Goal: Task Accomplishment & Management: Use online tool/utility

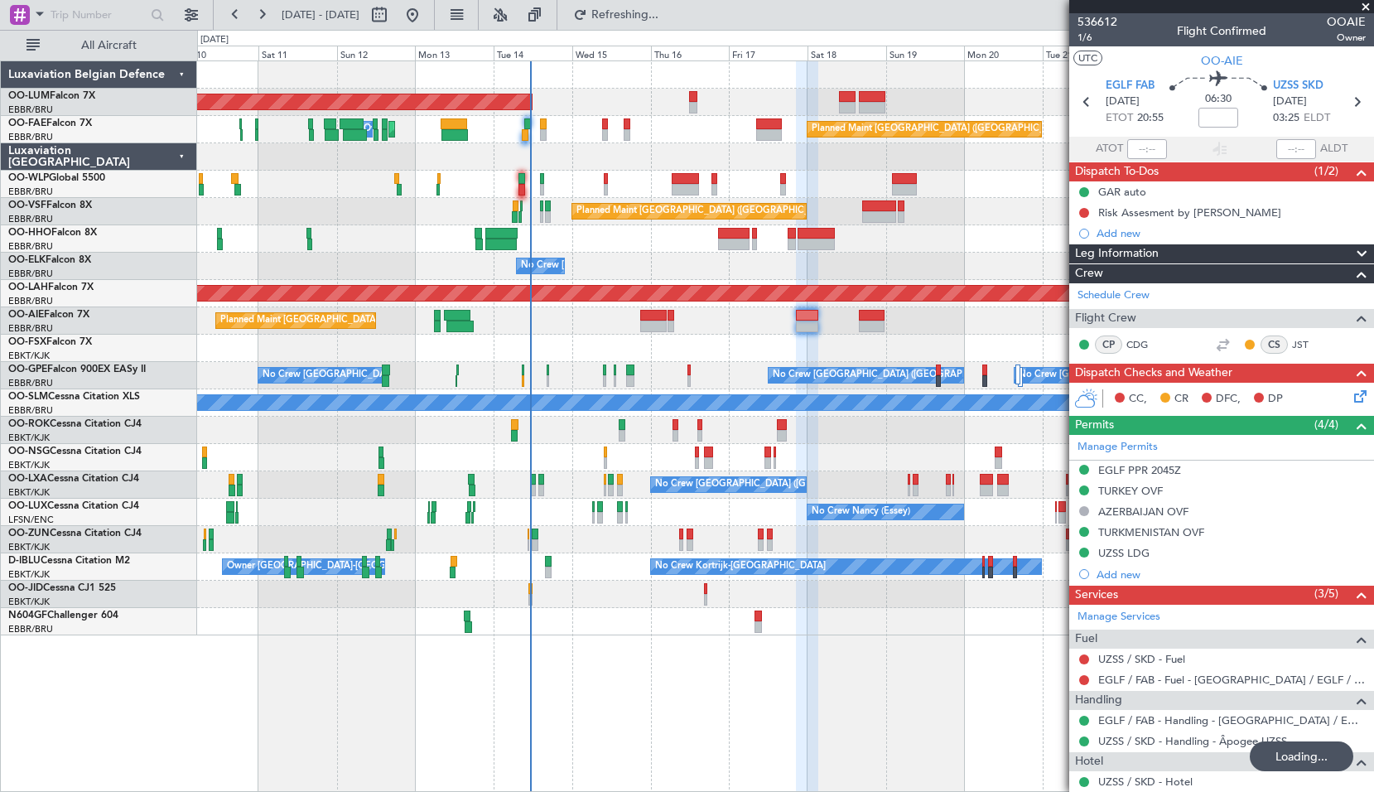
scroll to position [175, 0]
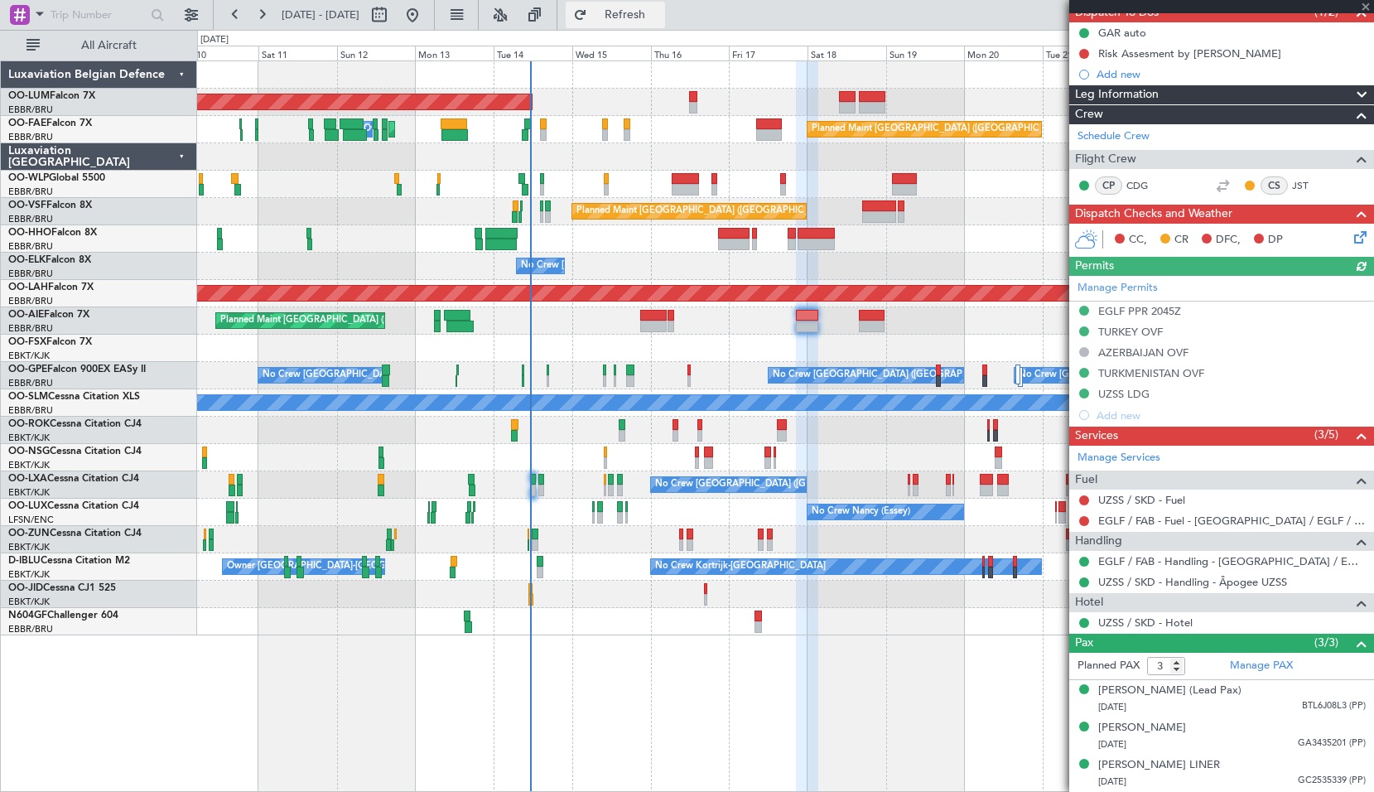
click at [654, 9] on span "Refresh" at bounding box center [626, 15] width 70 height 12
click at [1364, 10] on span at bounding box center [1366, 7] width 17 height 15
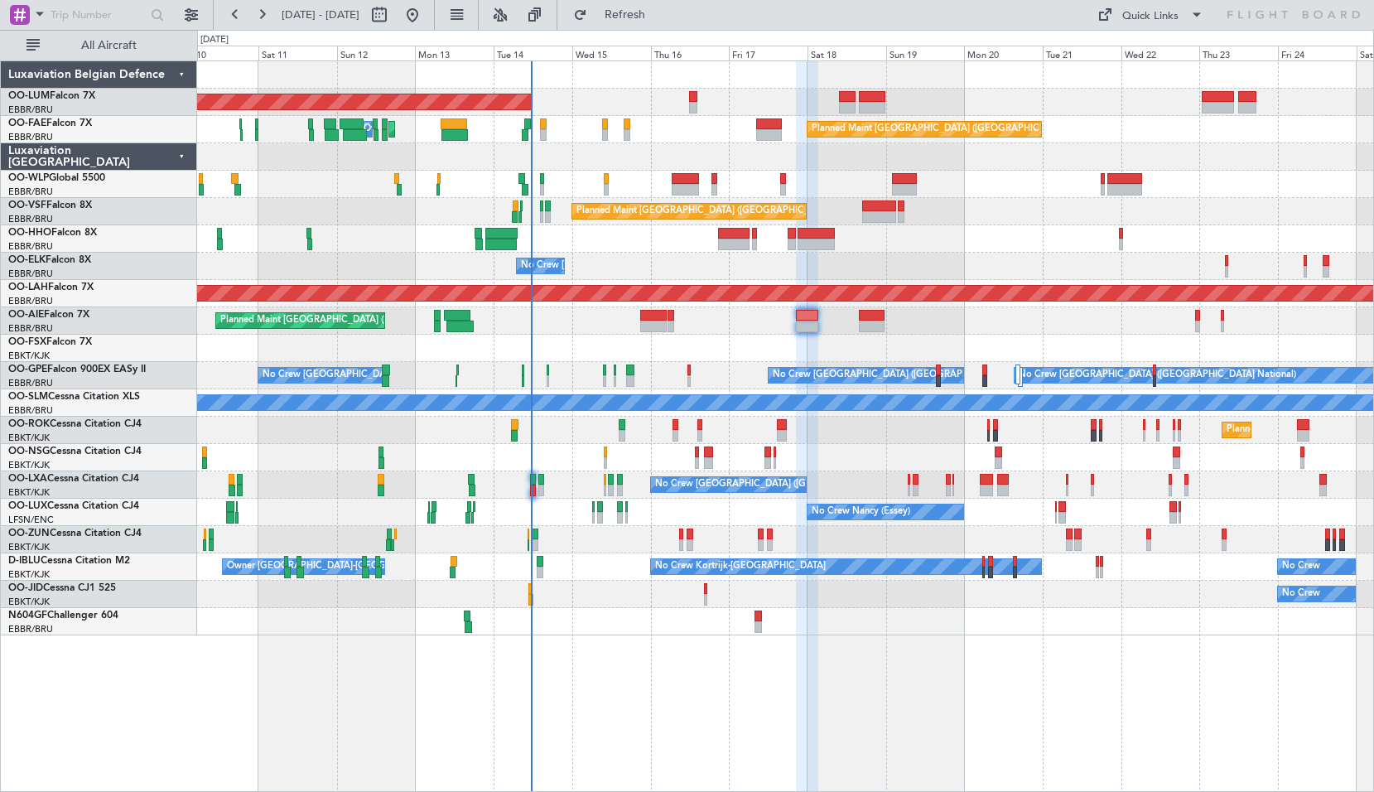
type input "0"
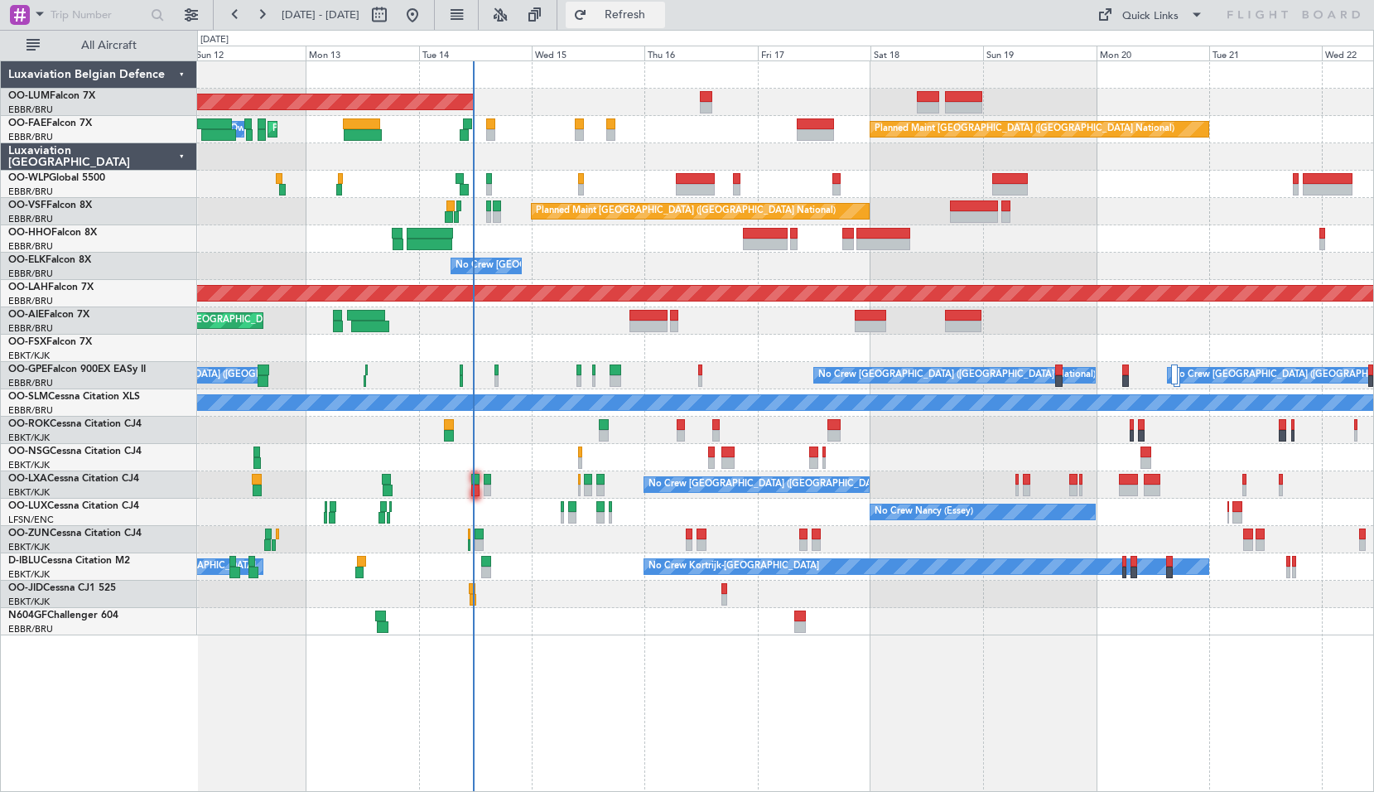
click at [632, 20] on button "Refresh" at bounding box center [615, 15] width 99 height 27
click at [30, 19] on div at bounding box center [28, 15] width 36 height 22
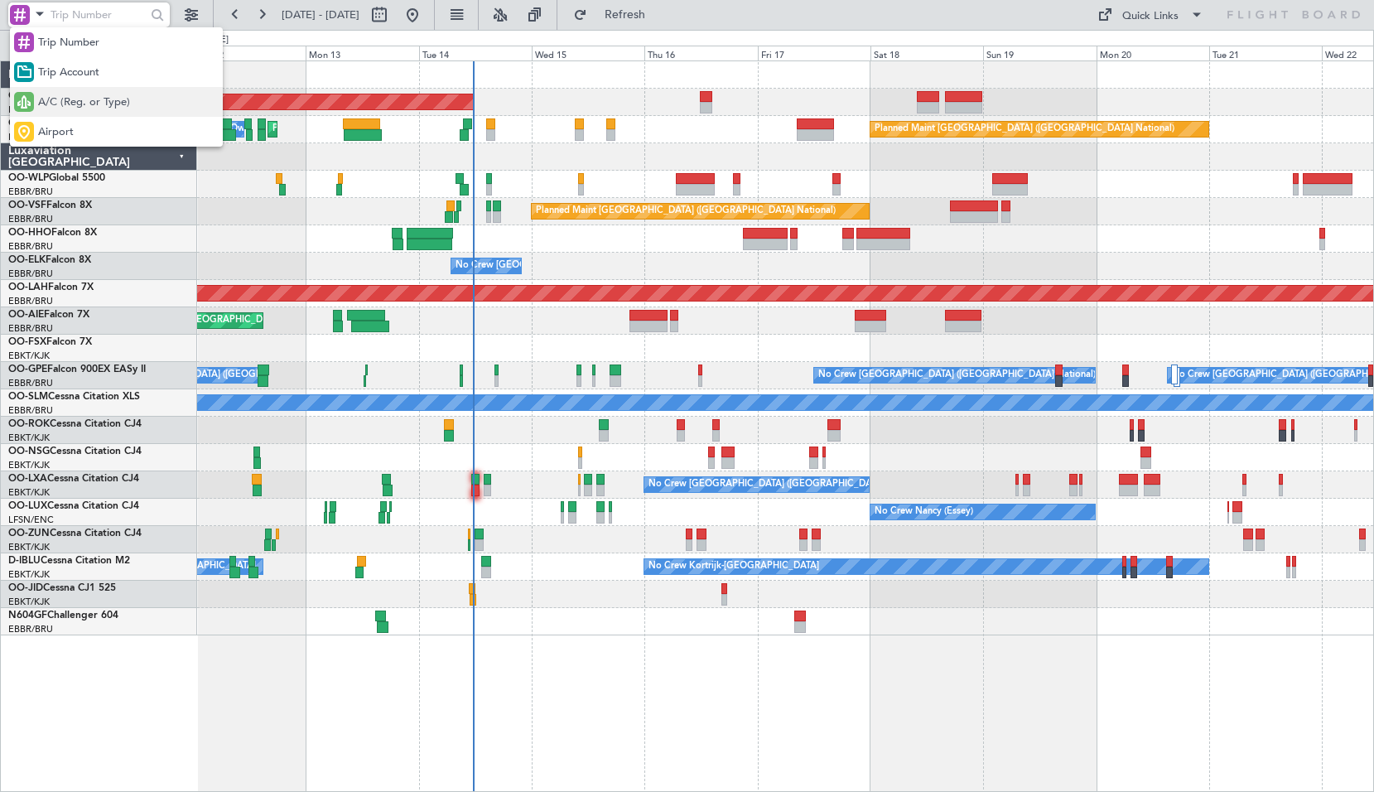
click at [63, 107] on span "A/C (Reg. or Type)" at bounding box center [84, 102] width 92 height 17
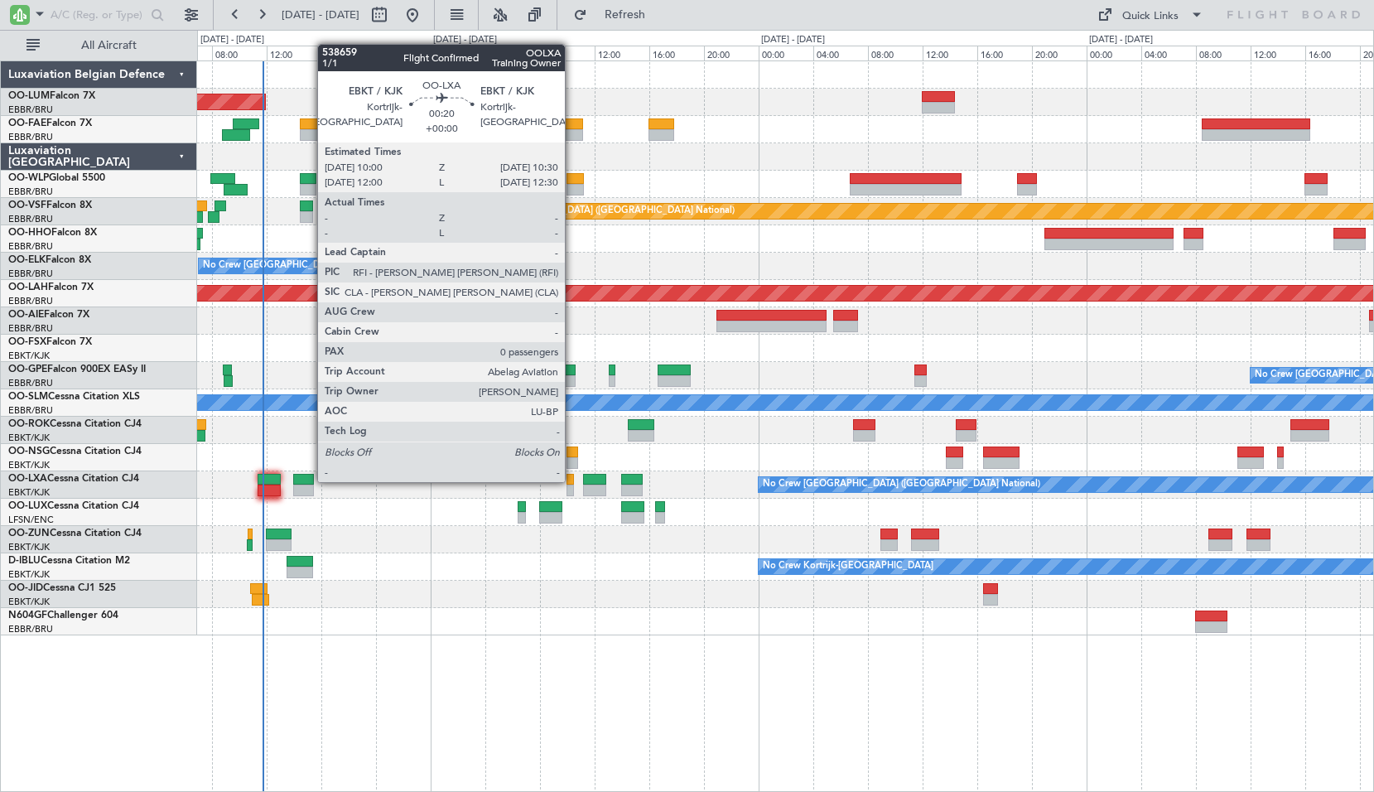
click at [572, 478] on div at bounding box center [570, 480] width 7 height 12
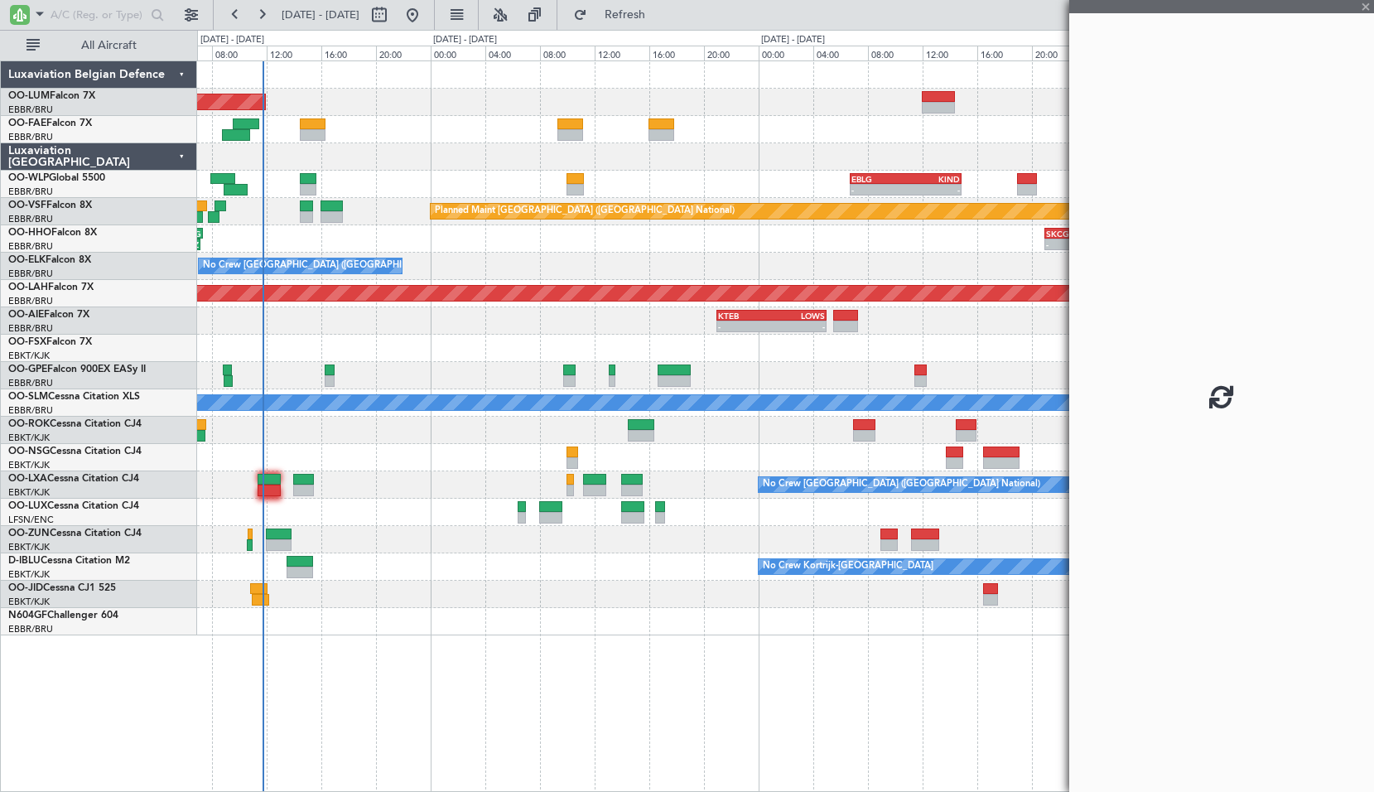
click at [601, 619] on div at bounding box center [785, 621] width 1176 height 27
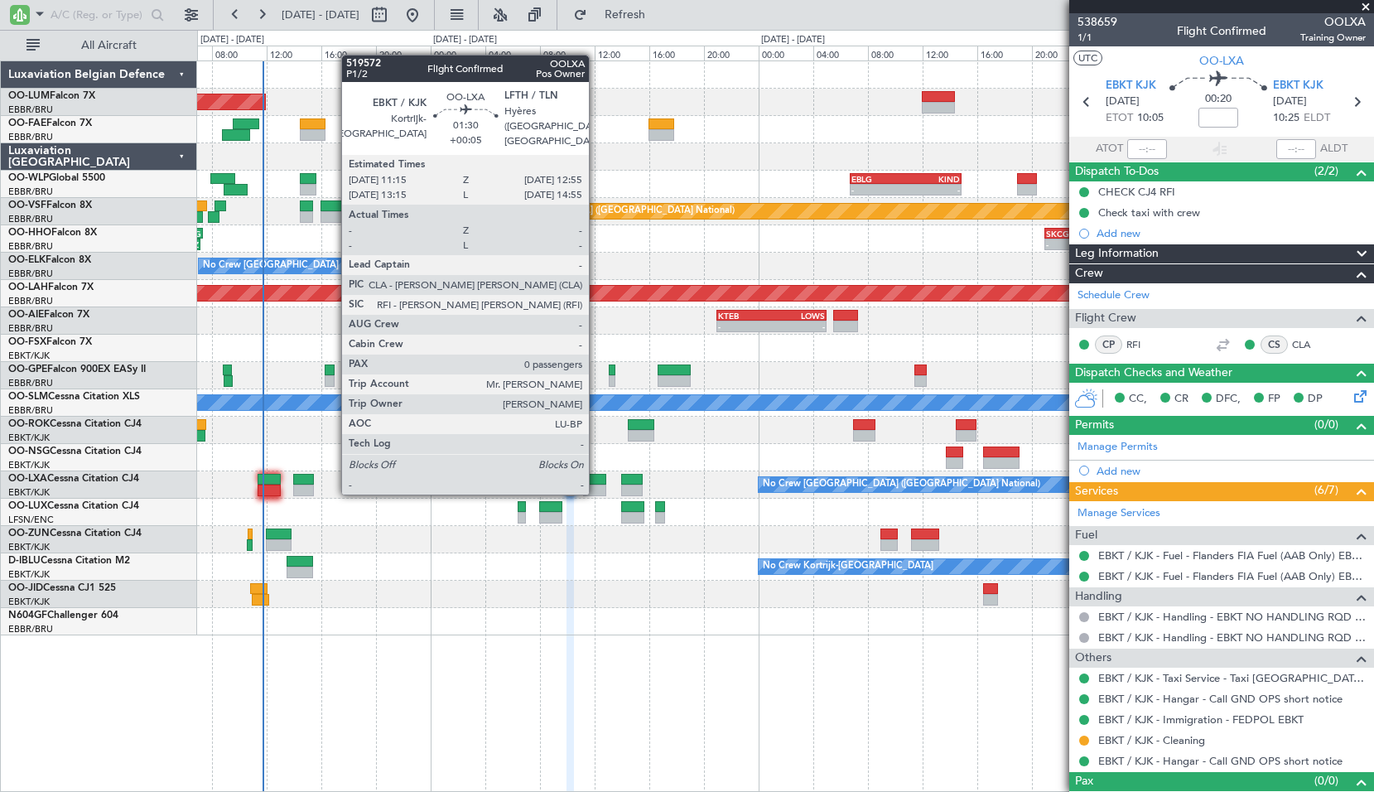
click at [596, 491] on div at bounding box center [594, 491] width 23 height 12
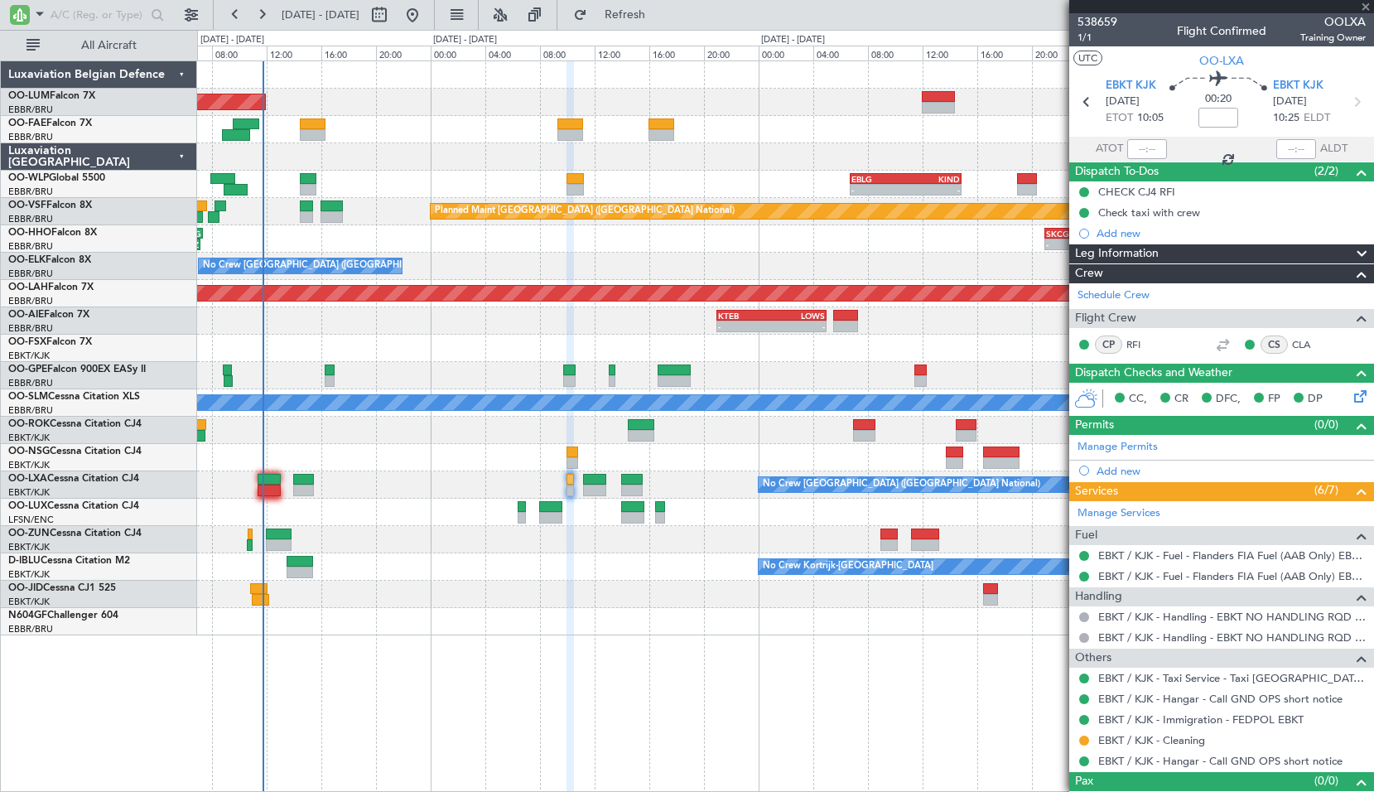
click at [603, 543] on div at bounding box center [785, 539] width 1176 height 27
type input "+00:05"
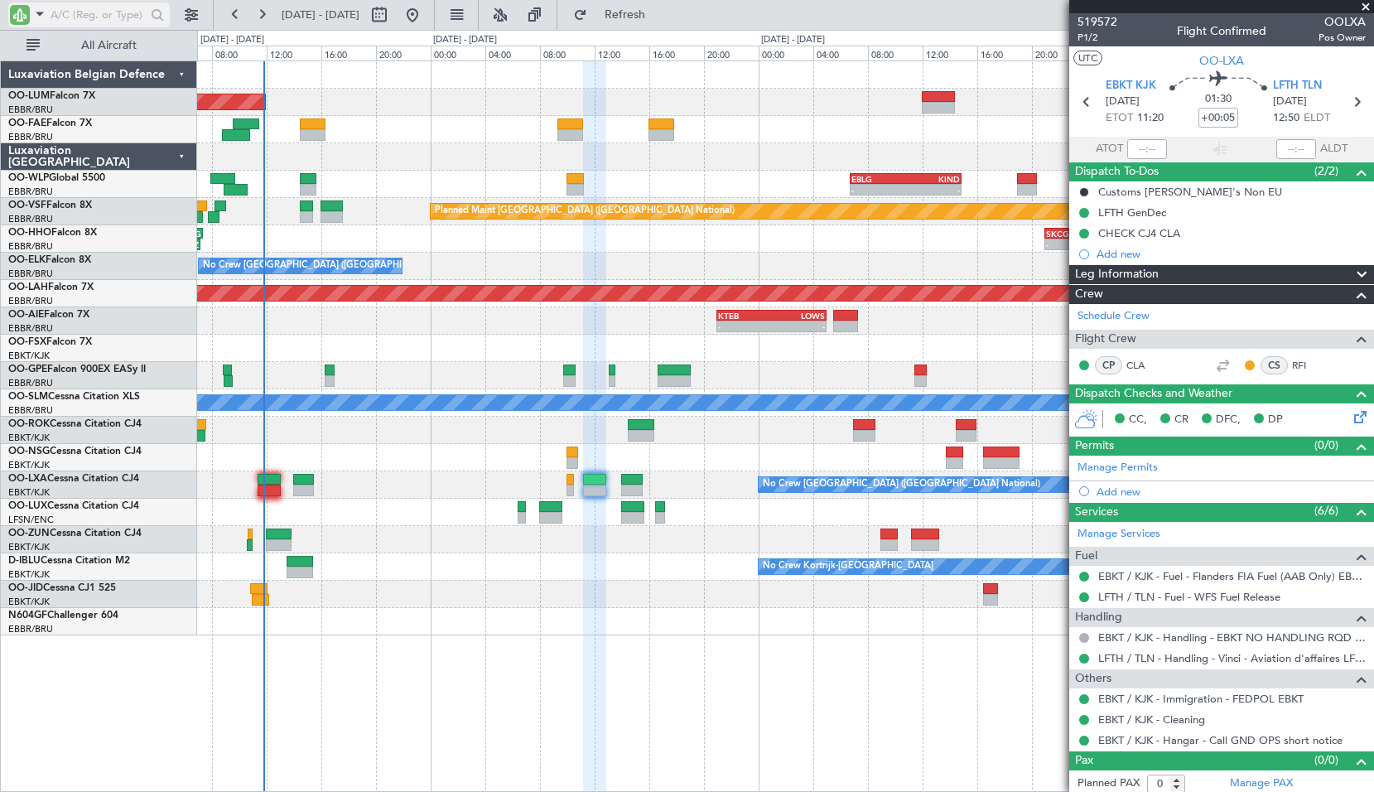
click at [132, 17] on input "text" at bounding box center [98, 14] width 95 height 25
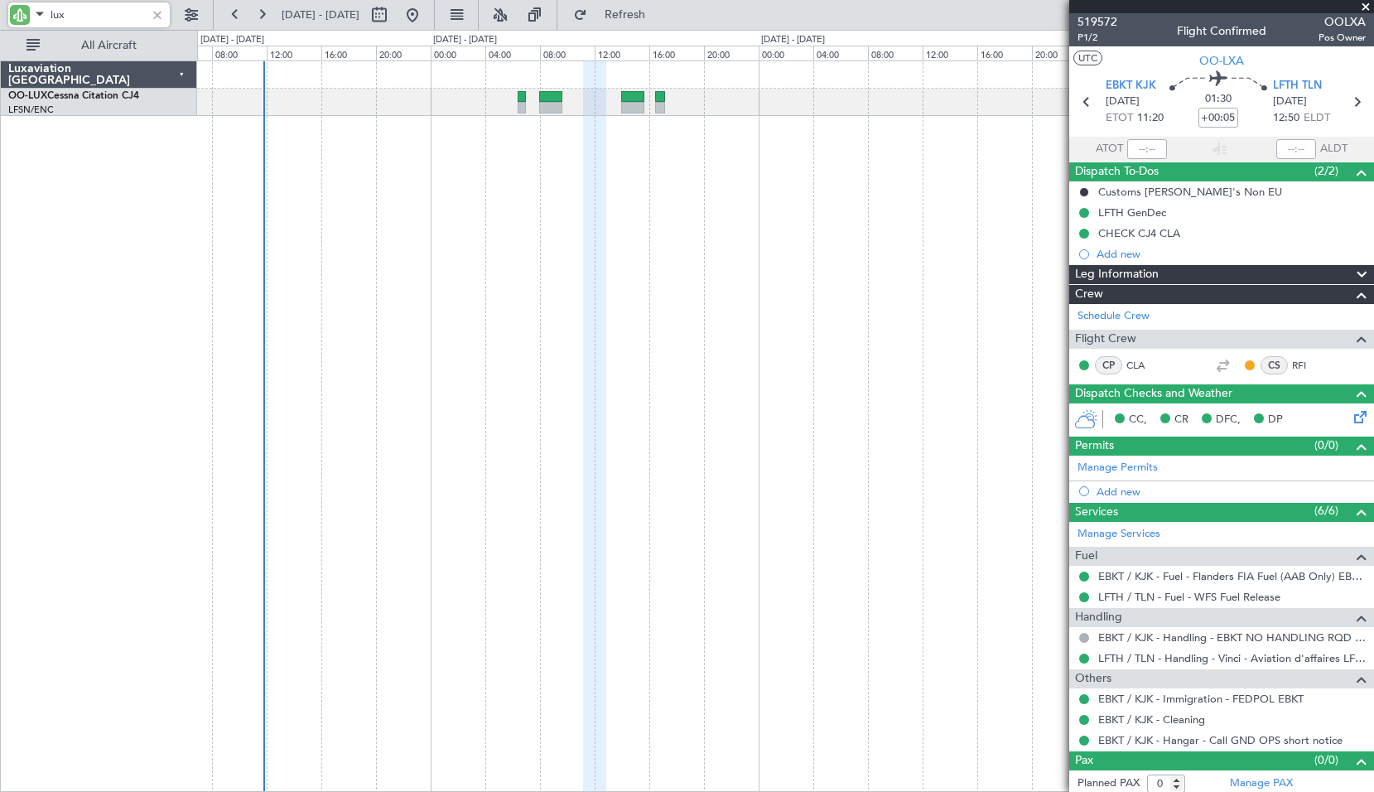
type input "lux"
click at [1361, 8] on span at bounding box center [1366, 7] width 17 height 15
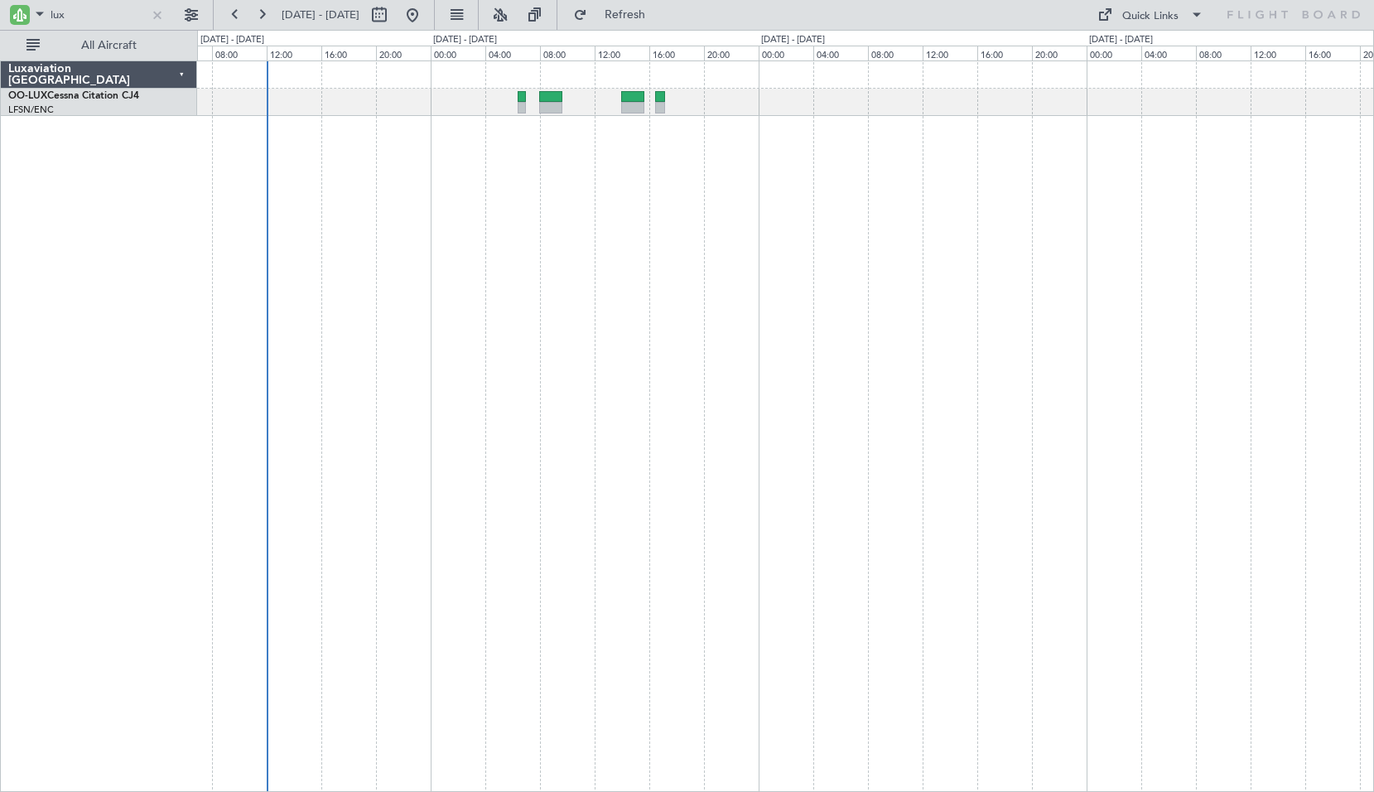
click at [706, 172] on div "No Crew Nancy (Essey)" at bounding box center [785, 425] width 1177 height 731
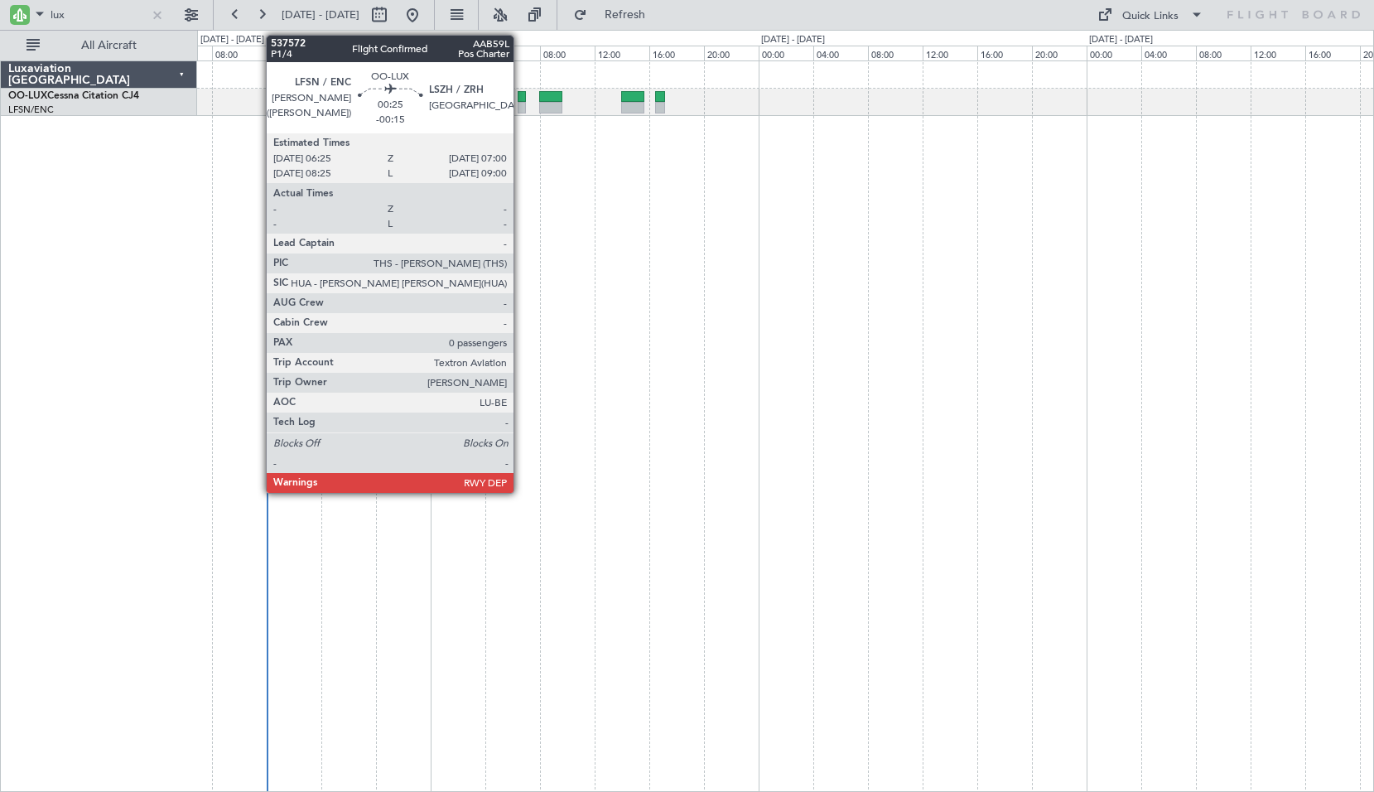
click at [521, 98] on div at bounding box center [522, 97] width 8 height 12
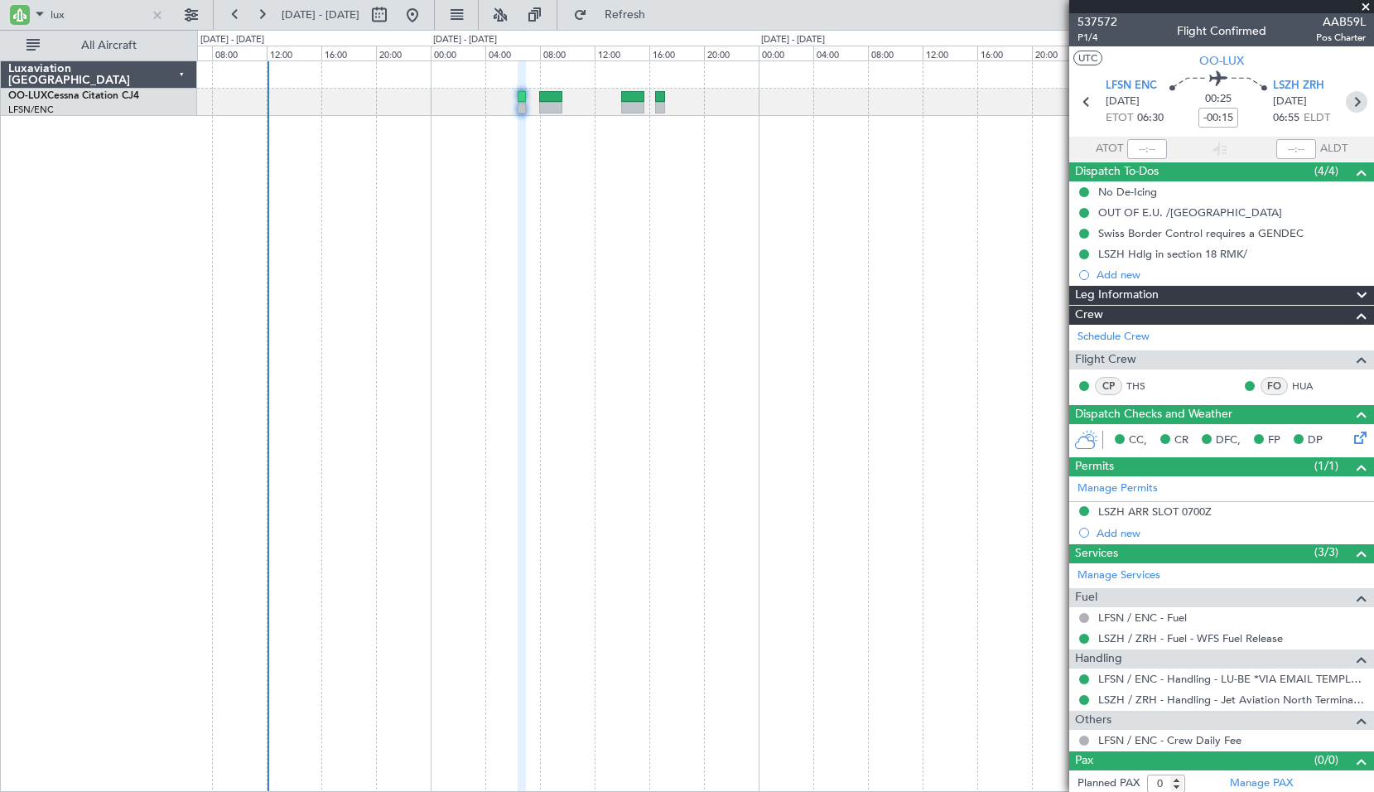
click at [1346, 108] on icon at bounding box center [1357, 102] width 22 height 22
type input "-00:10"
type input "3"
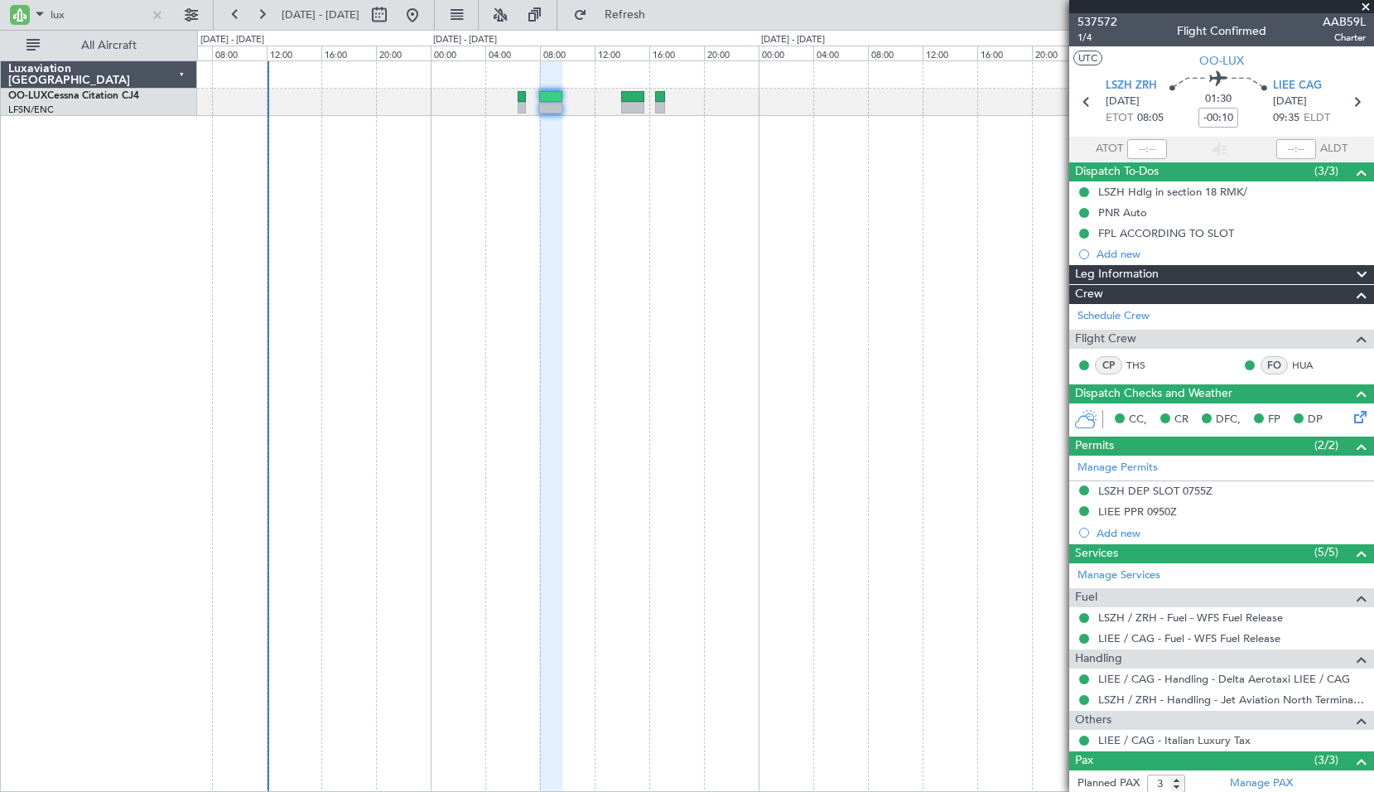
click at [1349, 109] on icon at bounding box center [1357, 102] width 22 height 22
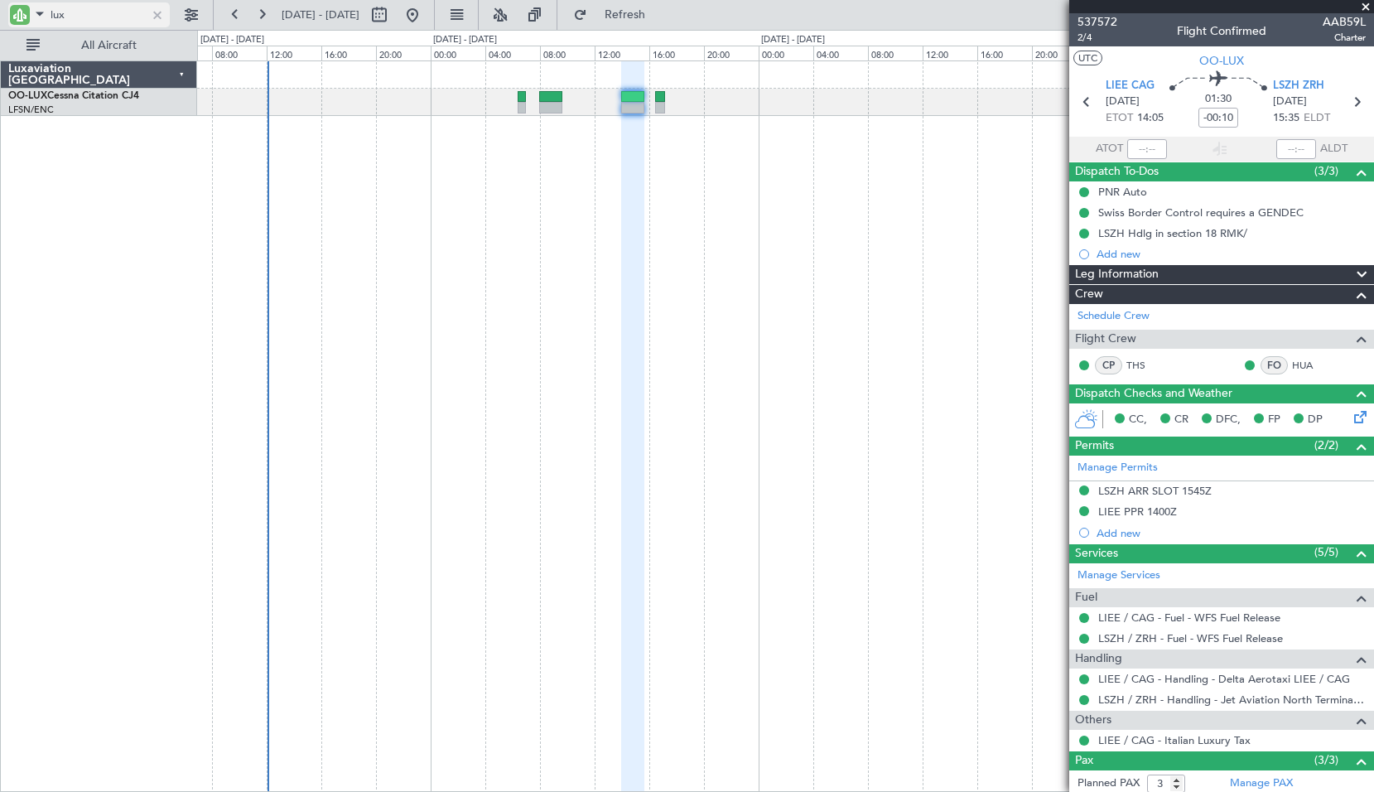
click at [159, 13] on div at bounding box center [157, 15] width 18 height 18
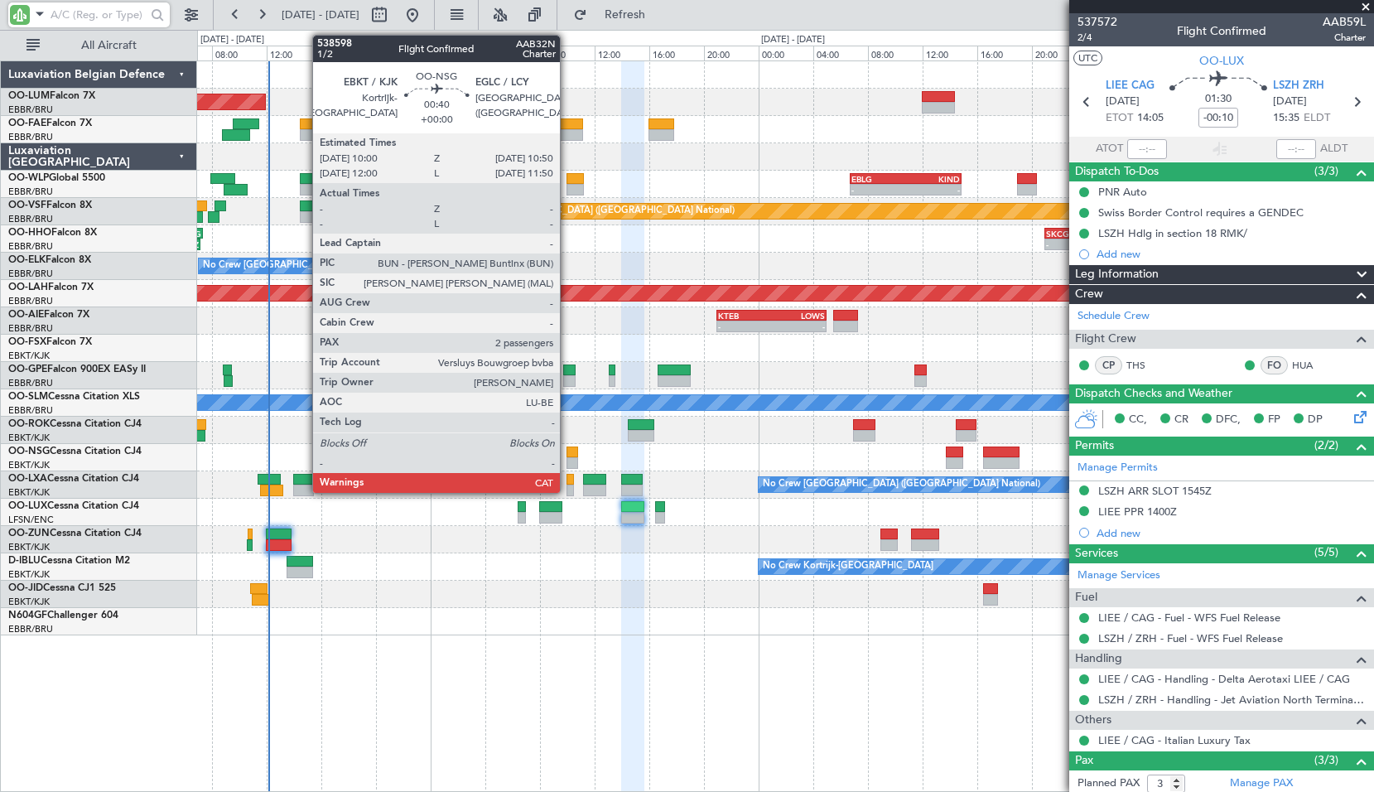
click at [567, 454] on div at bounding box center [573, 453] width 12 height 12
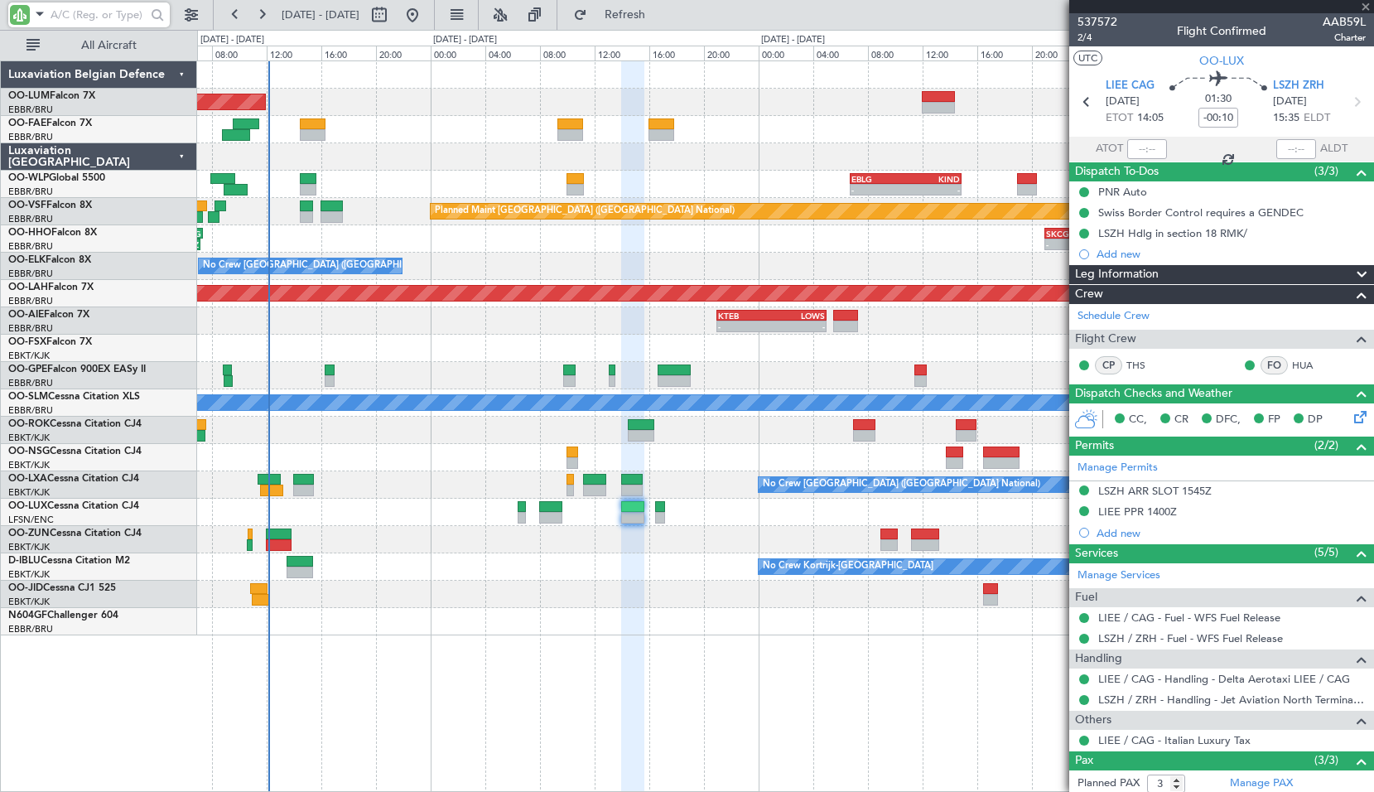
type input "2"
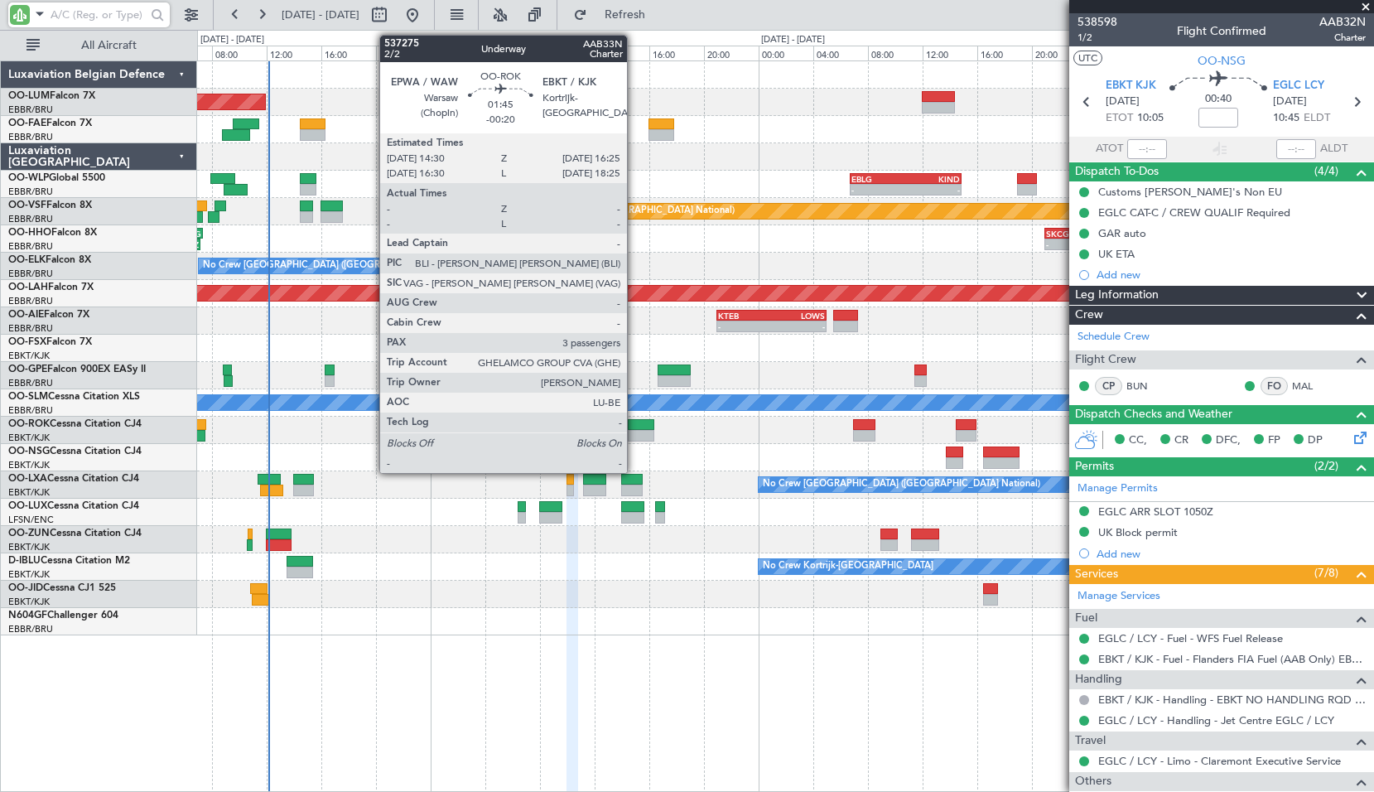
click at [635, 432] on div at bounding box center [641, 436] width 27 height 12
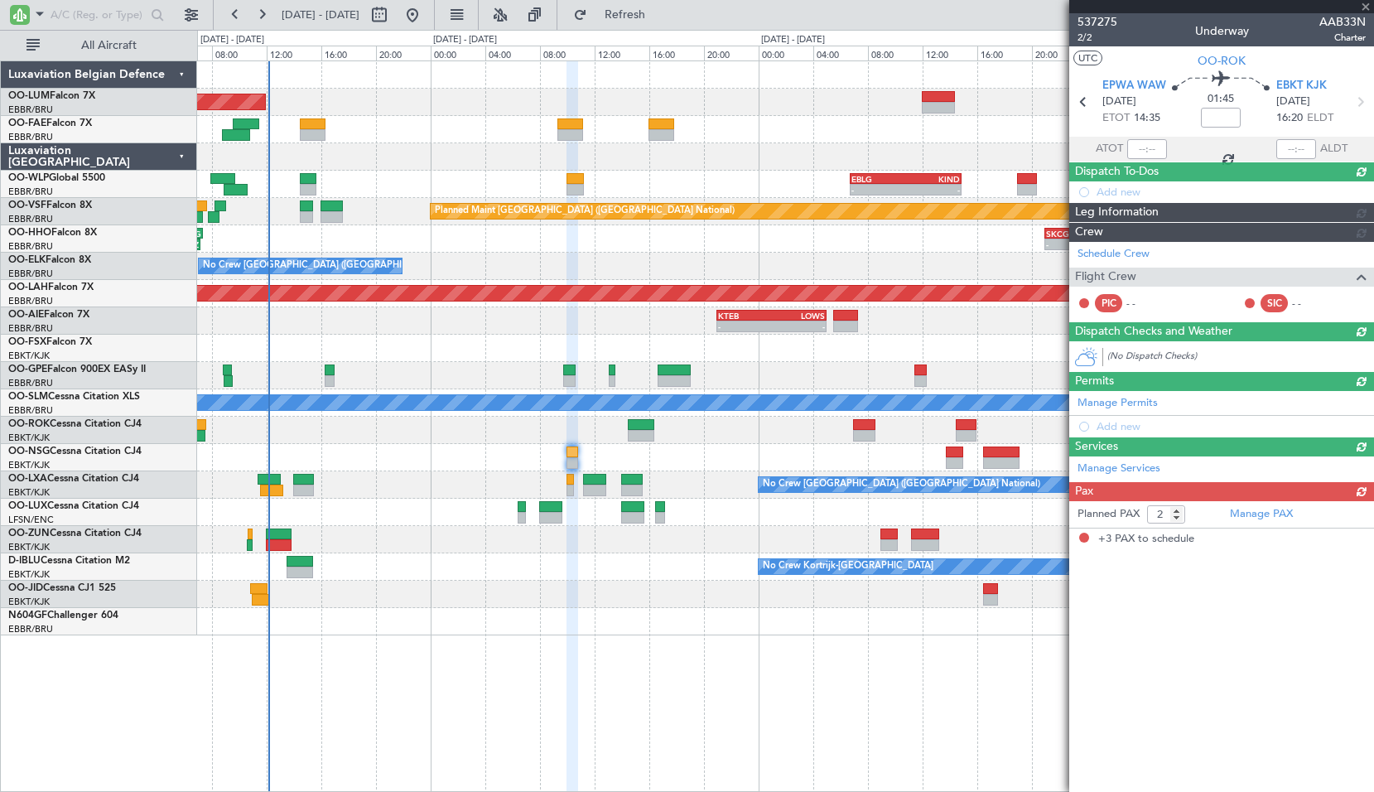
type input "-00:20"
type input "3"
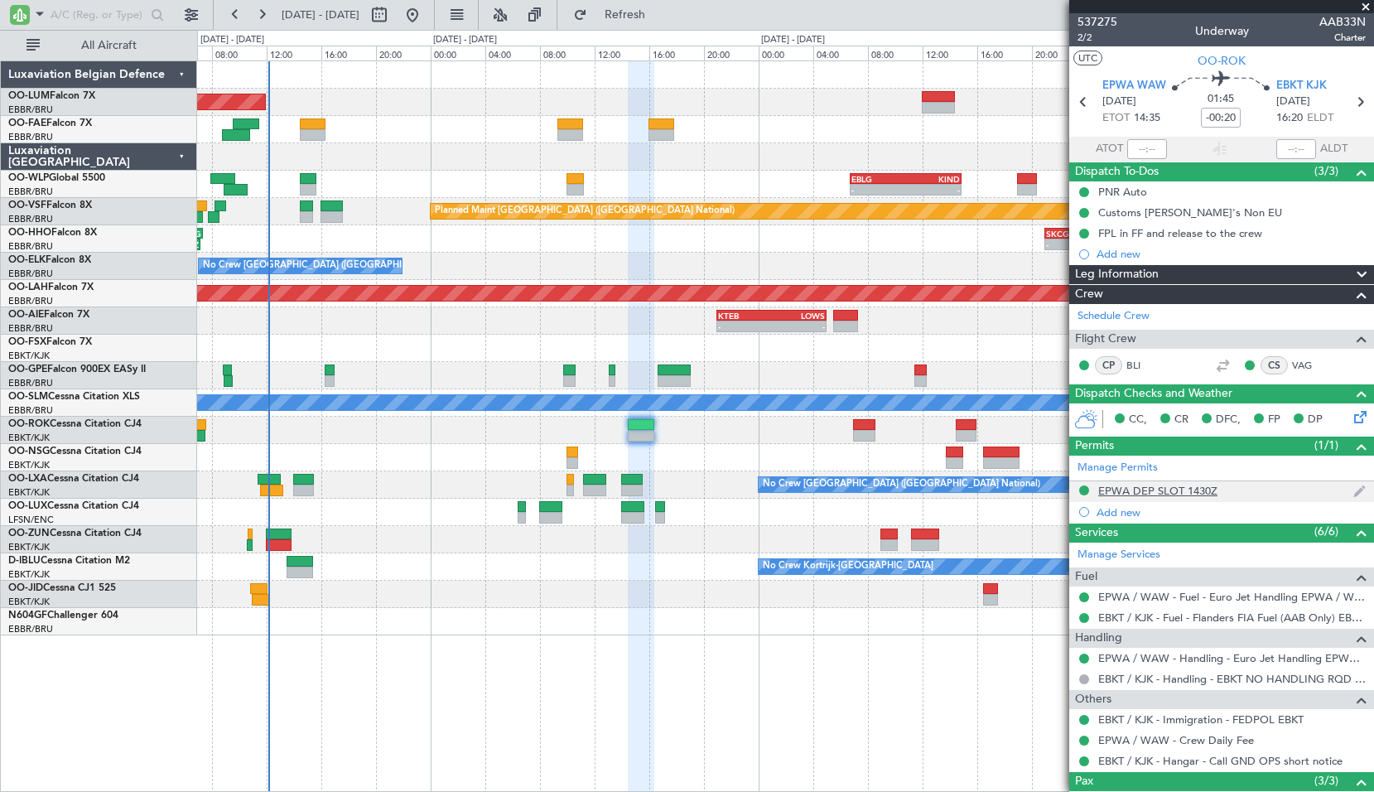
click at [1177, 487] on div "EPWA DEP SLOT 1430Z" at bounding box center [1157, 491] width 119 height 14
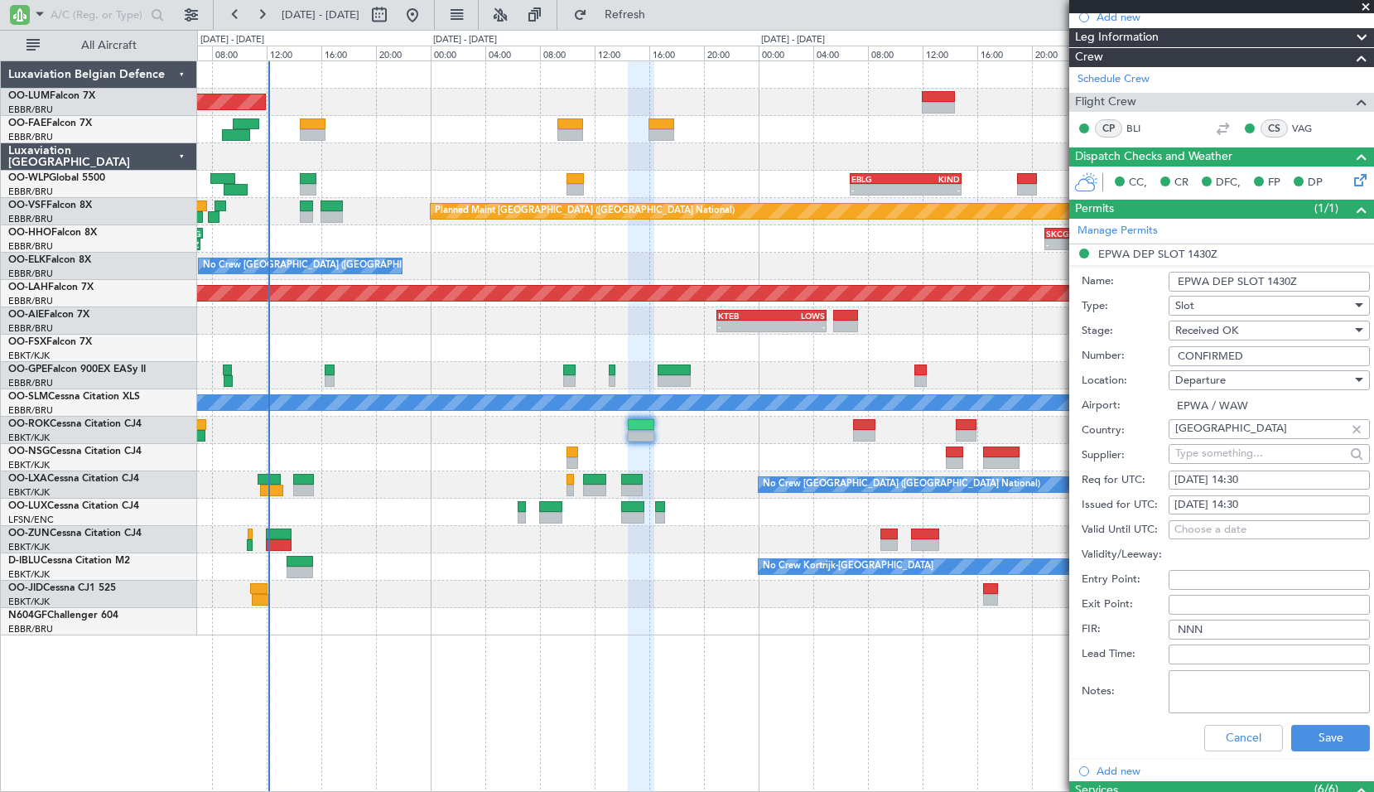
scroll to position [331, 0]
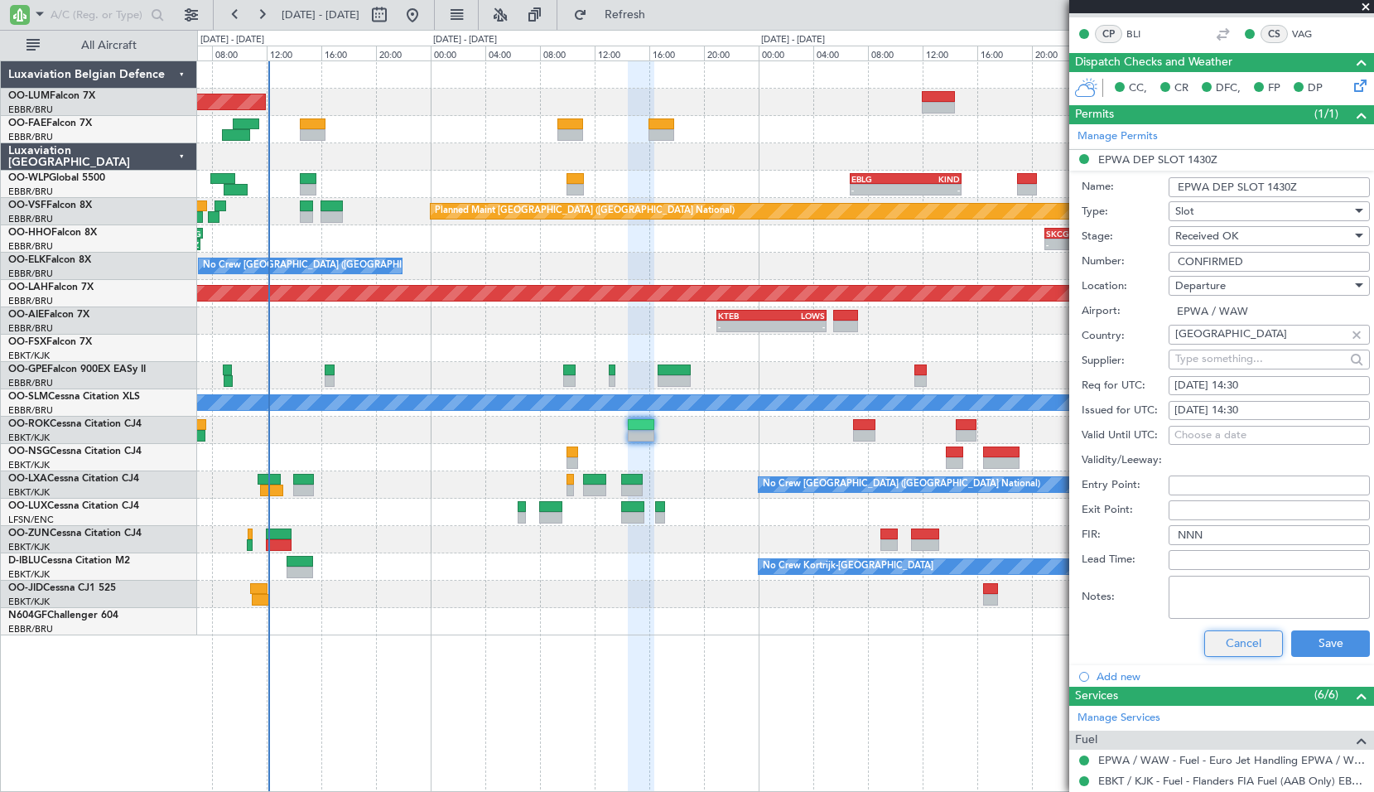
click at [1219, 644] on button "Cancel" at bounding box center [1243, 643] width 79 height 27
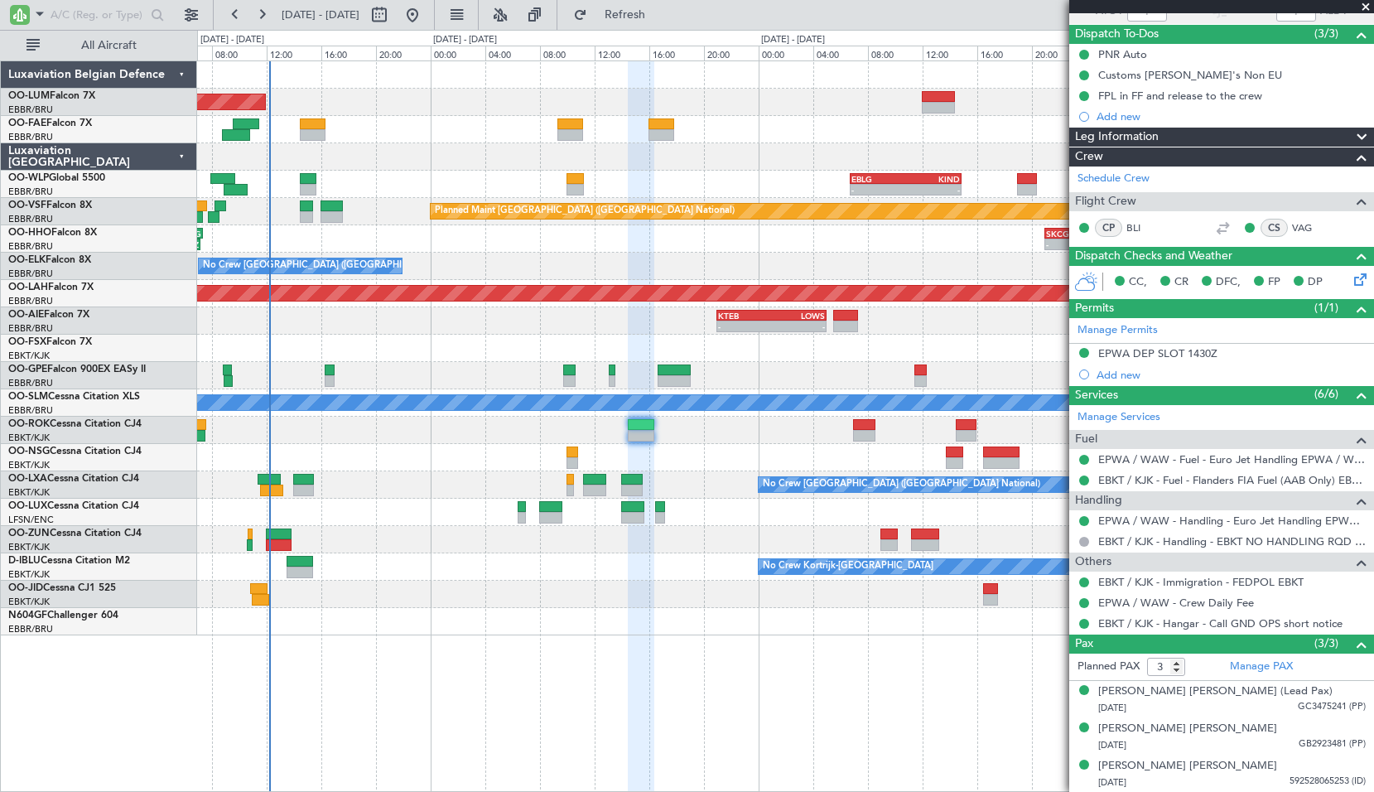
click at [664, 391] on div "A/C Unavailable [GEOGRAPHIC_DATA]" at bounding box center [785, 402] width 1176 height 27
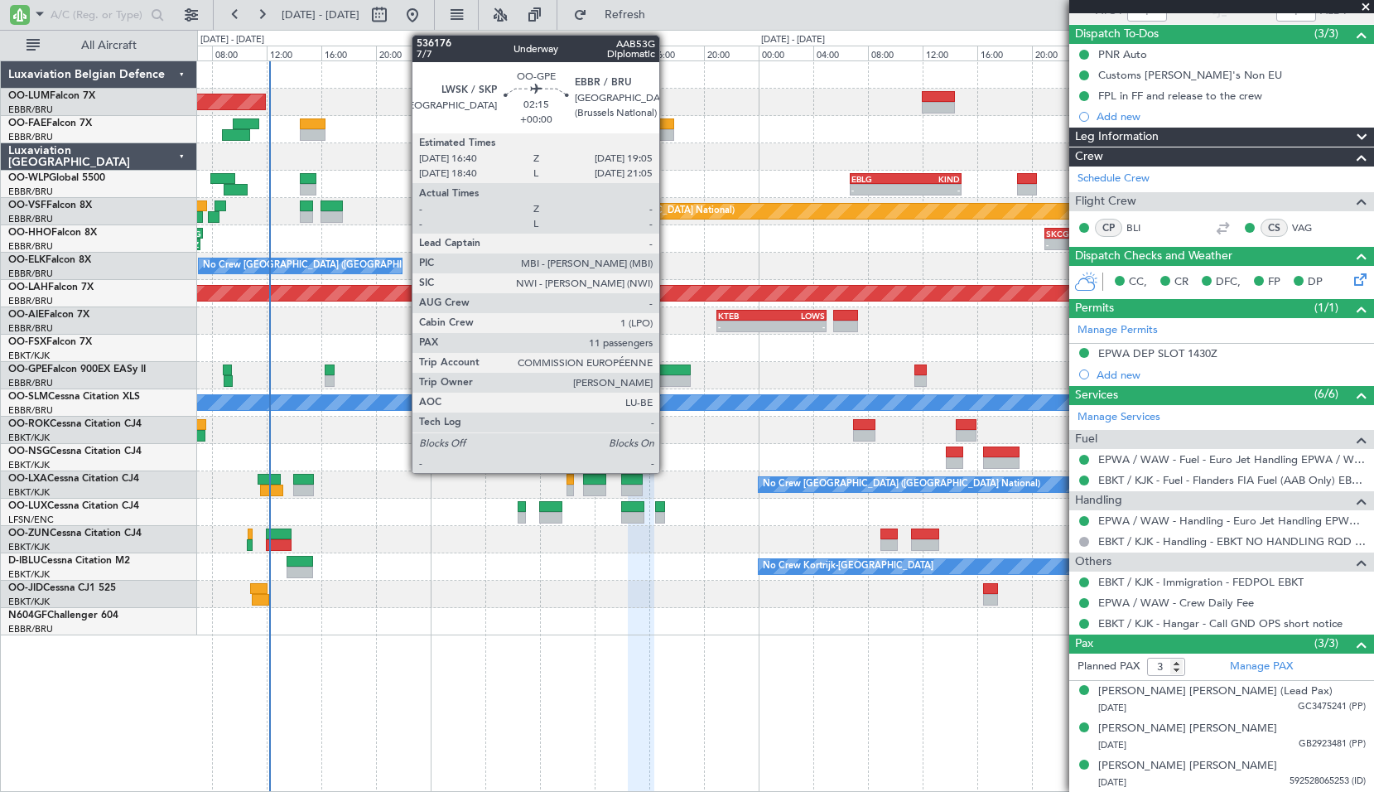
click at [667, 381] on div at bounding box center [674, 381] width 33 height 12
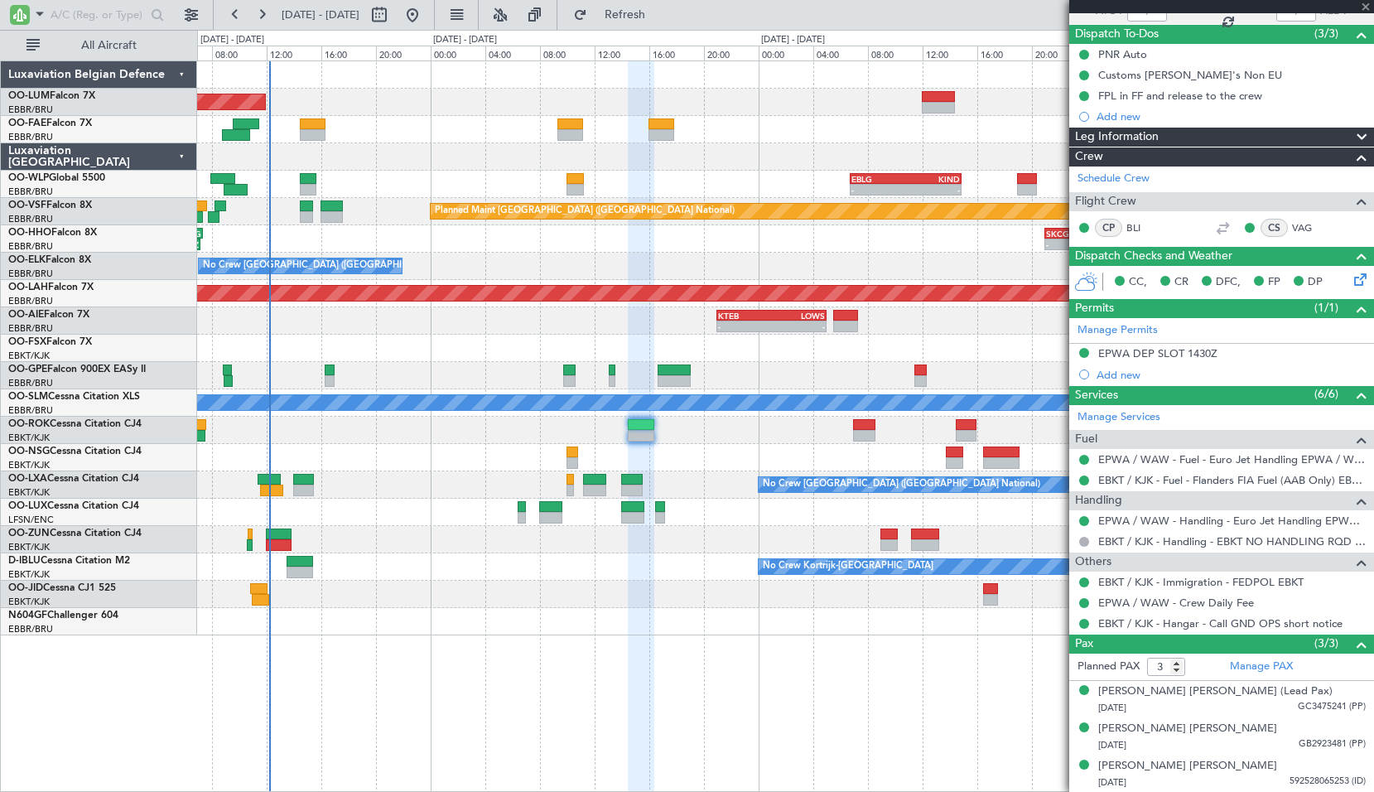
type input "11"
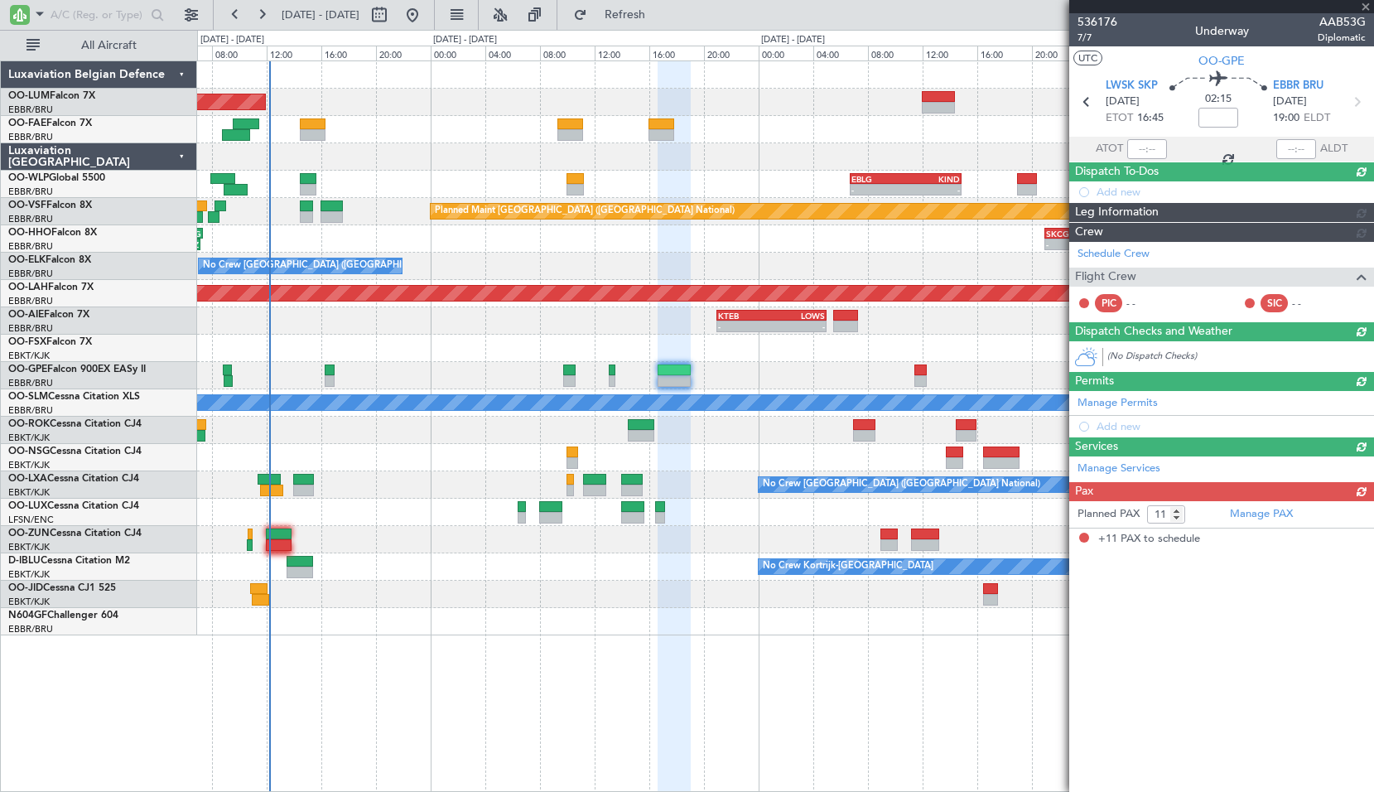
scroll to position [0, 0]
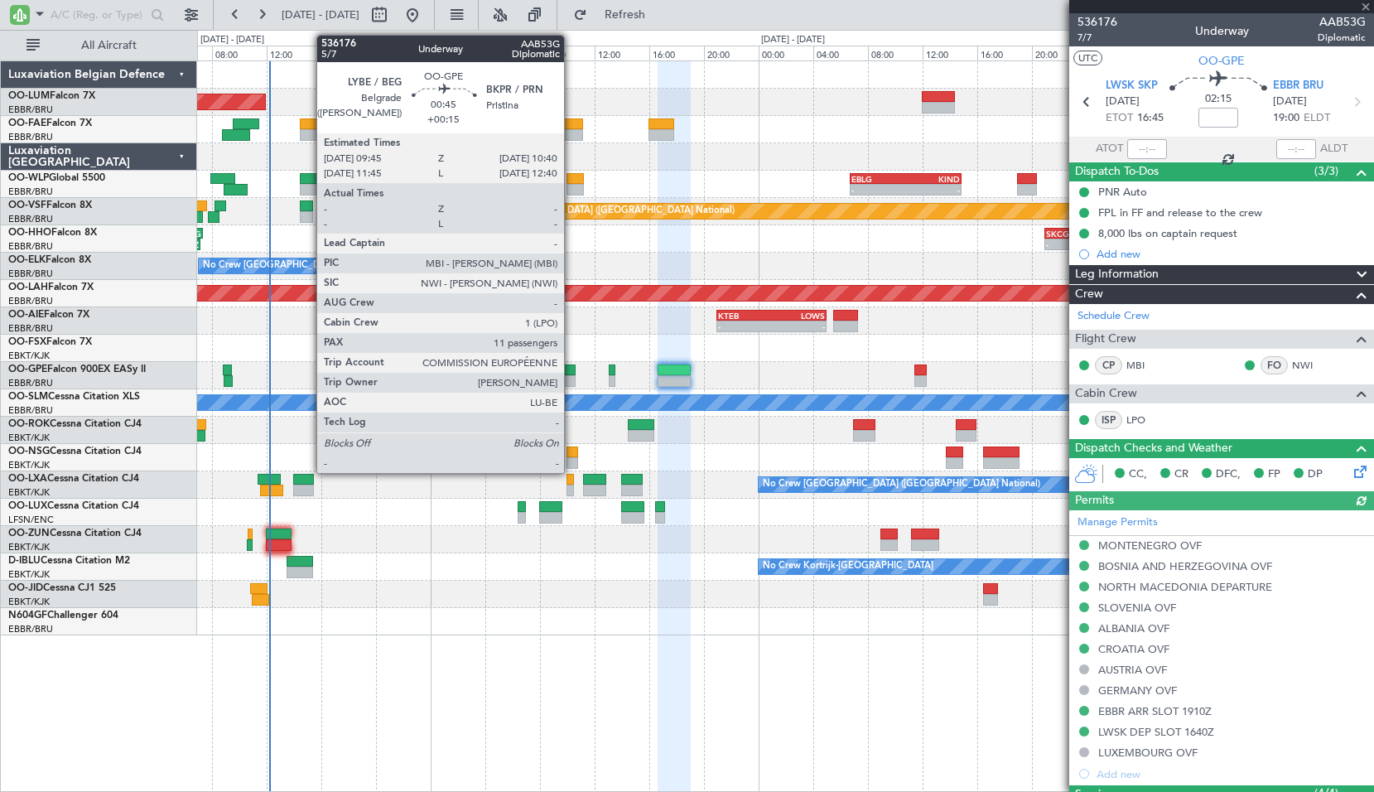
click at [572, 379] on div at bounding box center [569, 381] width 13 height 12
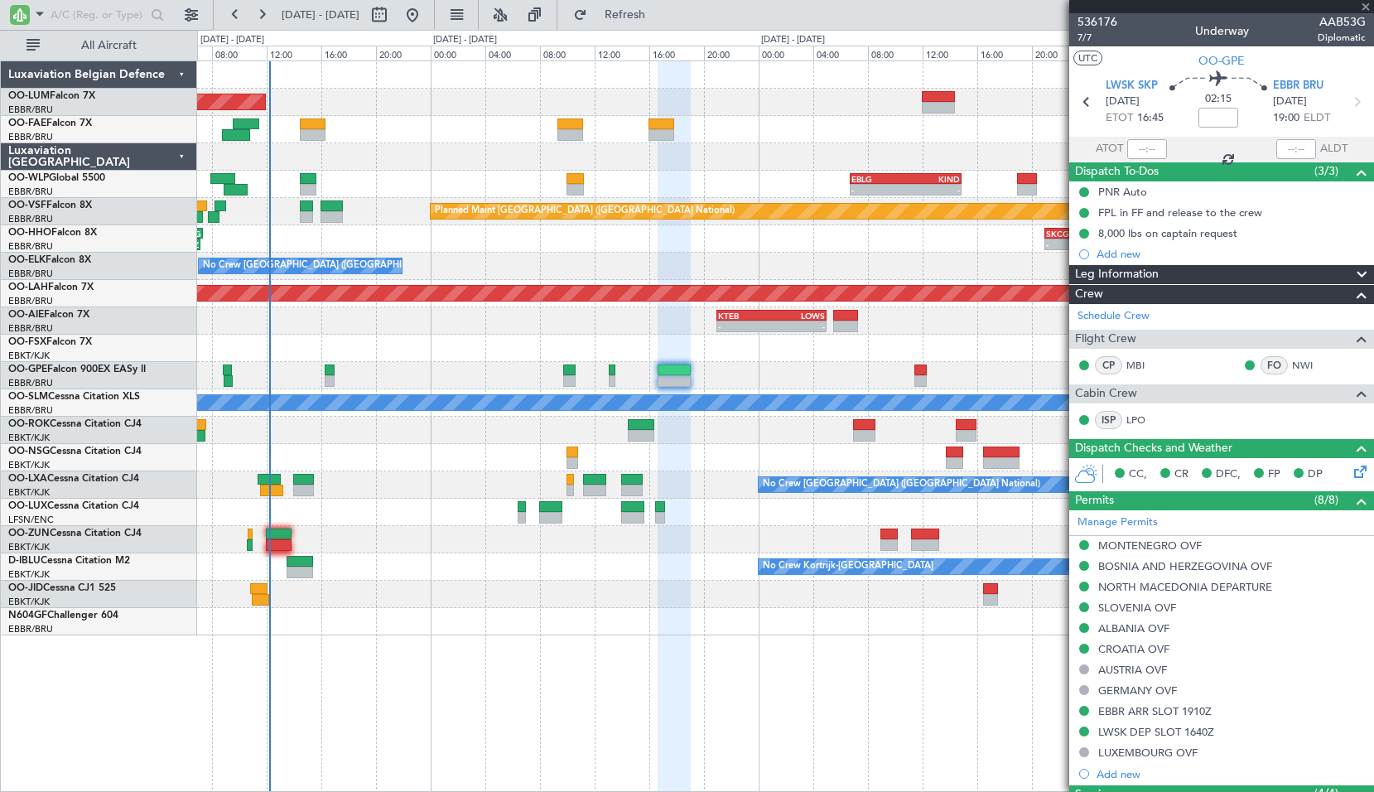
type input "+00:15"
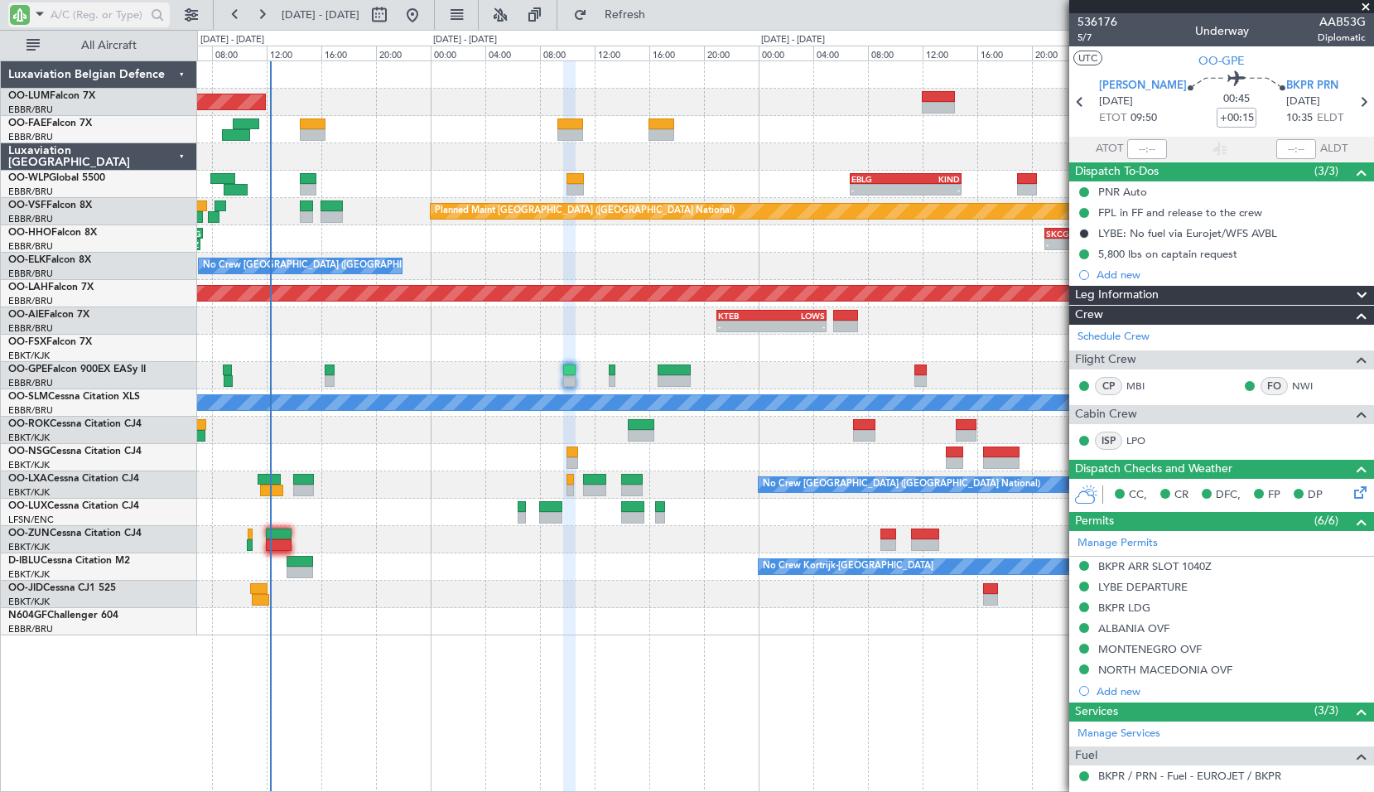
click at [48, 18] on span at bounding box center [40, 13] width 20 height 21
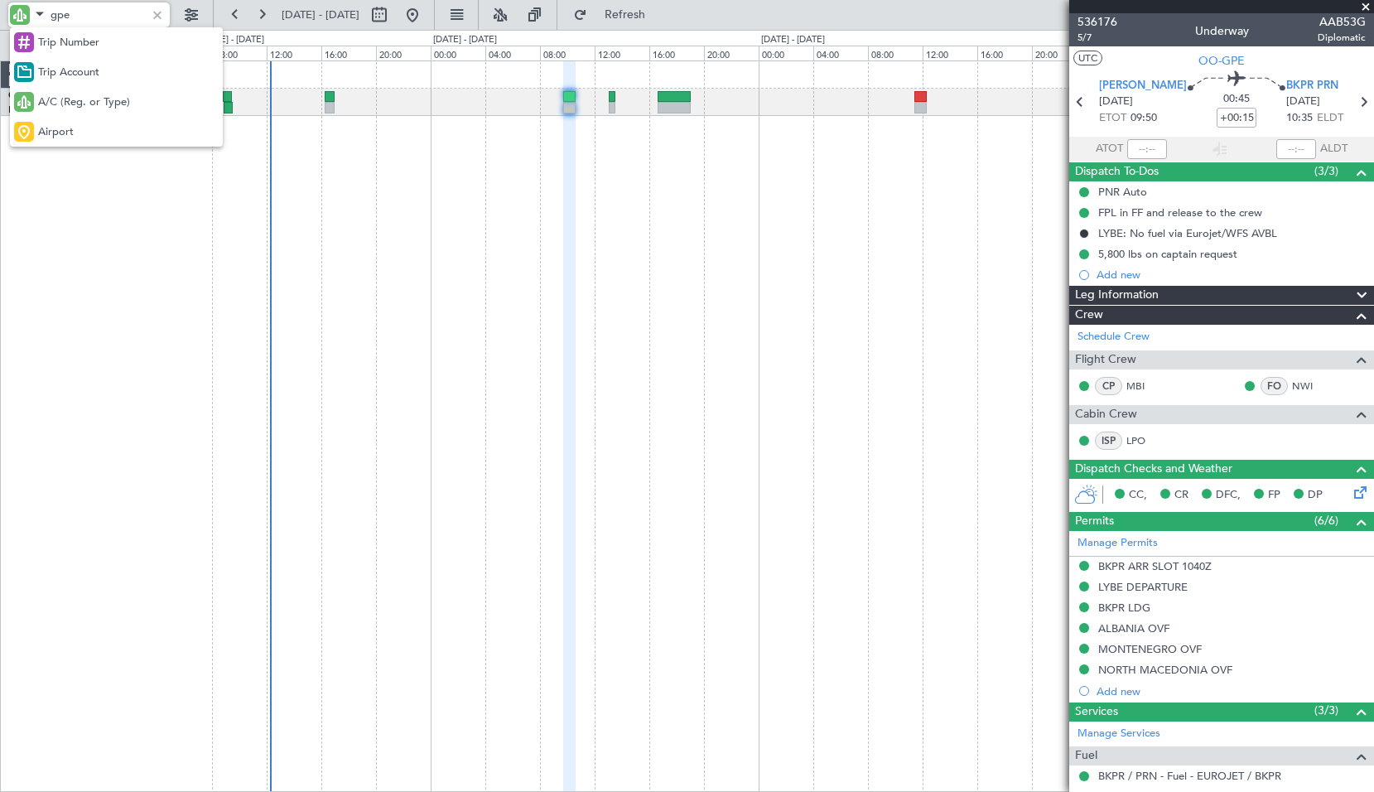
type input "gpe"
click at [851, 436] on div at bounding box center [687, 396] width 1374 height 792
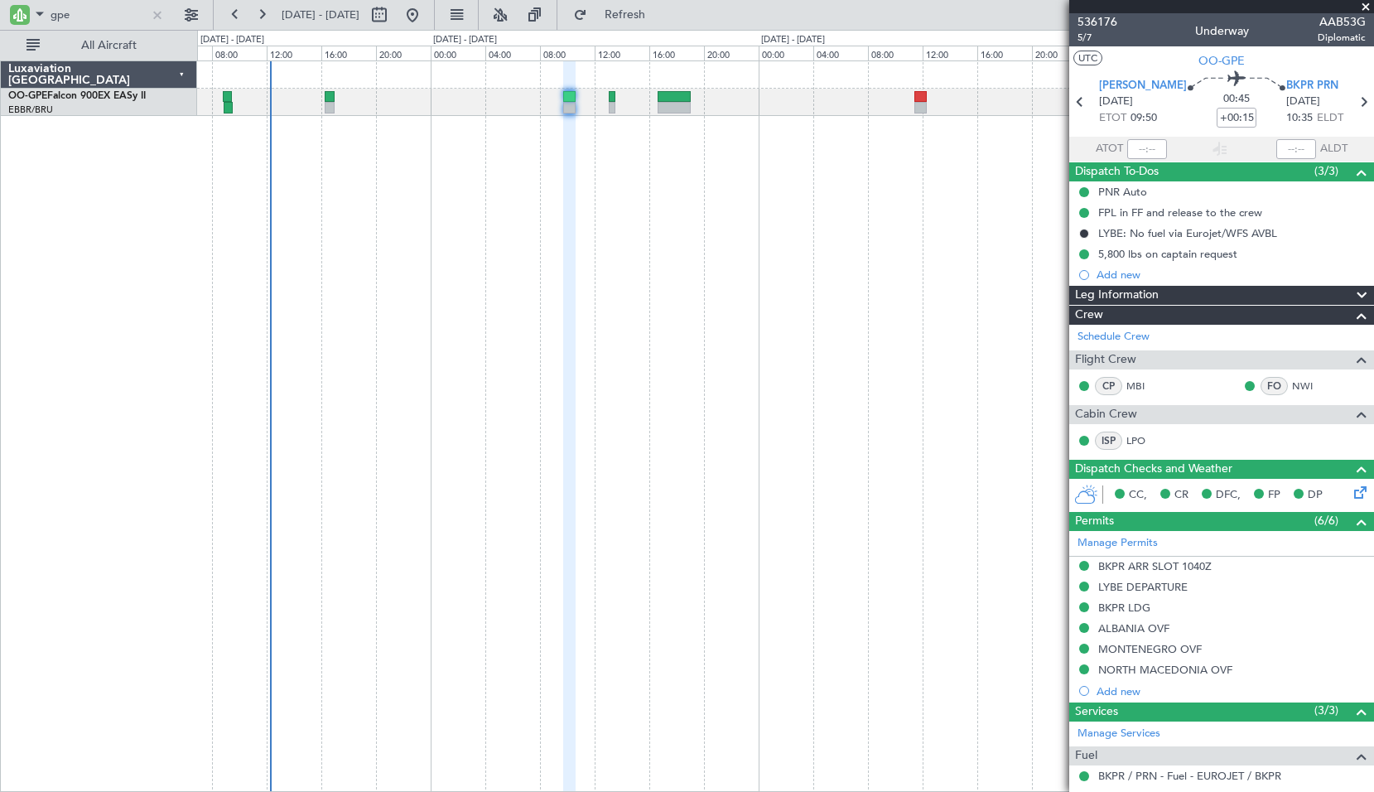
click at [1336, 104] on div "BKPR PRN [DATE] 10:35 ELDT" at bounding box center [1319, 102] width 66 height 49
click at [1353, 99] on icon at bounding box center [1364, 102] width 22 height 22
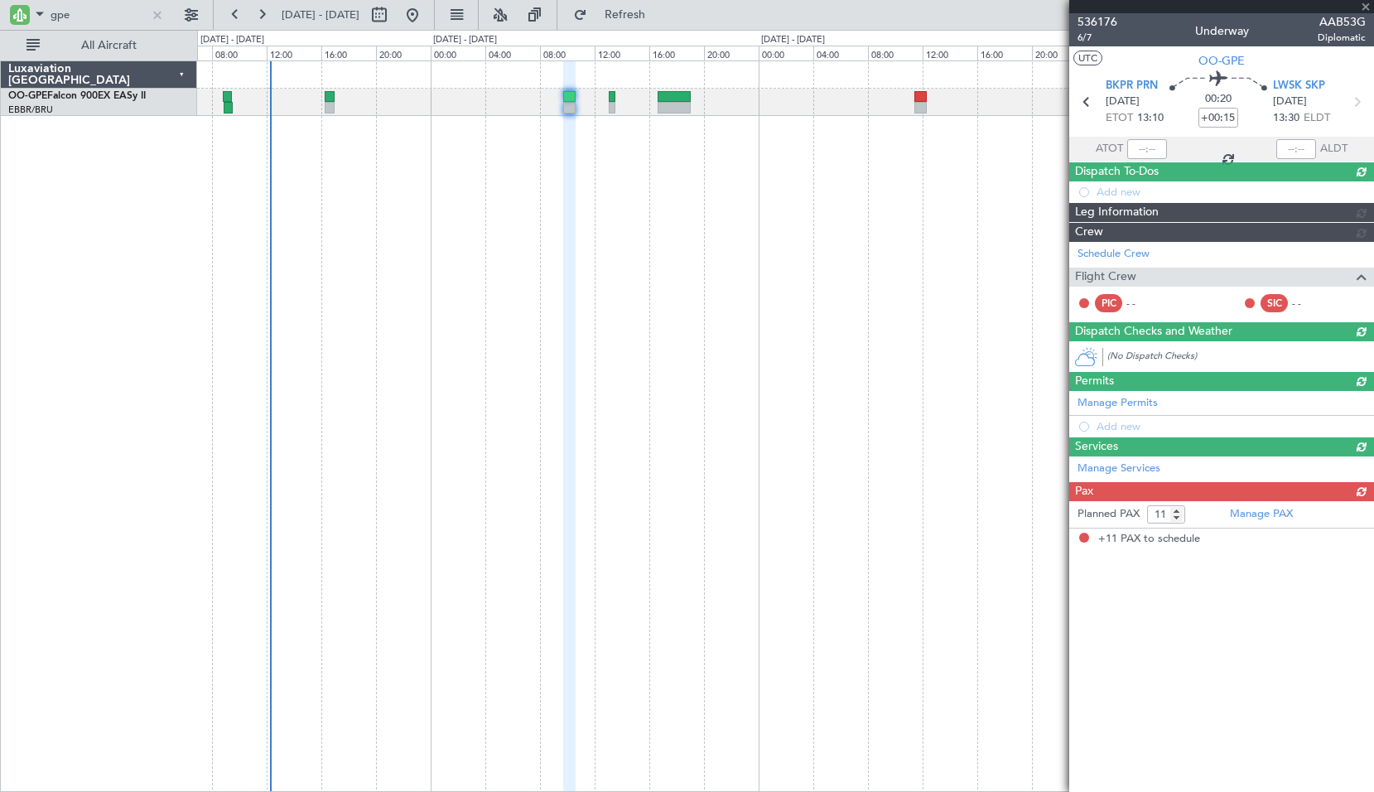
type input "+00:10"
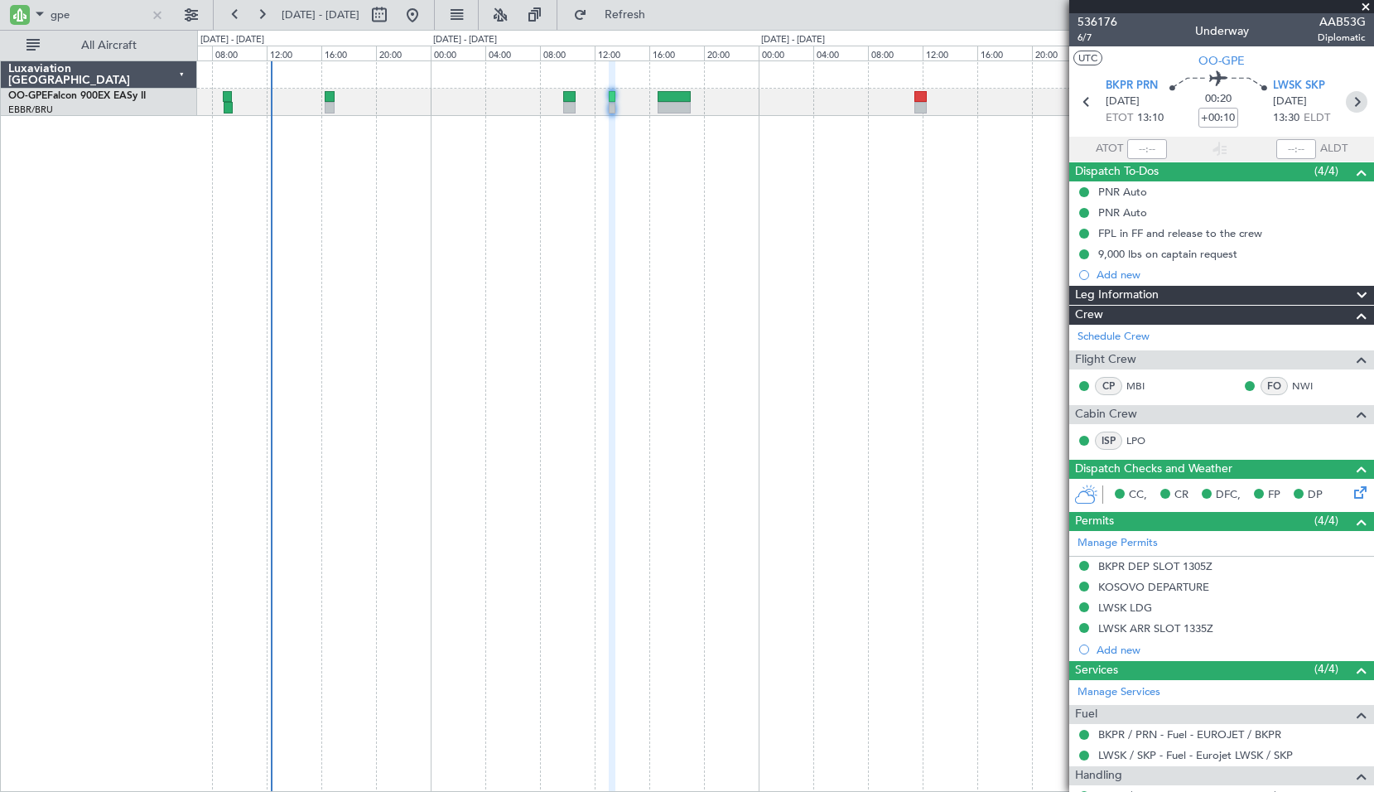
click at [1347, 94] on icon at bounding box center [1357, 102] width 22 height 22
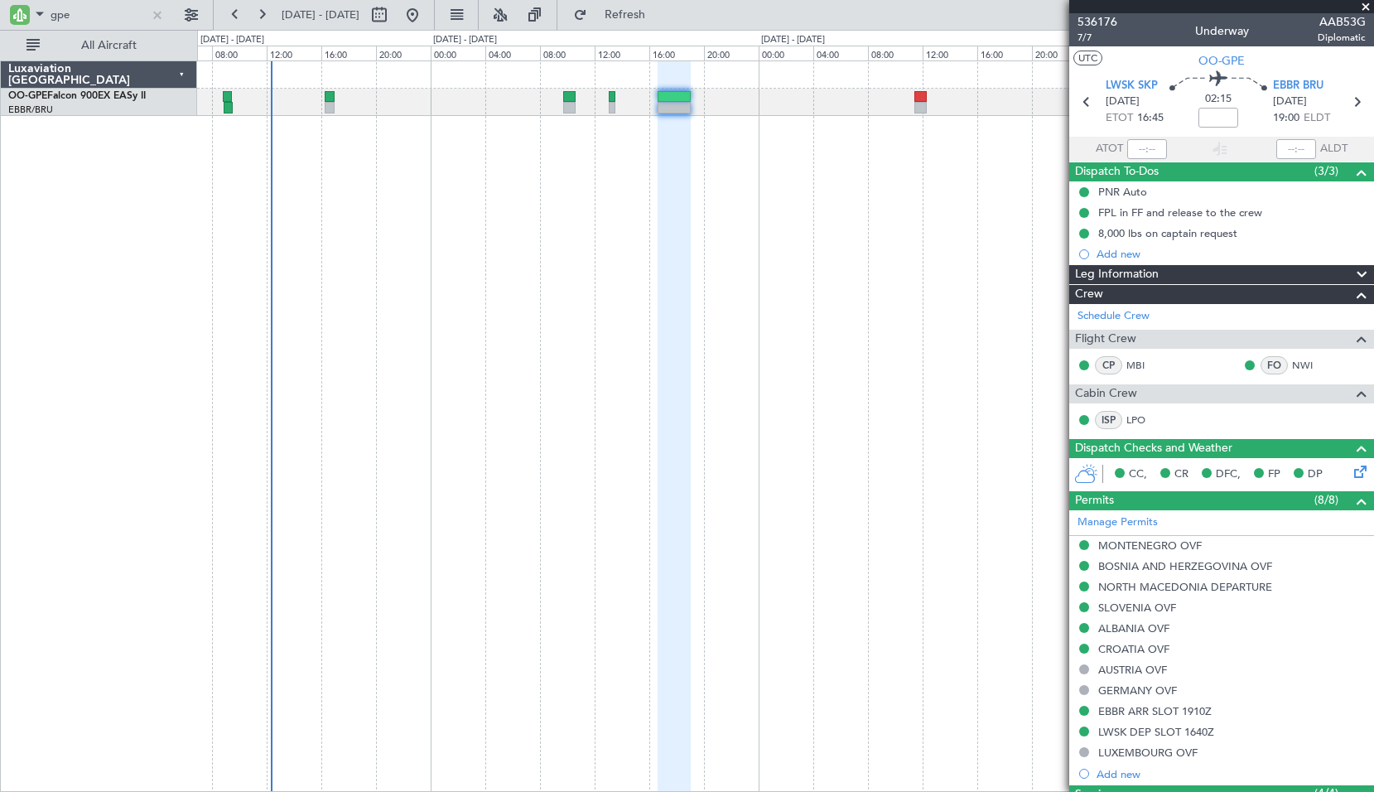
click at [1048, 667] on div "No Crew [GEOGRAPHIC_DATA] ([GEOGRAPHIC_DATA] National)" at bounding box center [785, 425] width 1177 height 731
click at [81, 14] on input "gpe" at bounding box center [98, 14] width 95 height 25
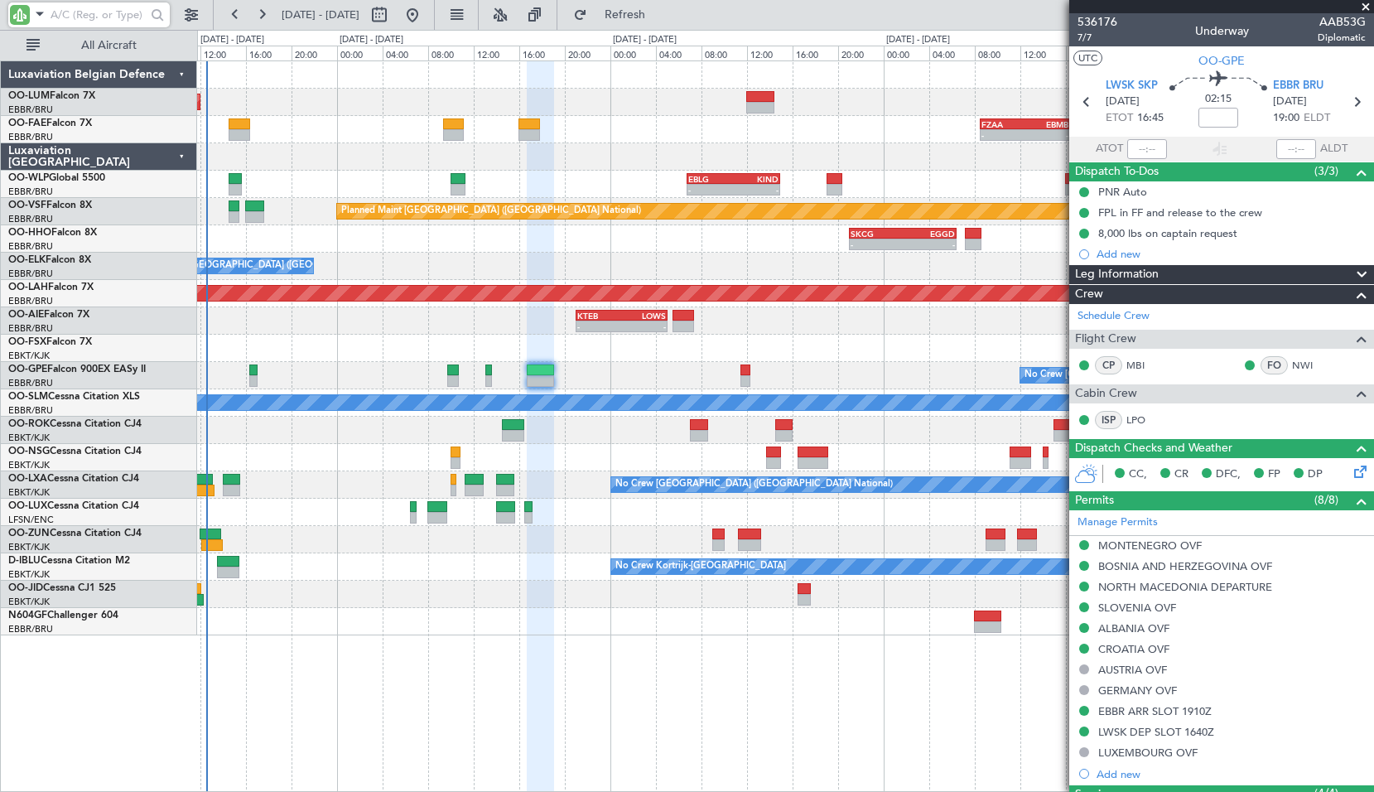
click at [780, 350] on div "AOG Maint [GEOGRAPHIC_DATA] - - UBBB 16:05 Z RKSS 23:55 Z - - FZAA 08:30 Z EBMB…" at bounding box center [785, 348] width 1176 height 574
click at [1369, 3] on span at bounding box center [1366, 7] width 17 height 15
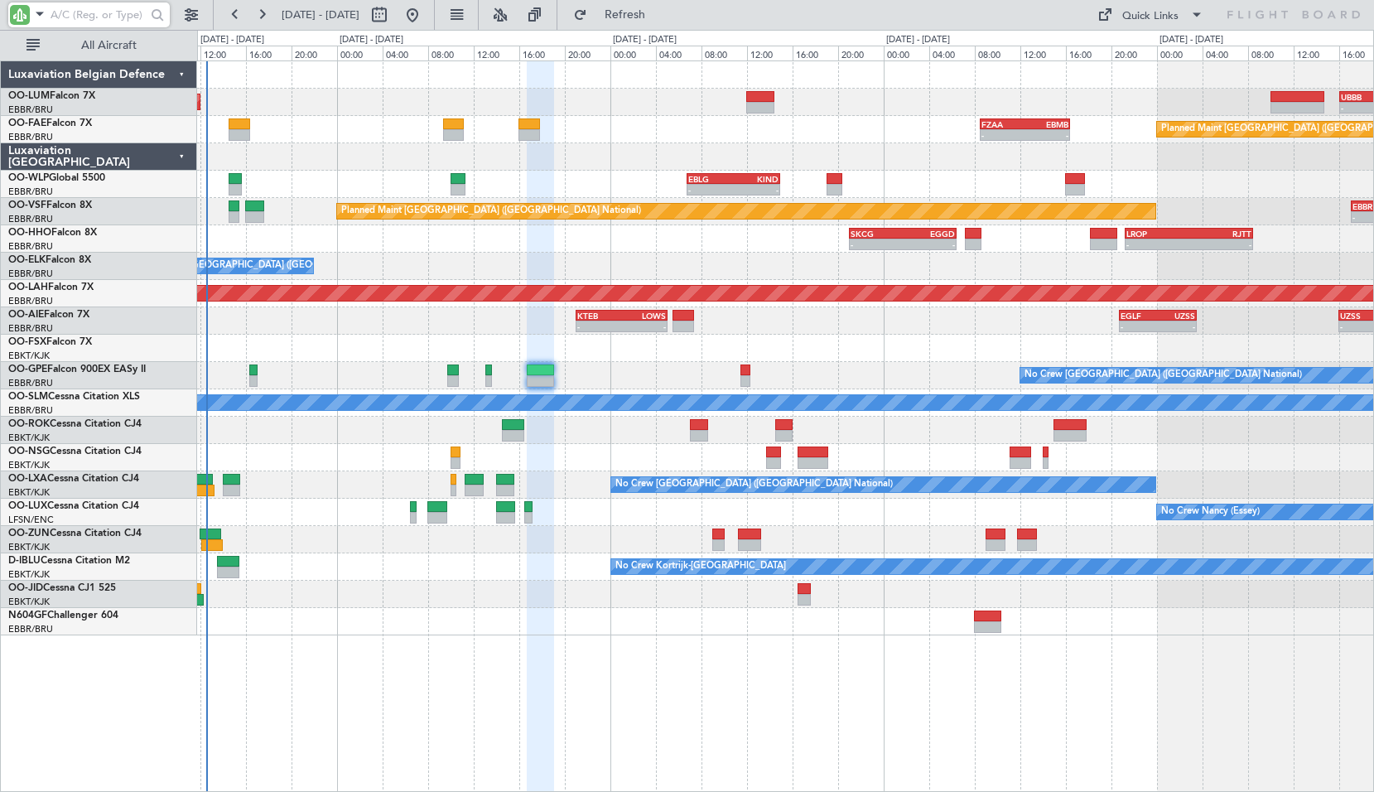
type input "0"
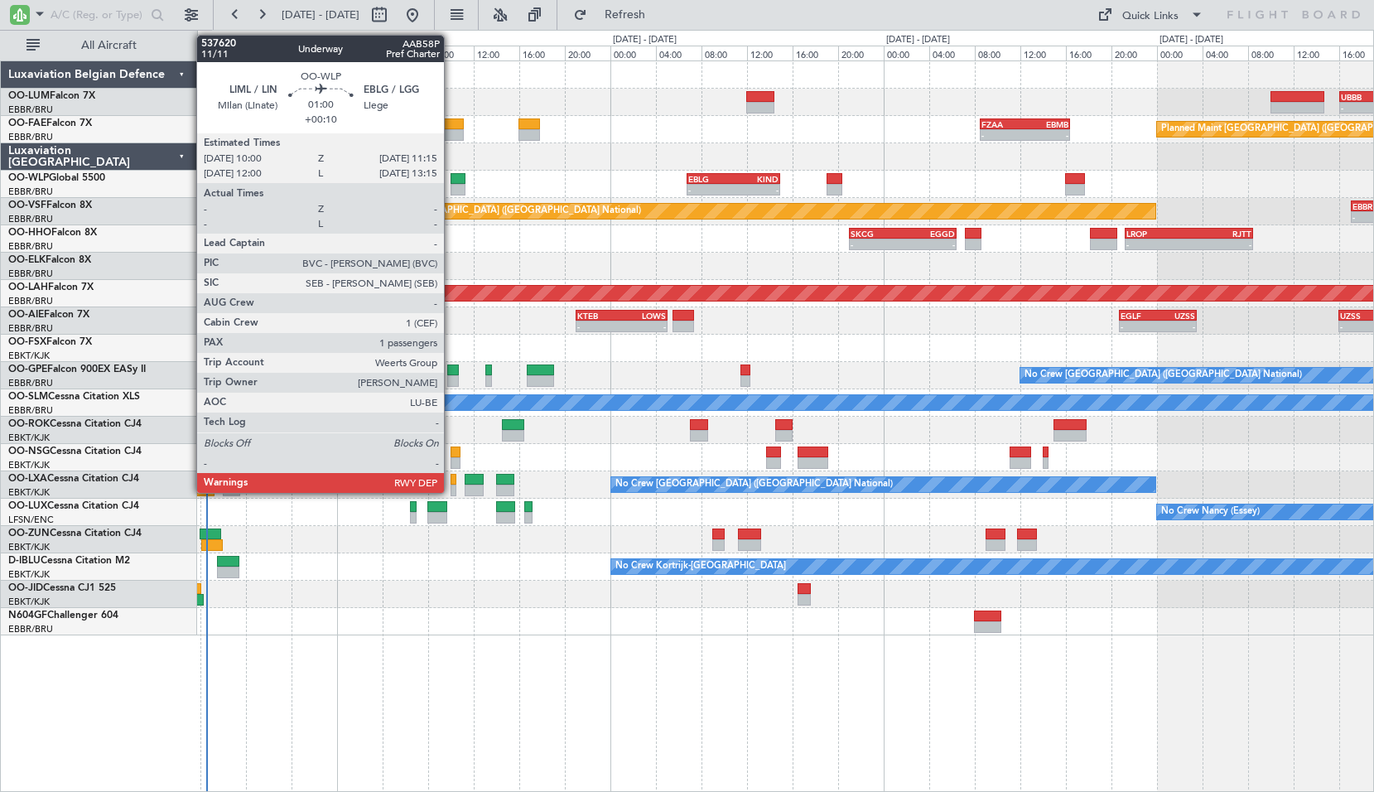
click at [451, 183] on div at bounding box center [458, 179] width 15 height 12
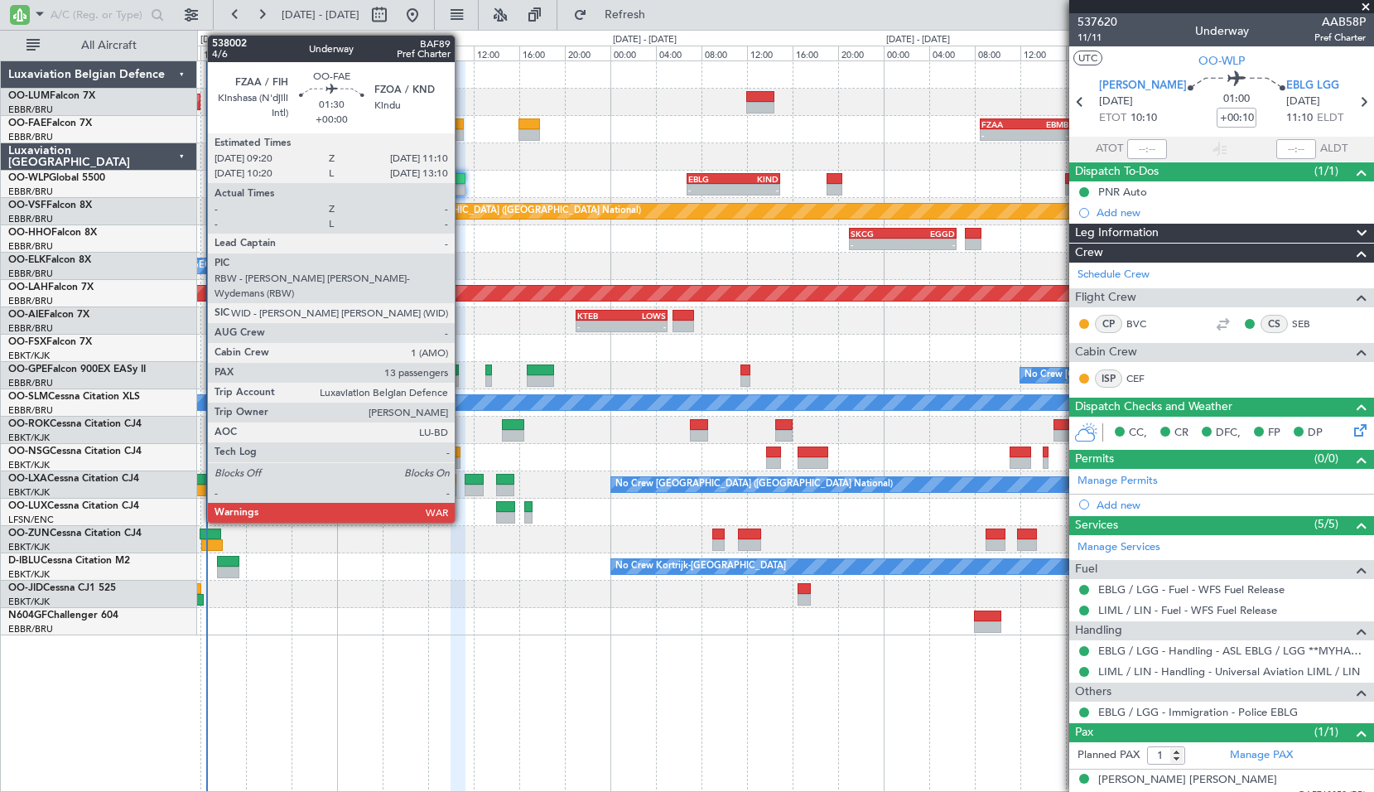
click at [462, 121] on div at bounding box center [454, 124] width 22 height 12
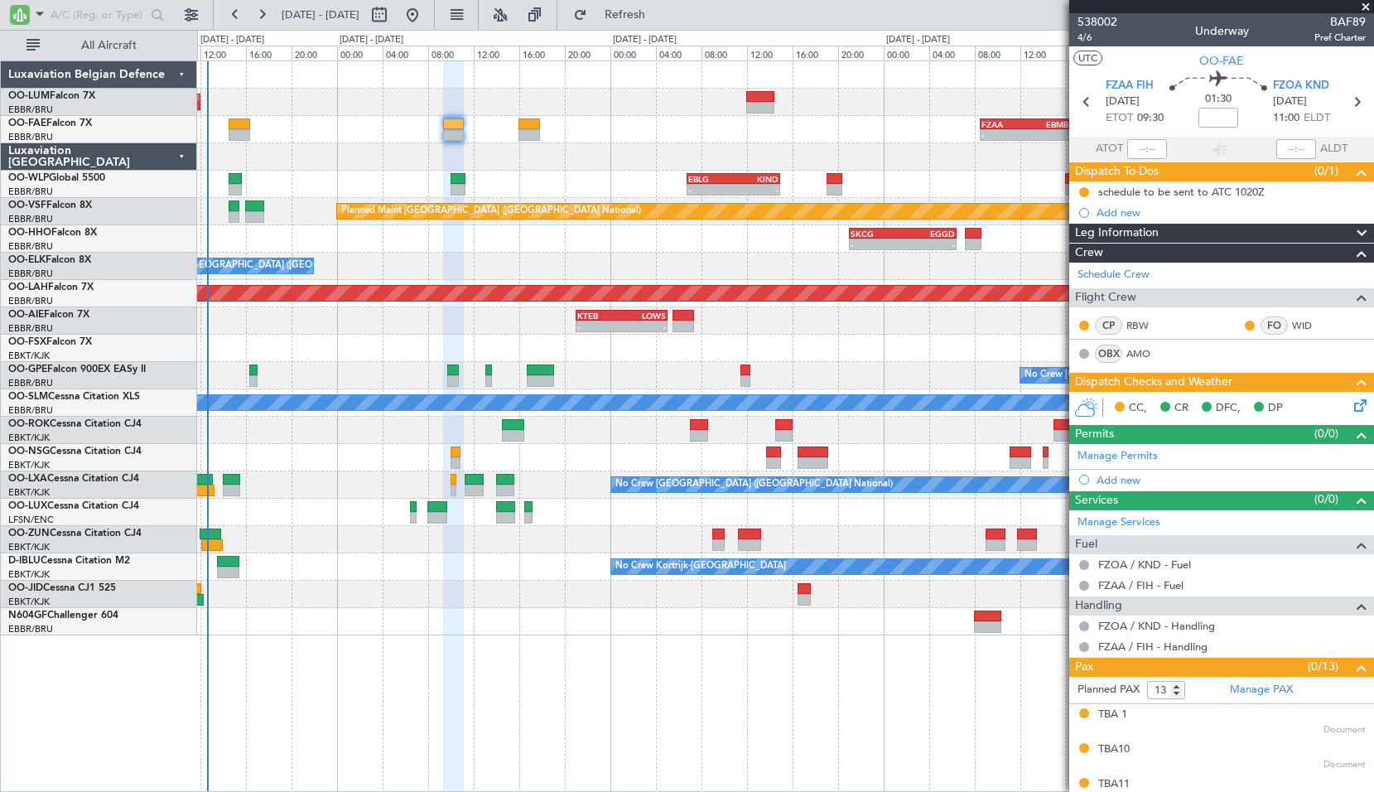
click at [1362, 14] on span at bounding box center [1366, 7] width 17 height 15
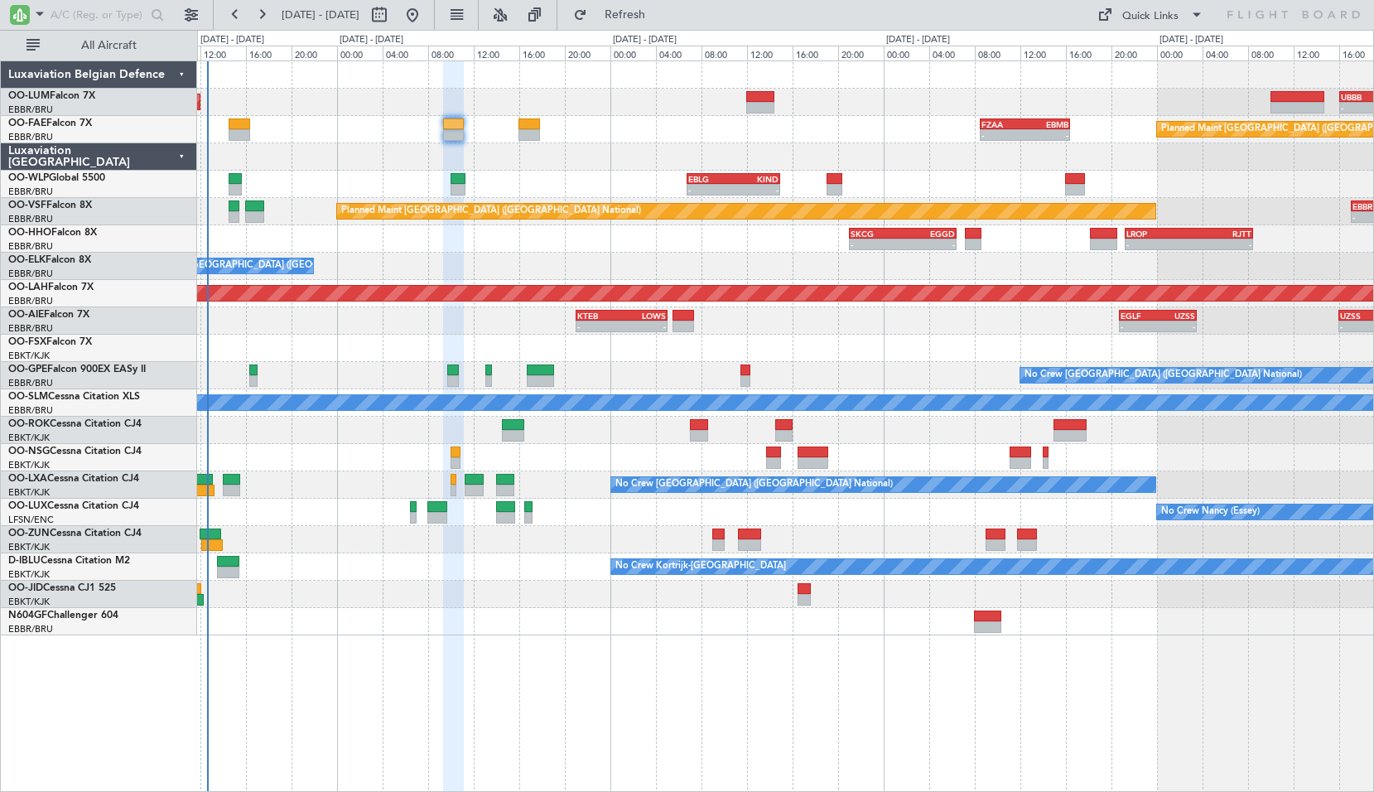
type input "0"
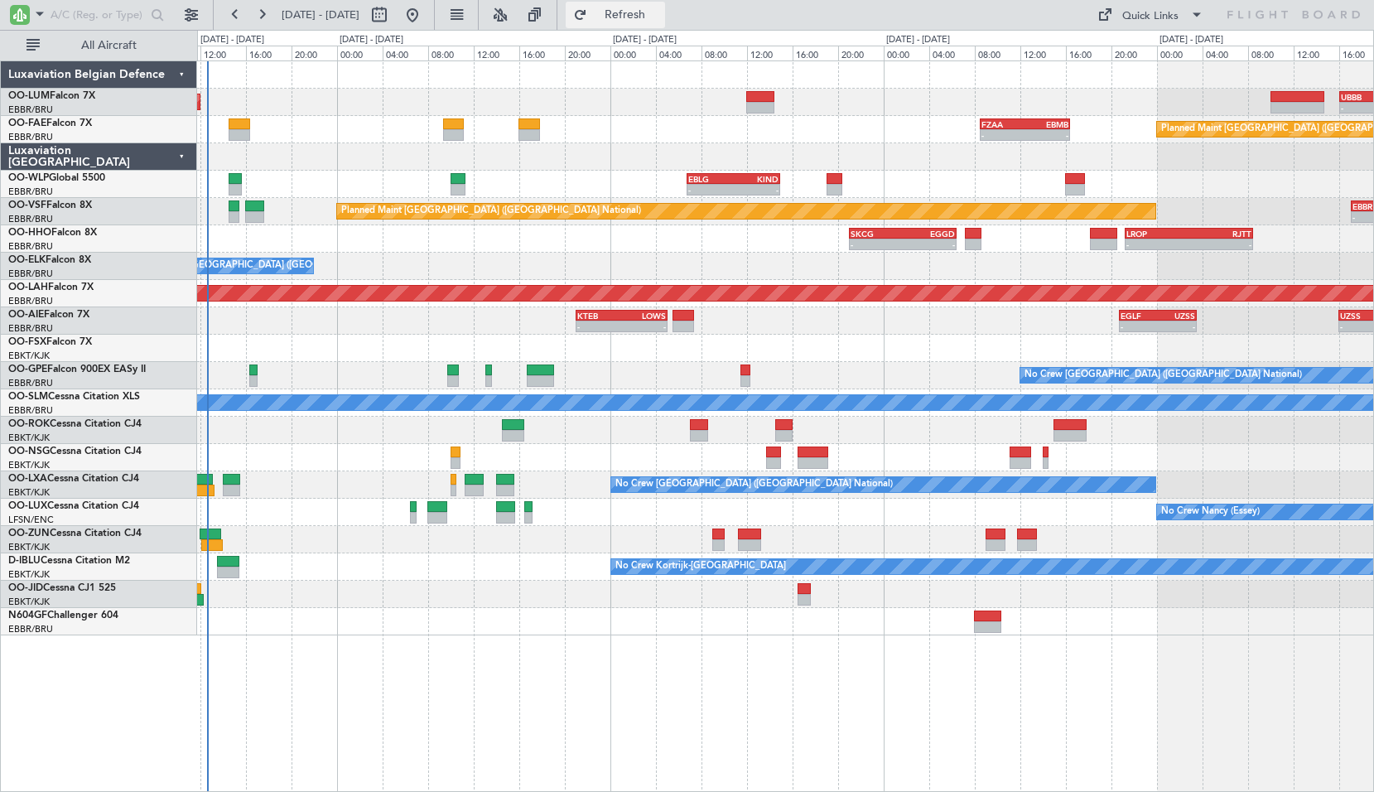
click at [660, 10] on span "Refresh" at bounding box center [626, 15] width 70 height 12
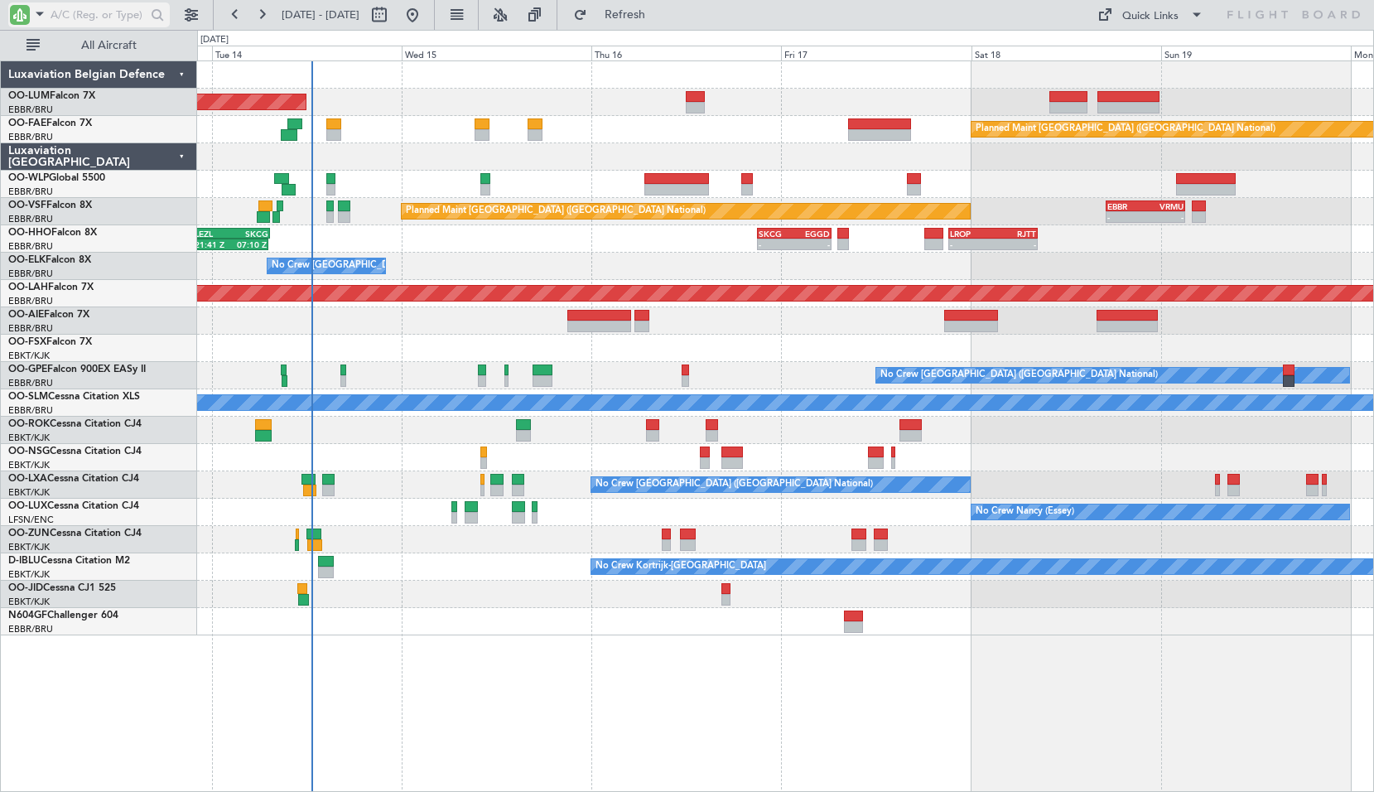
click at [109, 12] on input "text" at bounding box center [98, 14] width 95 height 25
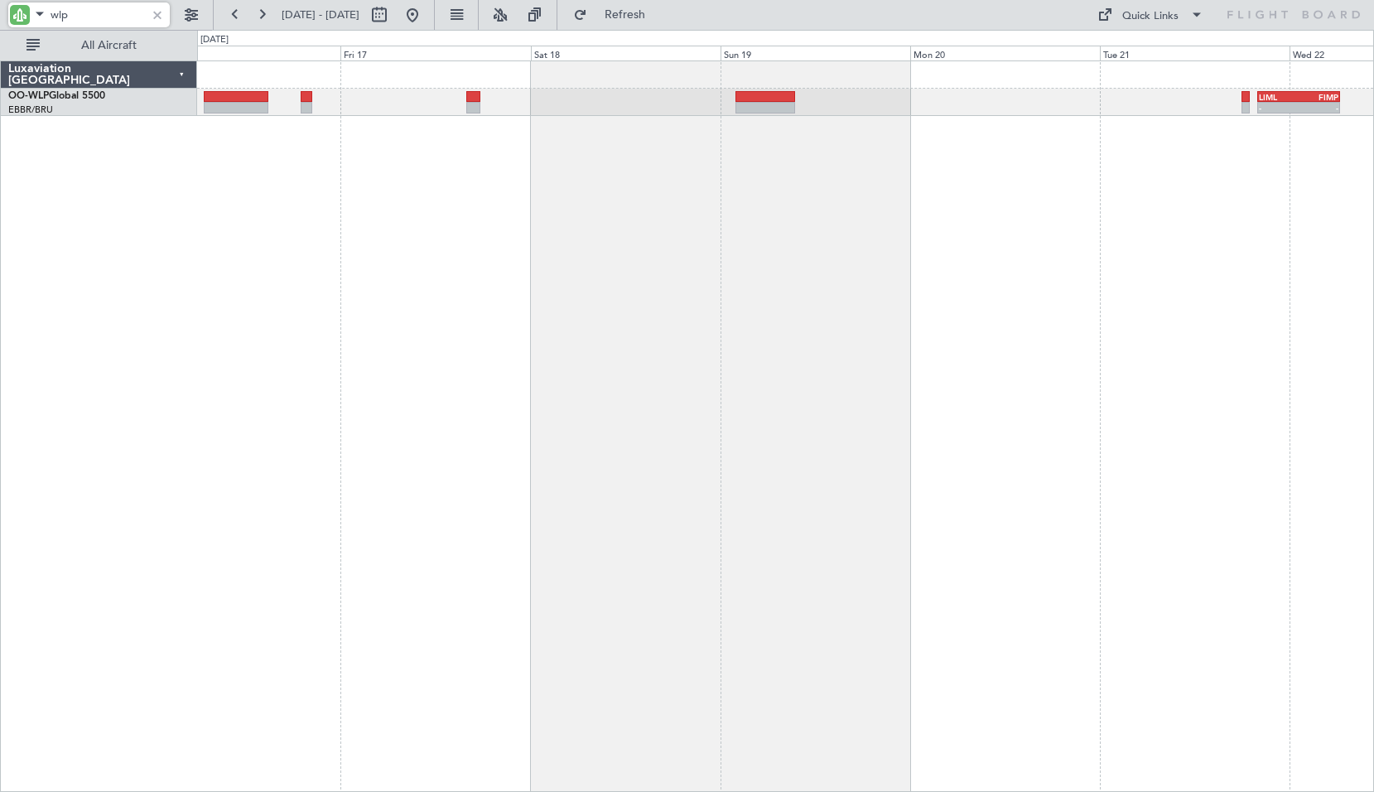
click at [763, 229] on div "- - LIML 20:00 Z FIMP 06:30 Z" at bounding box center [785, 425] width 1177 height 731
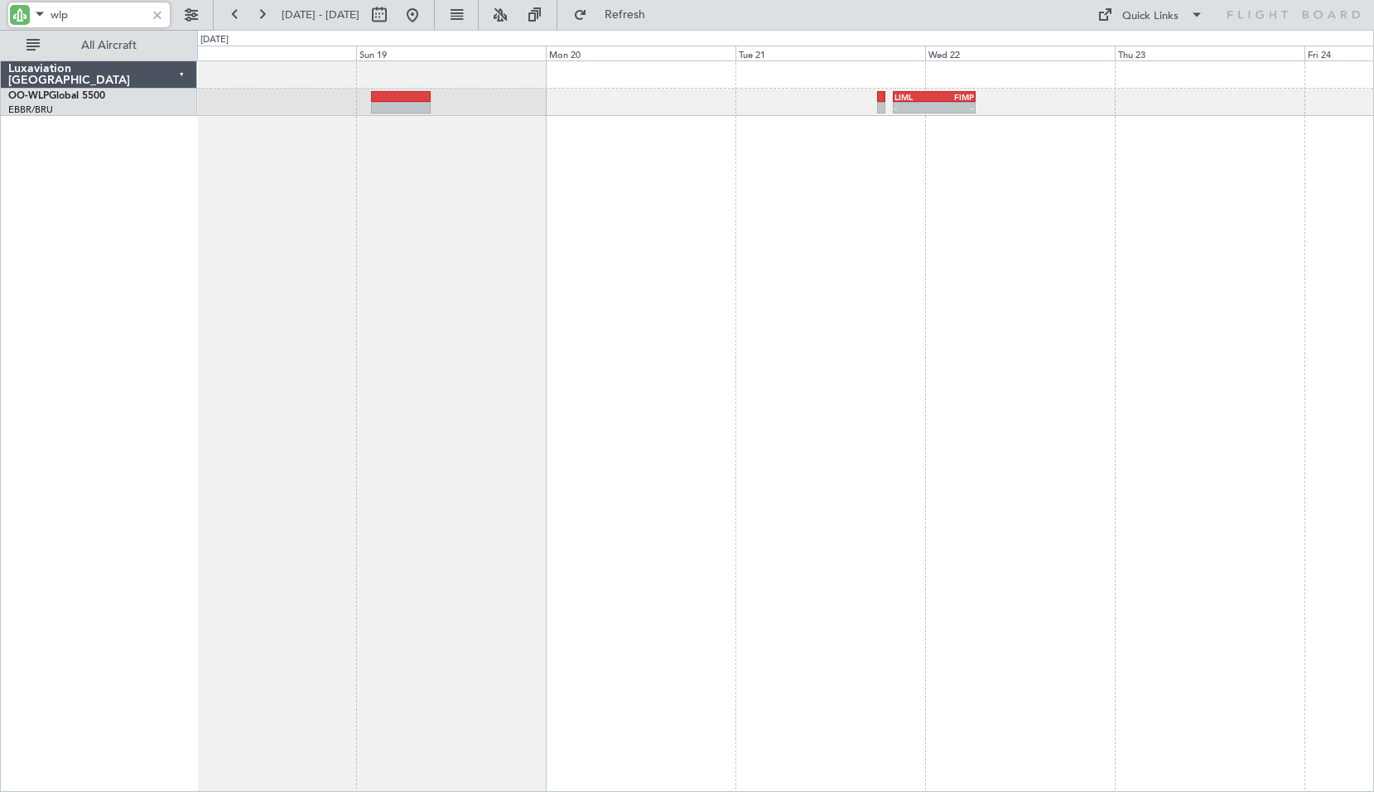
click at [668, 336] on div "- - LIML 20:00 Z FIMP 06:30 Z" at bounding box center [785, 425] width 1177 height 731
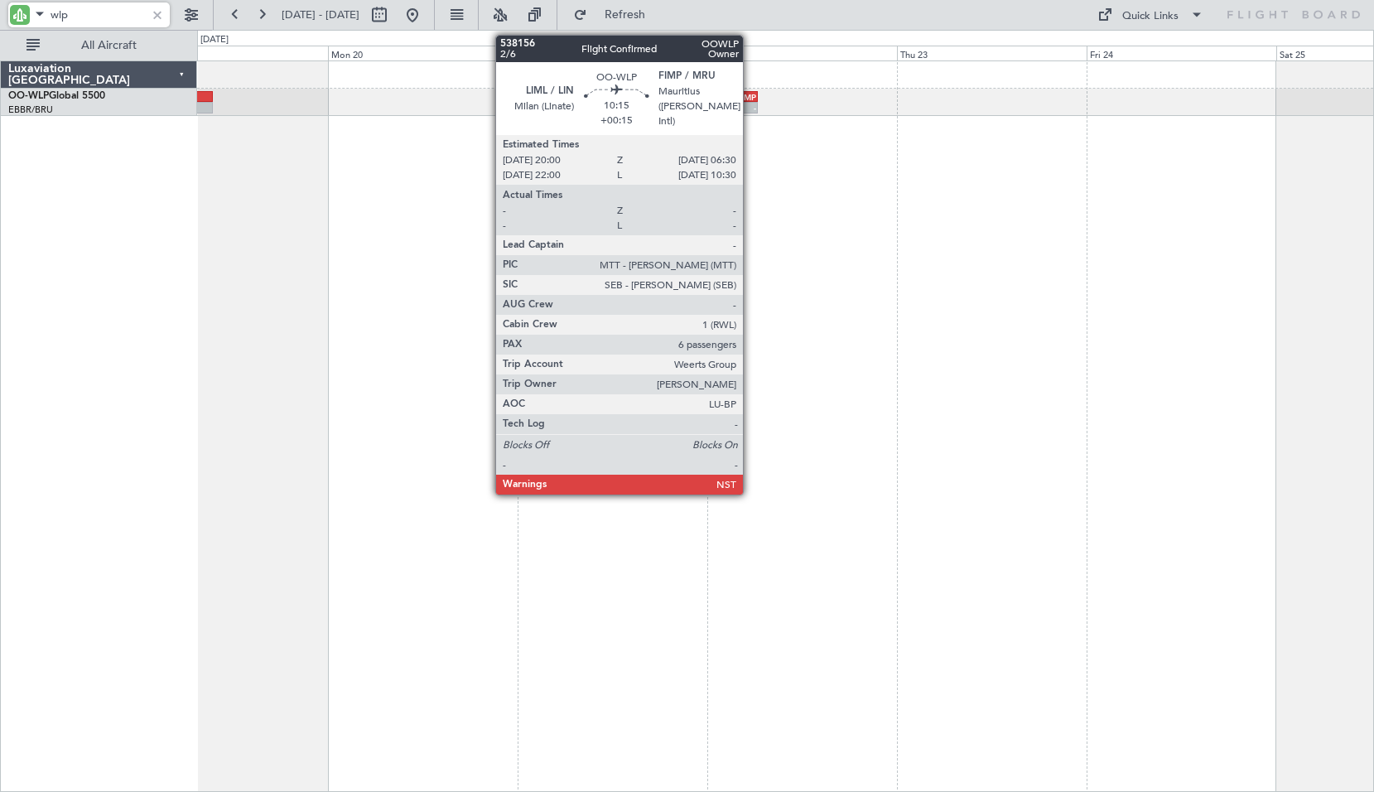
click at [751, 101] on div "LIML 20:00 Z FIMP 06:30 Z" at bounding box center [717, 97] width 84 height 12
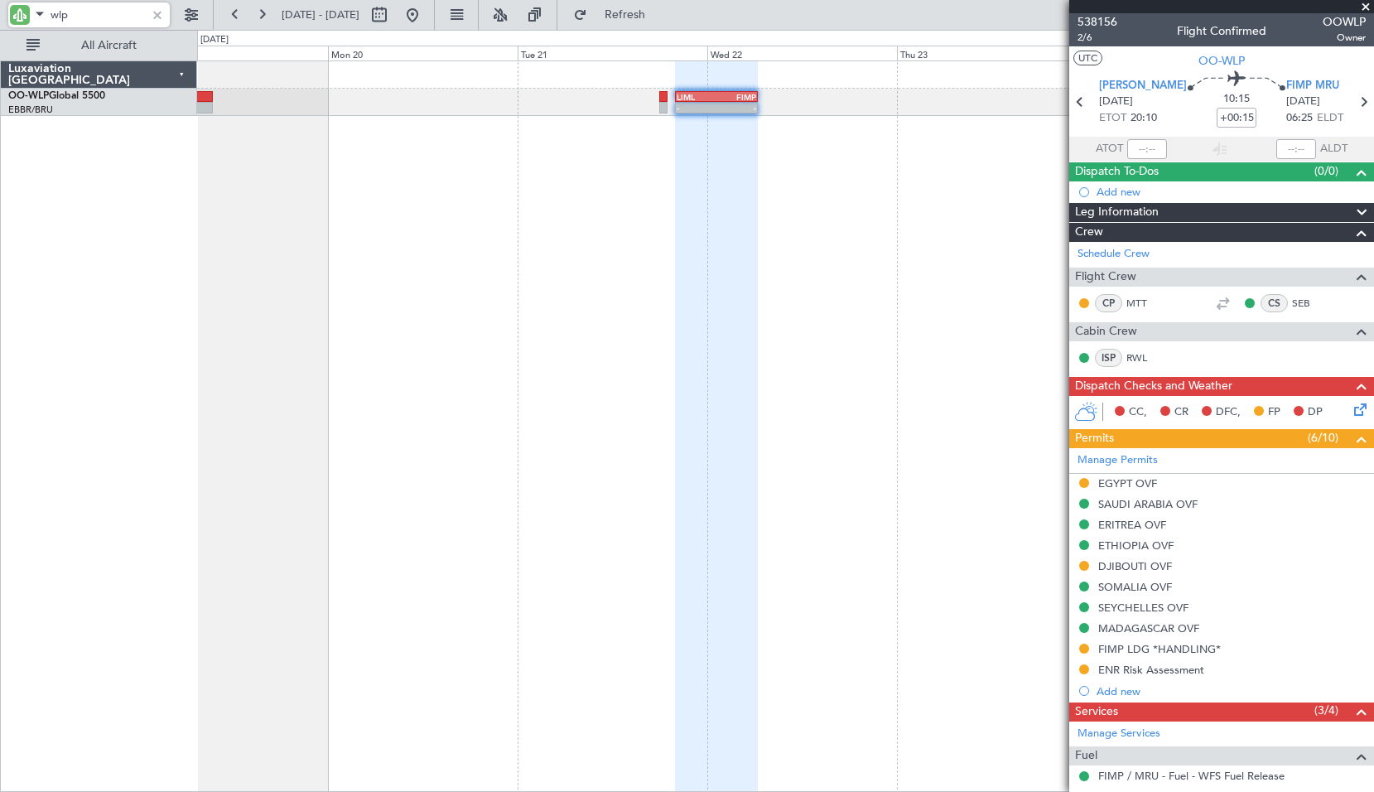
click at [111, 19] on input "wlp" at bounding box center [98, 14] width 95 height 25
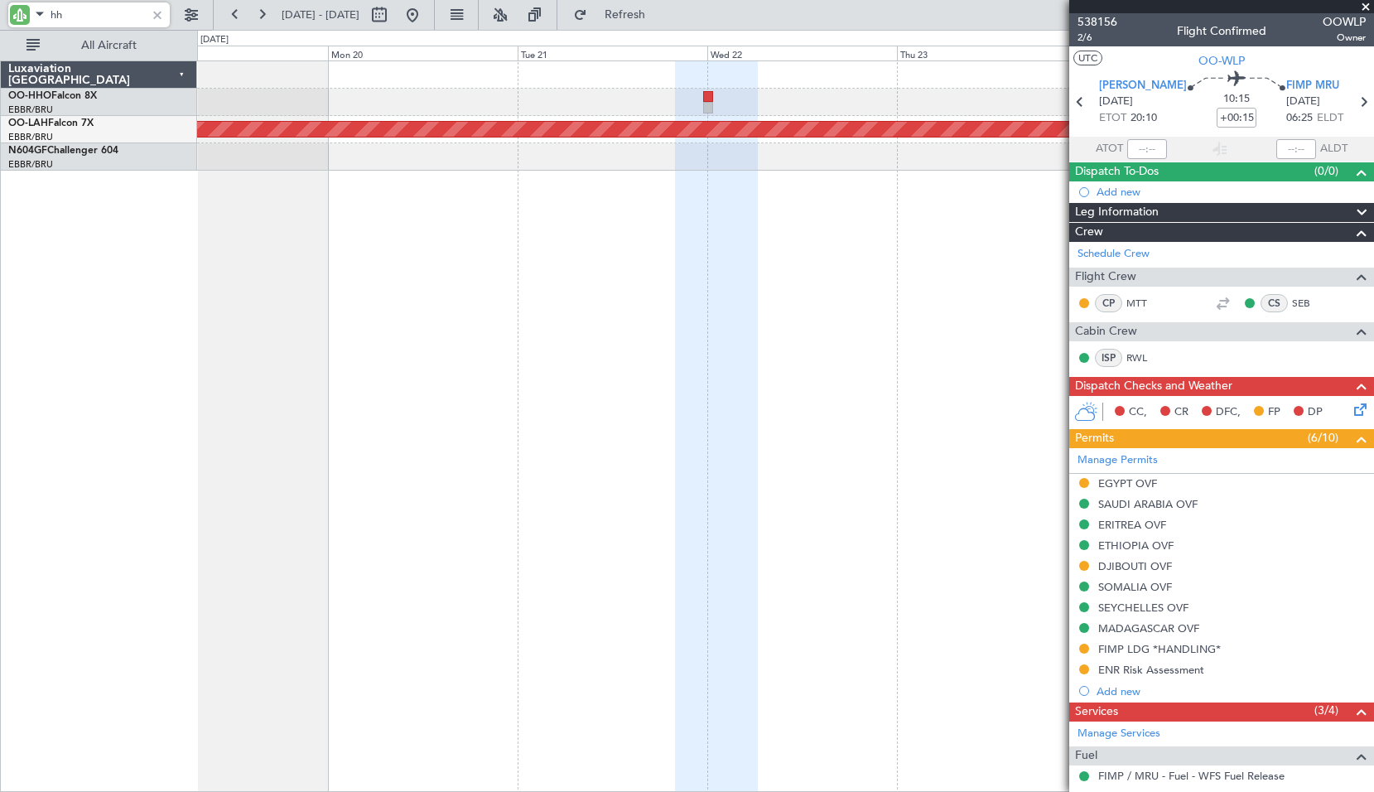
type input "hho"
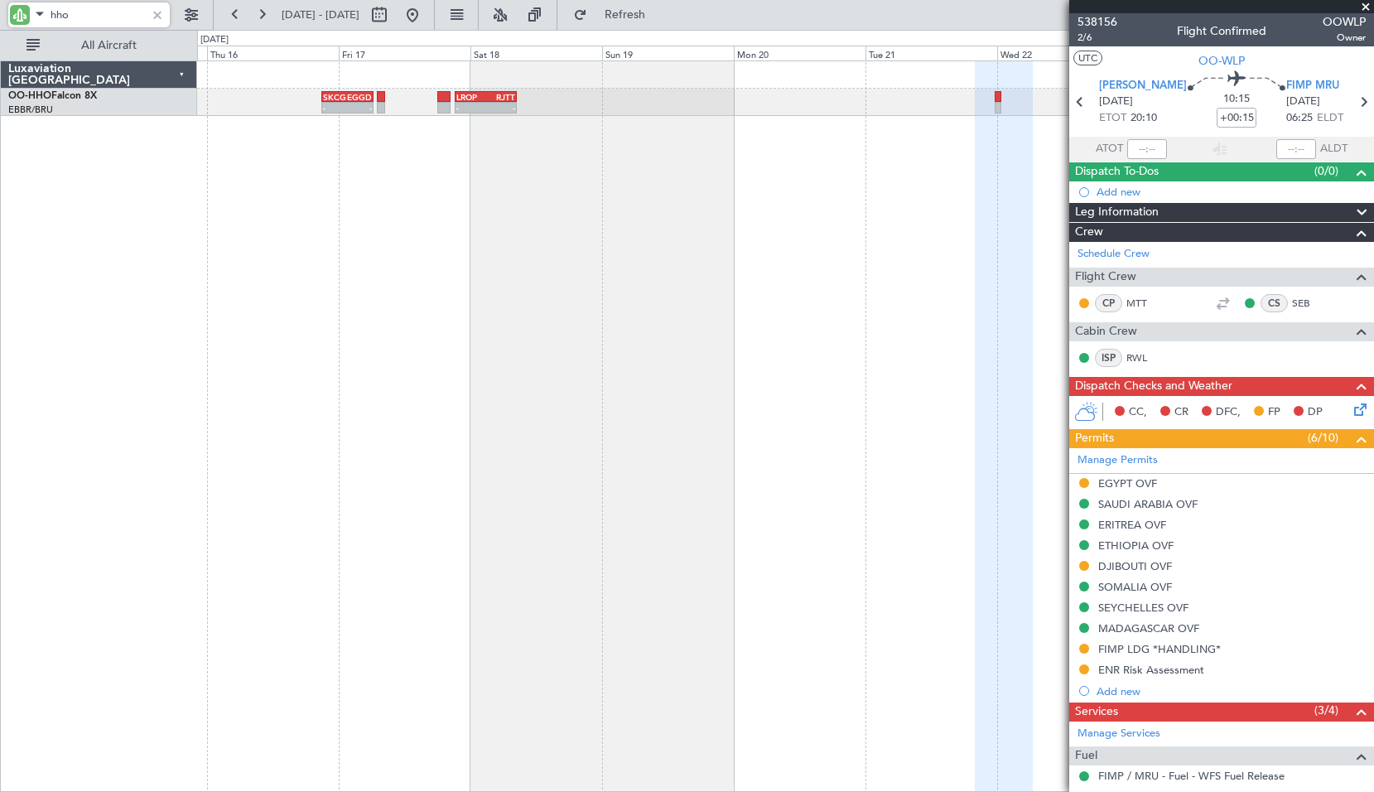
click at [790, 291] on div "- - LROP 21:15 Z RJTT 08:30 Z SKCG 21:00 Z EGGD 06:25 Z - - 21:41 Z 07:10 Z LEZ…" at bounding box center [785, 425] width 1177 height 731
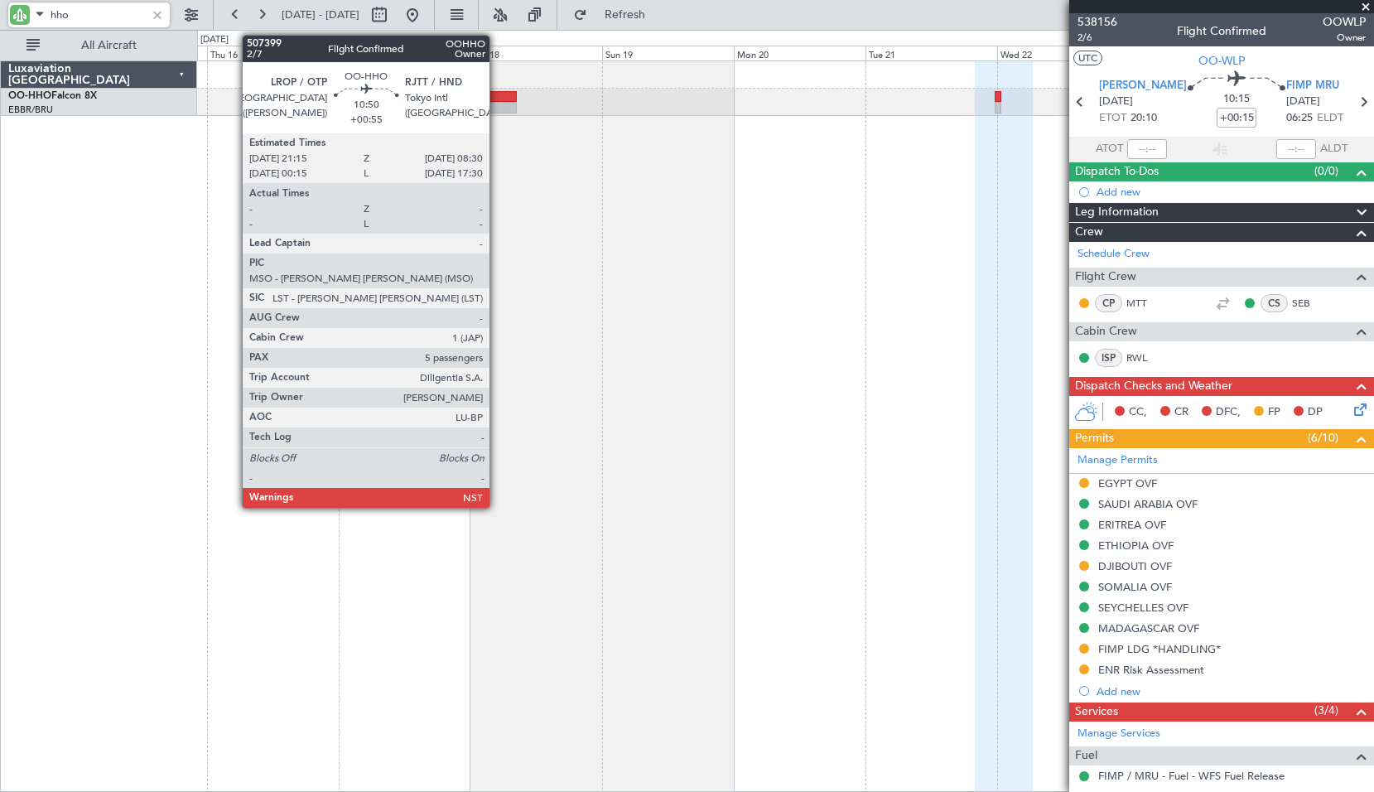
click at [497, 93] on div at bounding box center [486, 97] width 62 height 12
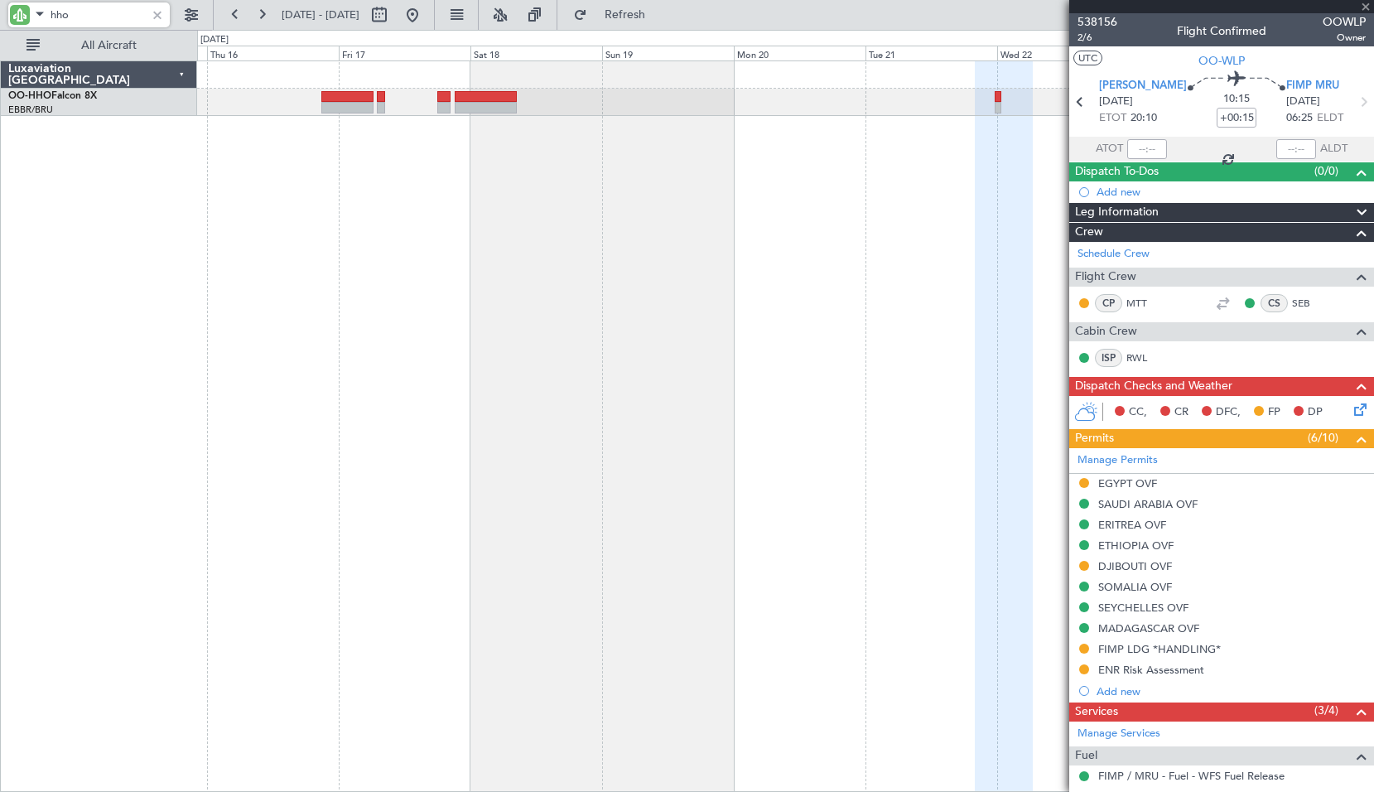
type input "+00:55"
type input "5"
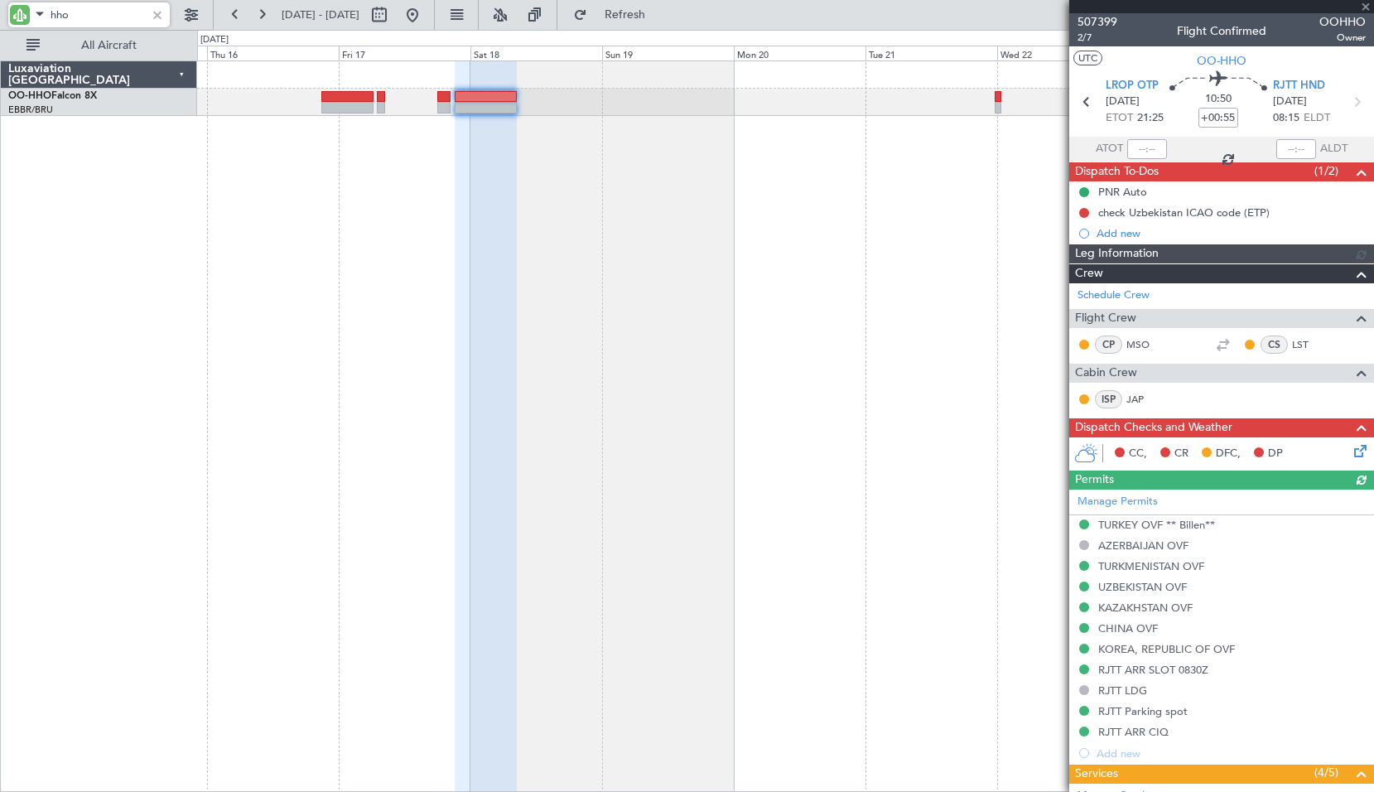
type input "hho"
click at [1215, 111] on input "+00:55" at bounding box center [1219, 118] width 40 height 20
type input "+01:00"
click at [804, 346] on div at bounding box center [785, 425] width 1177 height 731
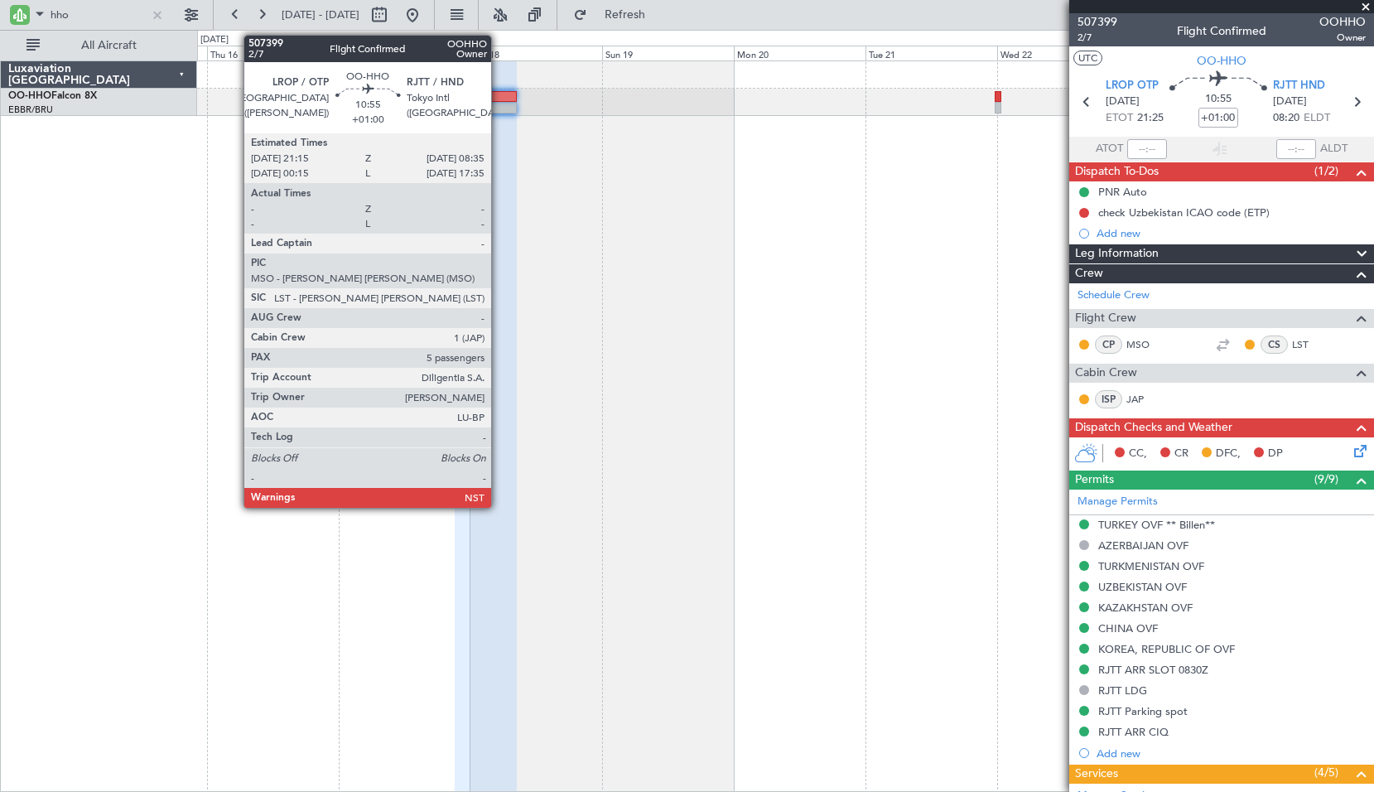
click at [499, 99] on div at bounding box center [486, 97] width 63 height 12
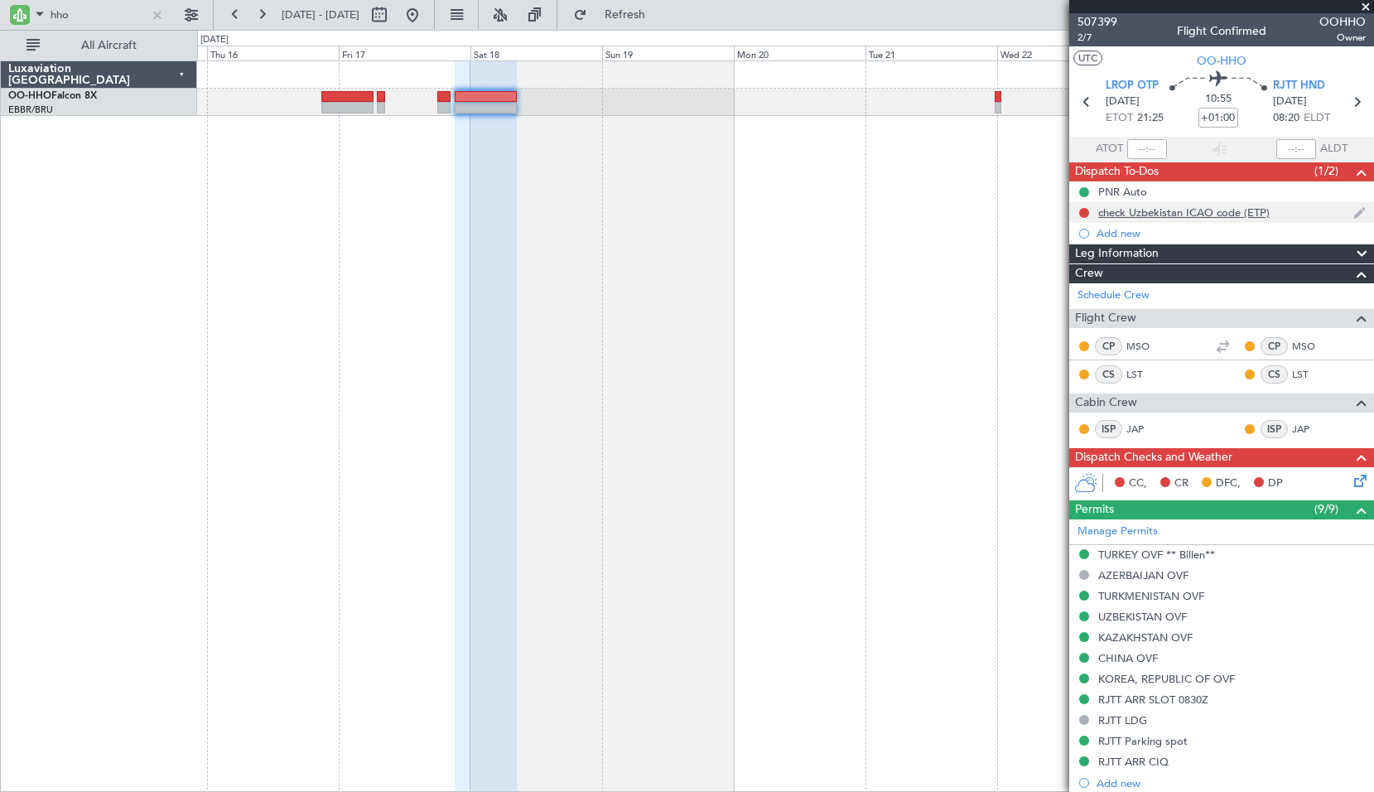
click at [1175, 215] on div "check Uzbekistan ICAO code (ETP)" at bounding box center [1183, 212] width 171 height 14
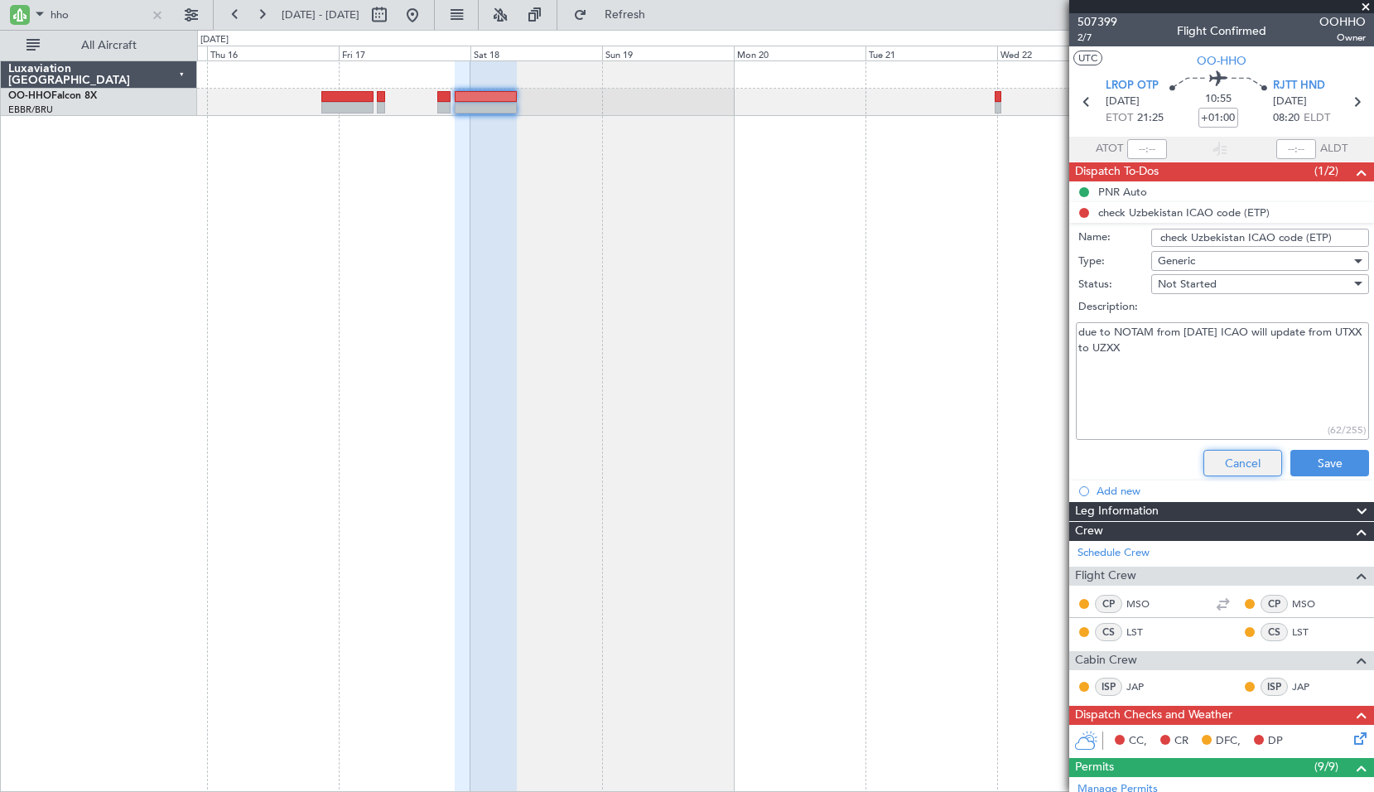
click at [1222, 464] on button "Cancel" at bounding box center [1243, 463] width 79 height 27
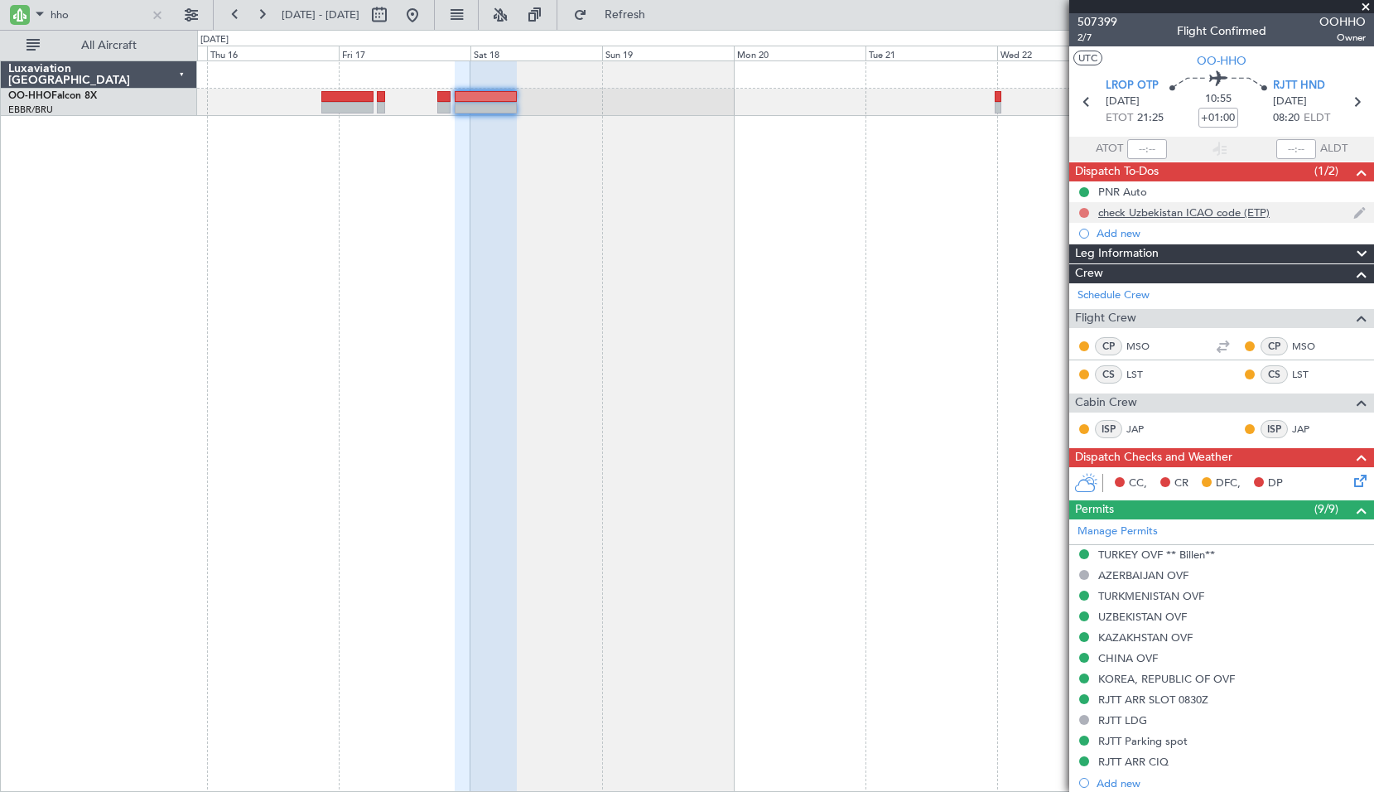
click at [1086, 215] on button at bounding box center [1084, 213] width 10 height 10
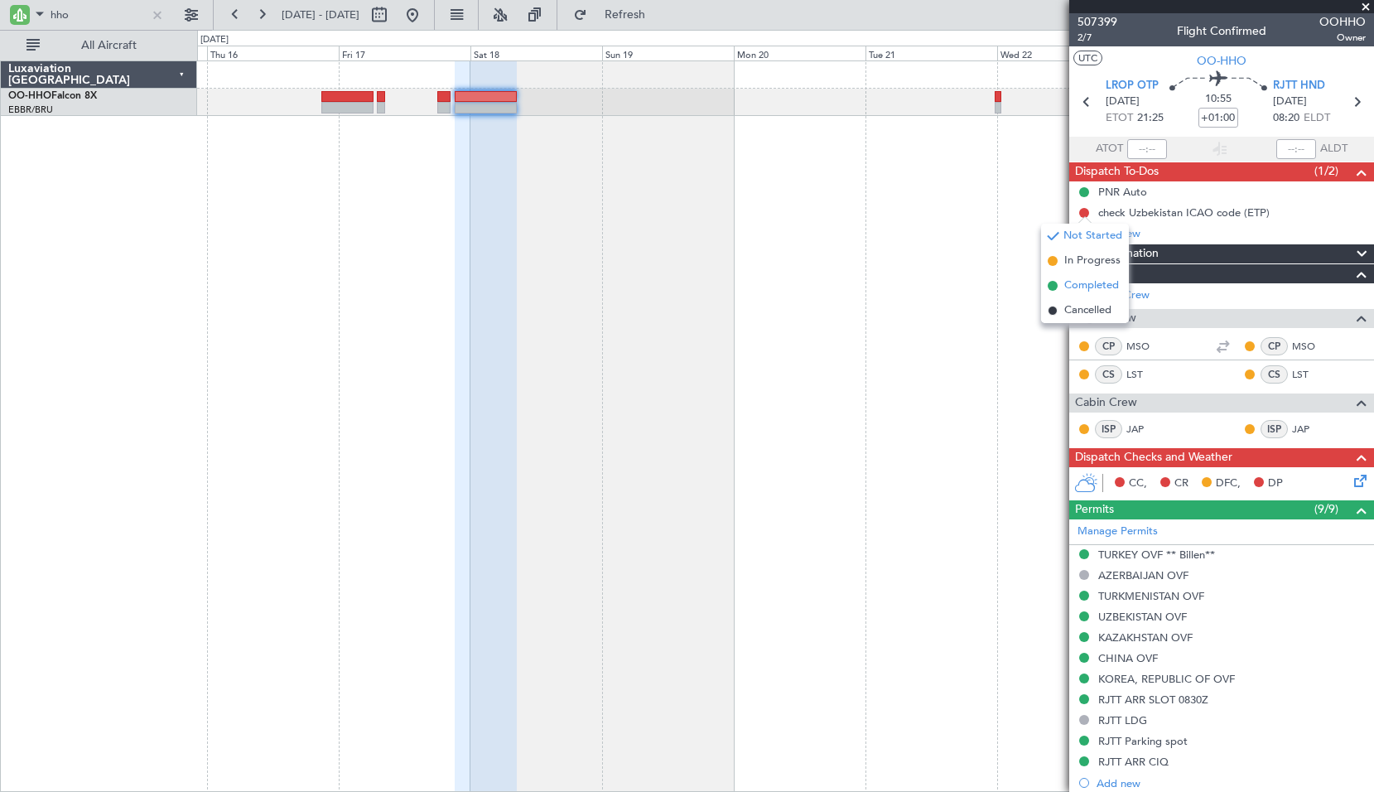
click at [1093, 280] on span "Completed" at bounding box center [1091, 286] width 55 height 17
click at [915, 258] on div at bounding box center [785, 425] width 1177 height 731
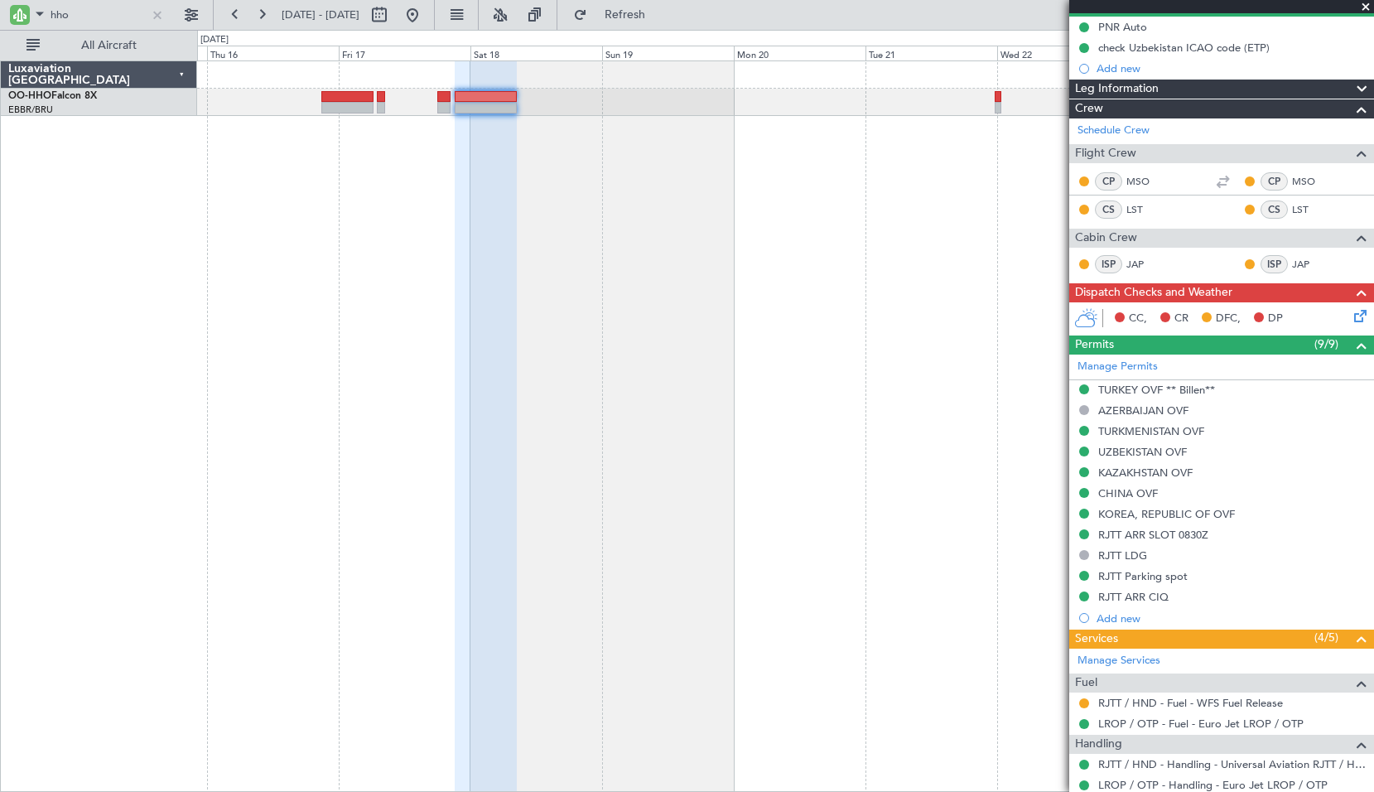
scroll to position [331, 0]
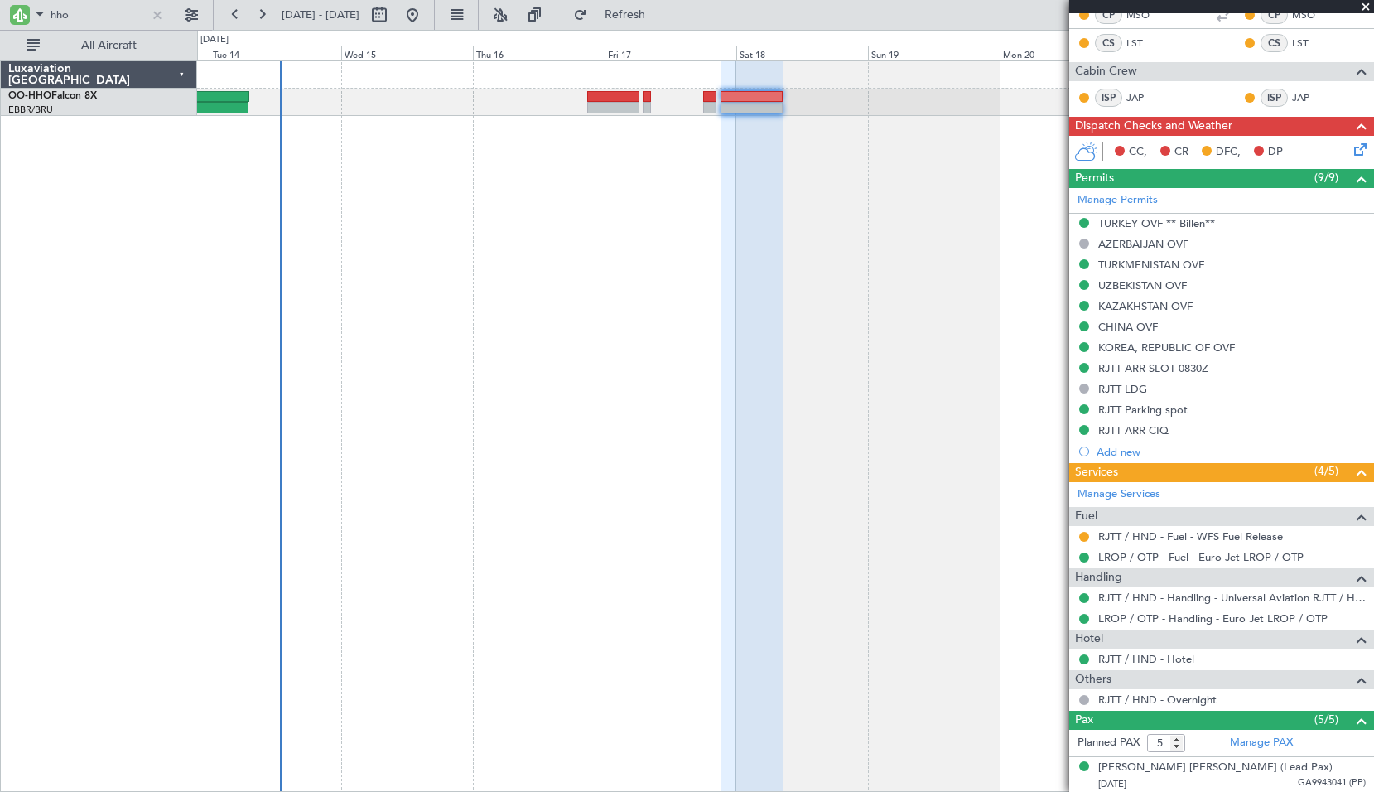
click at [609, 218] on div at bounding box center [785, 425] width 1177 height 731
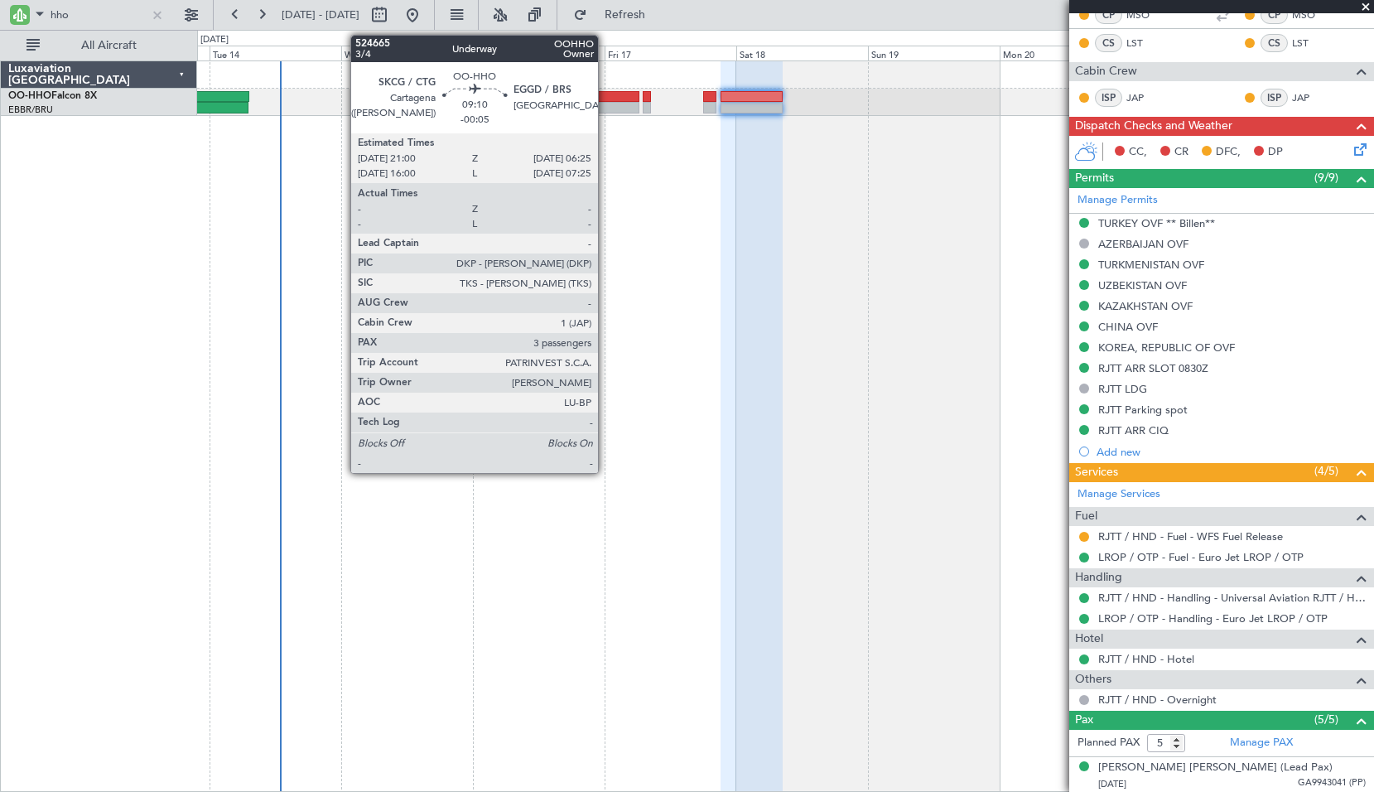
click at [606, 112] on div at bounding box center [613, 108] width 52 height 12
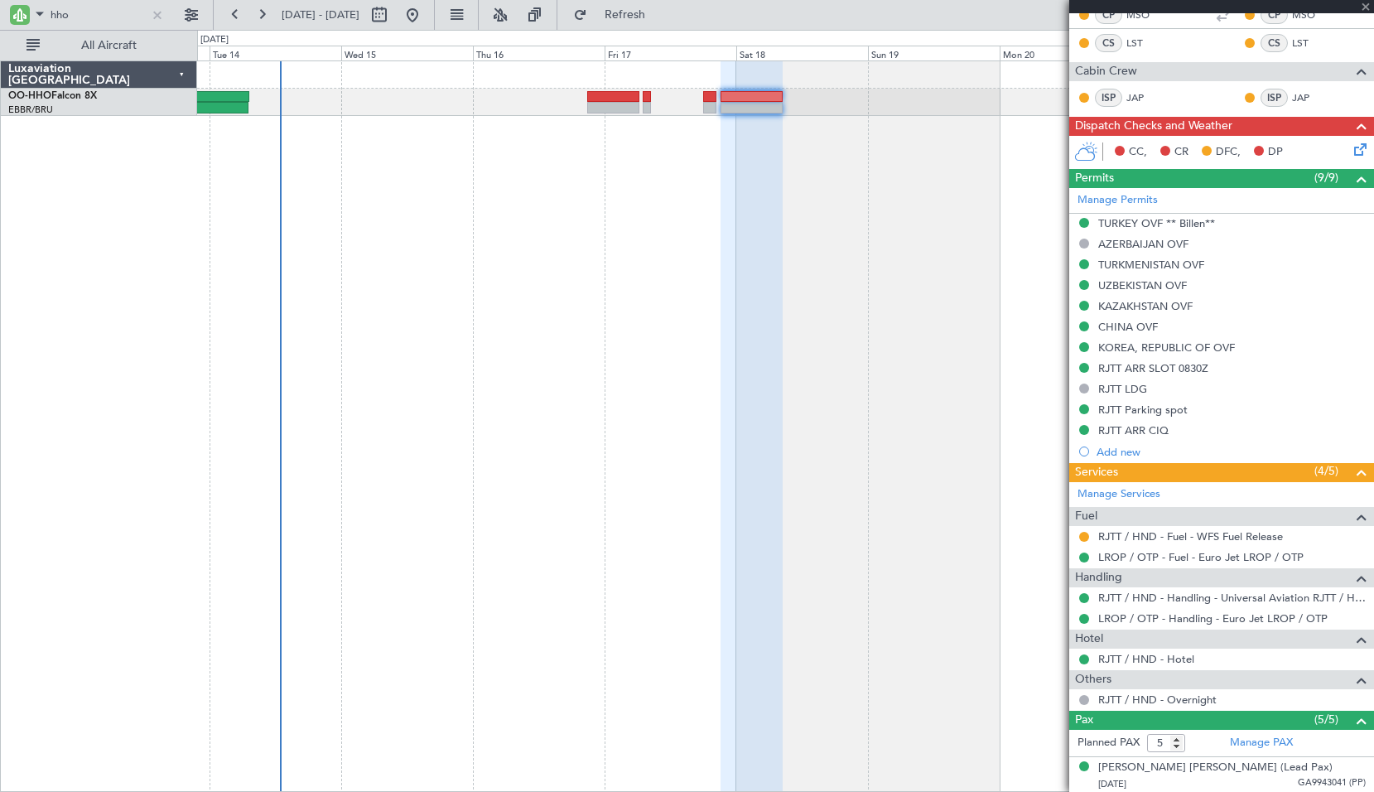
click at [606, 204] on div at bounding box center [785, 425] width 1177 height 731
type input "-00:05"
type input "3"
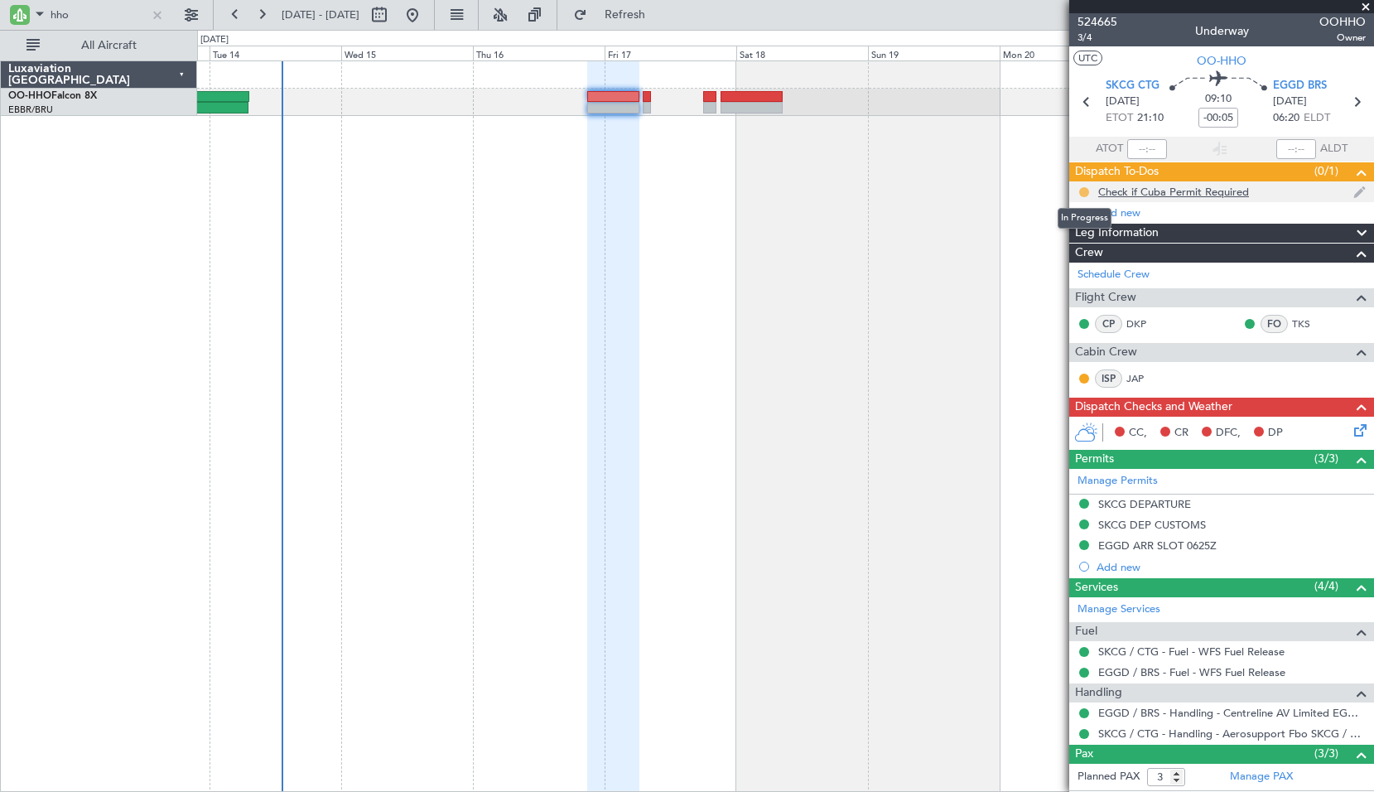
click at [1084, 188] on button at bounding box center [1084, 192] width 10 height 10
click at [1077, 263] on span "Completed" at bounding box center [1091, 265] width 55 height 17
click at [1204, 195] on div "Check if Cuba Permit Required" at bounding box center [1173, 192] width 151 height 14
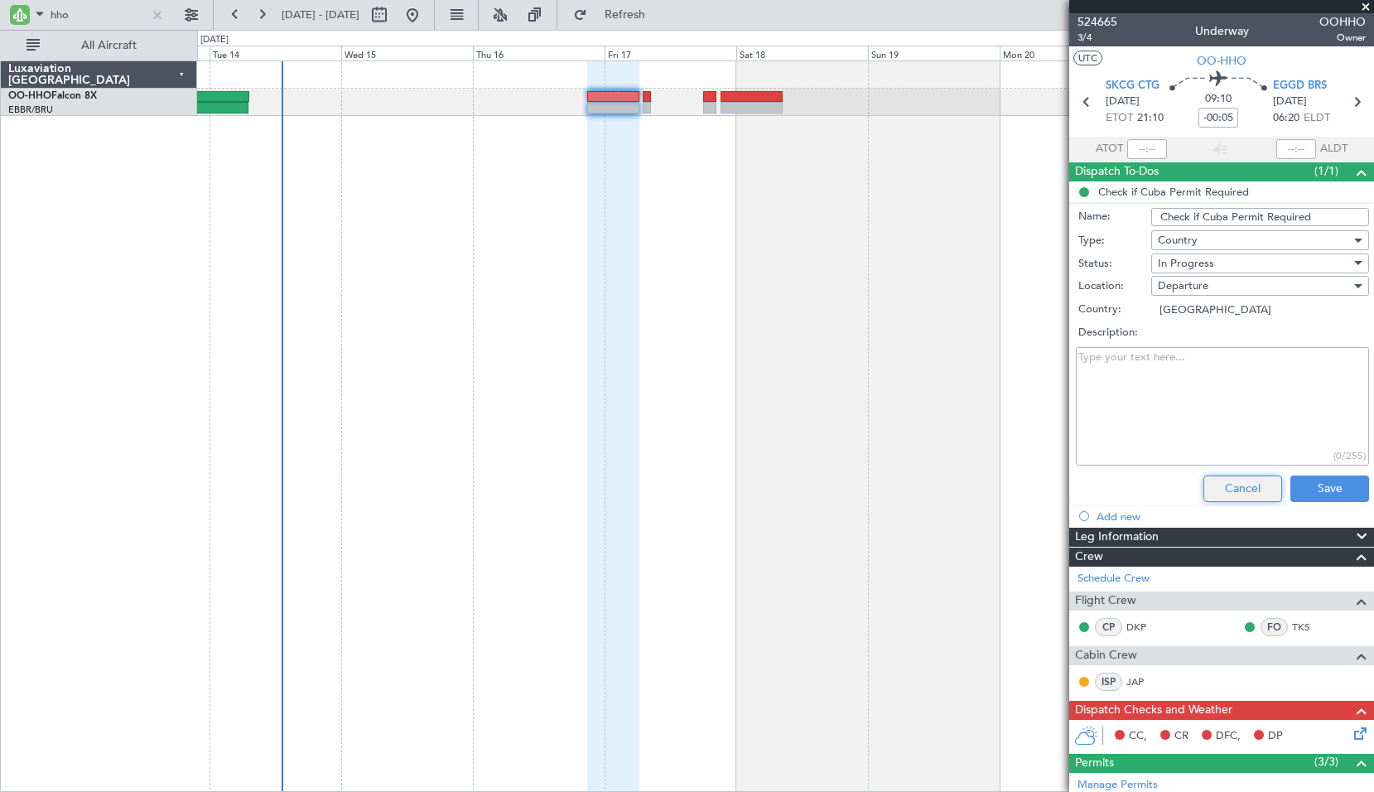
click at [1253, 490] on button "Cancel" at bounding box center [1243, 488] width 79 height 27
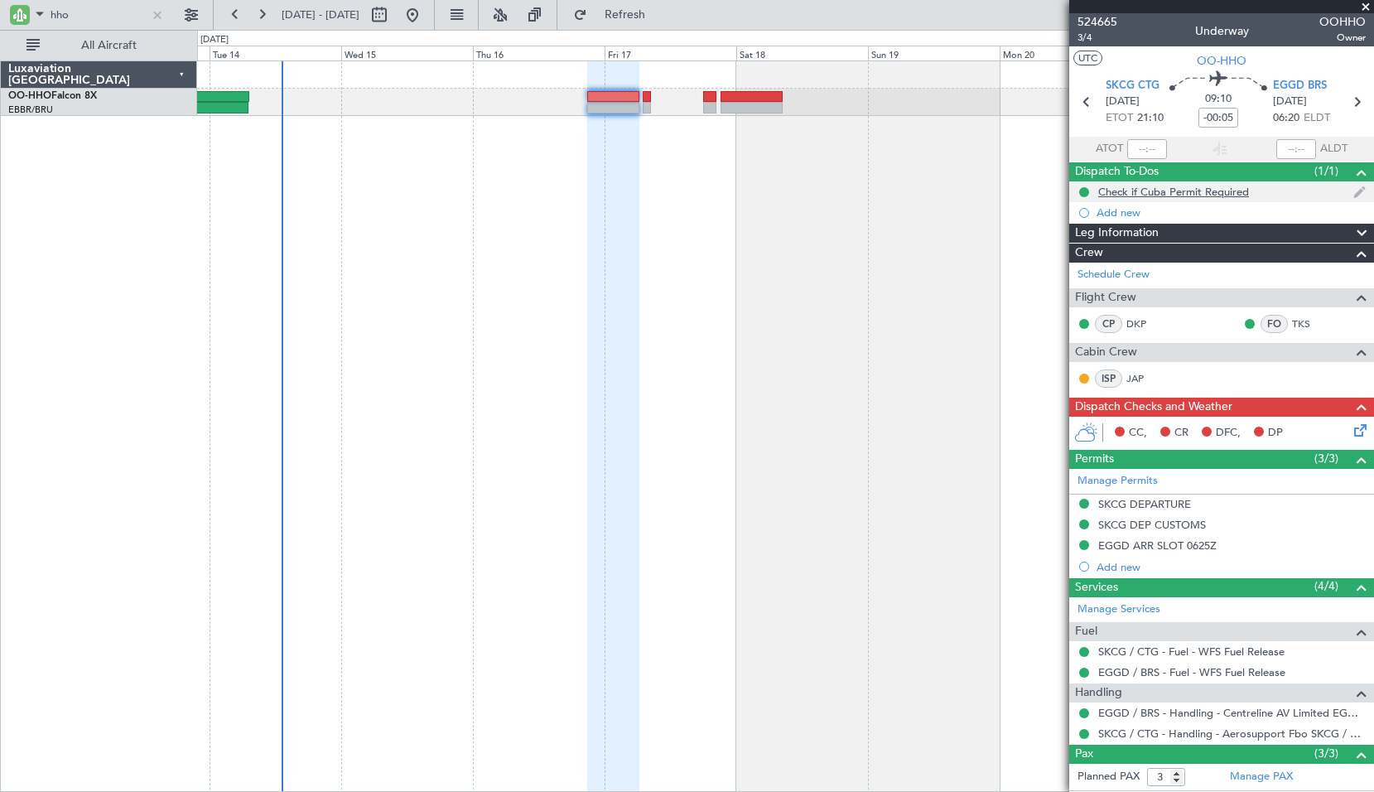
click at [1083, 196] on div at bounding box center [1084, 192] width 13 height 13
click at [1145, 191] on div "Check if Cuba Permit Required" at bounding box center [1173, 192] width 151 height 14
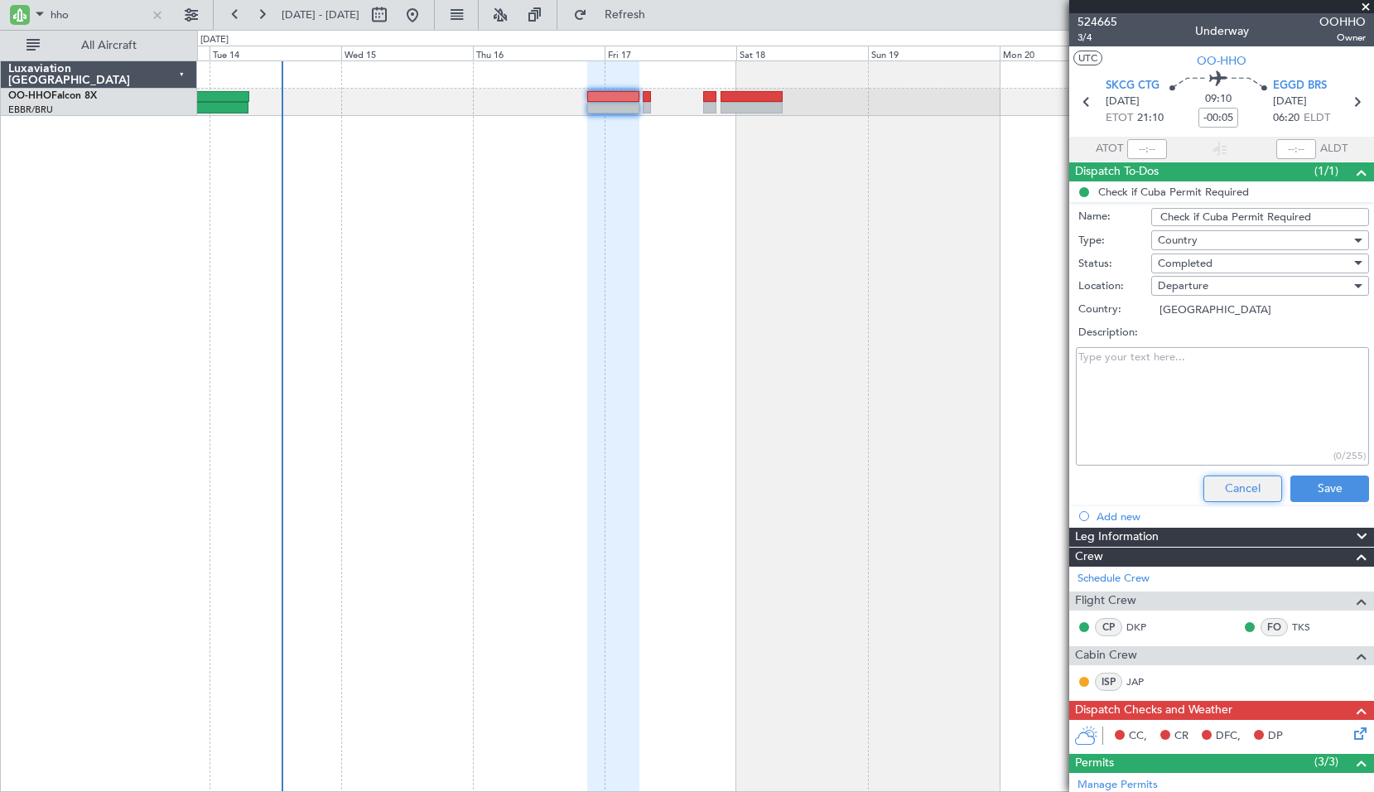
click at [1234, 495] on button "Cancel" at bounding box center [1243, 488] width 79 height 27
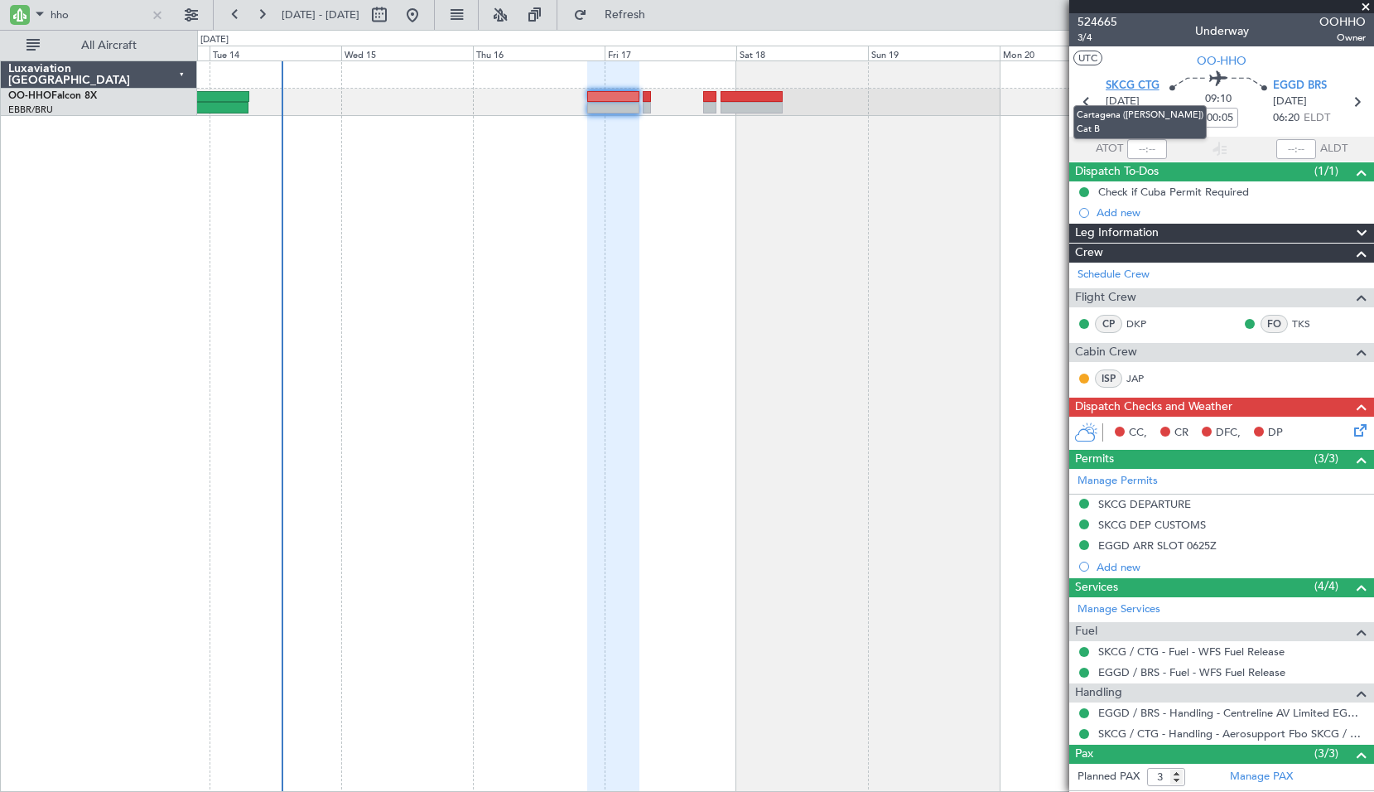
click at [1137, 78] on span "SKCG CTG" at bounding box center [1133, 86] width 54 height 17
click at [1086, 187] on button at bounding box center [1084, 192] width 10 height 10
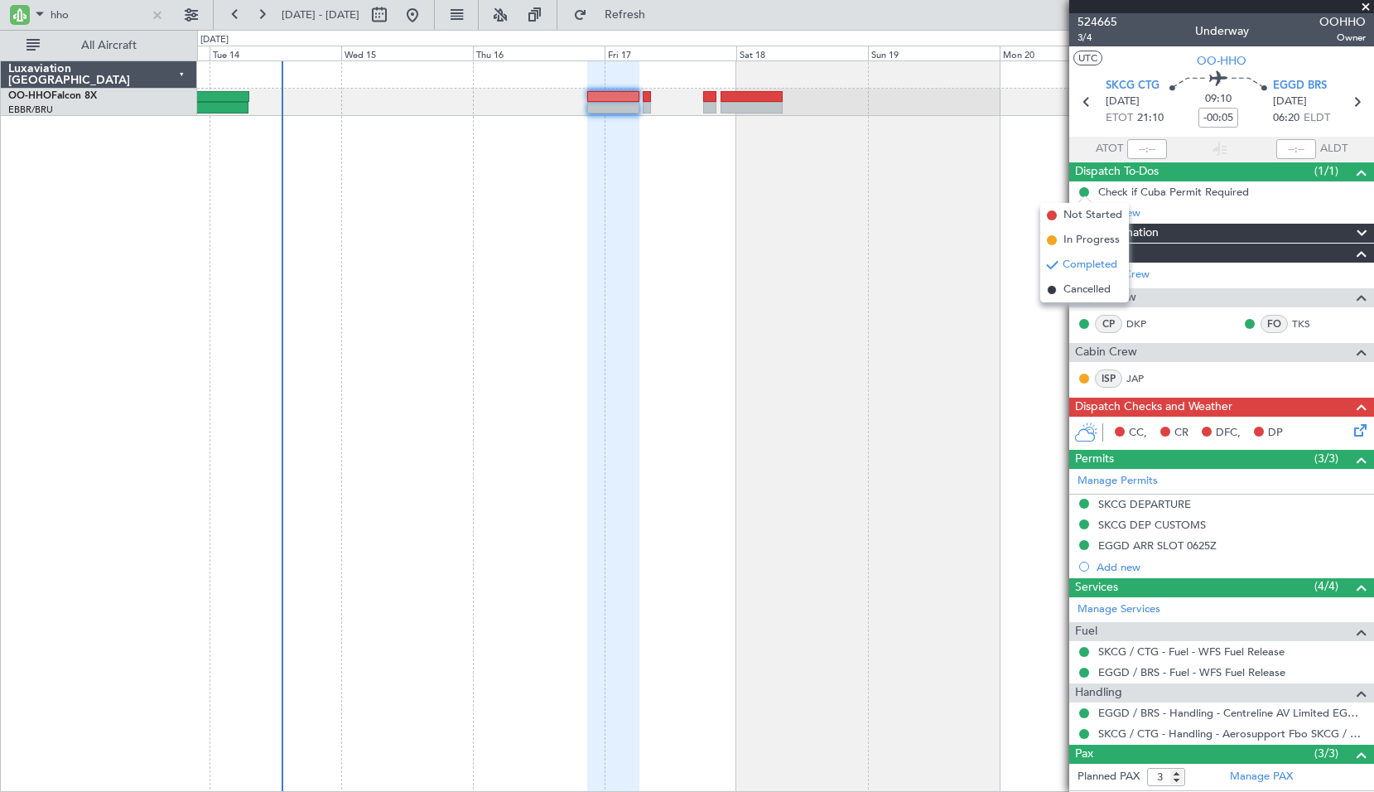
click at [1090, 236] on mat-tooltip-component "Completed" at bounding box center [1084, 218] width 77 height 44
click at [1090, 236] on span "In Progress" at bounding box center [1092, 240] width 56 height 17
